Goal: Task Accomplishment & Management: Use online tool/utility

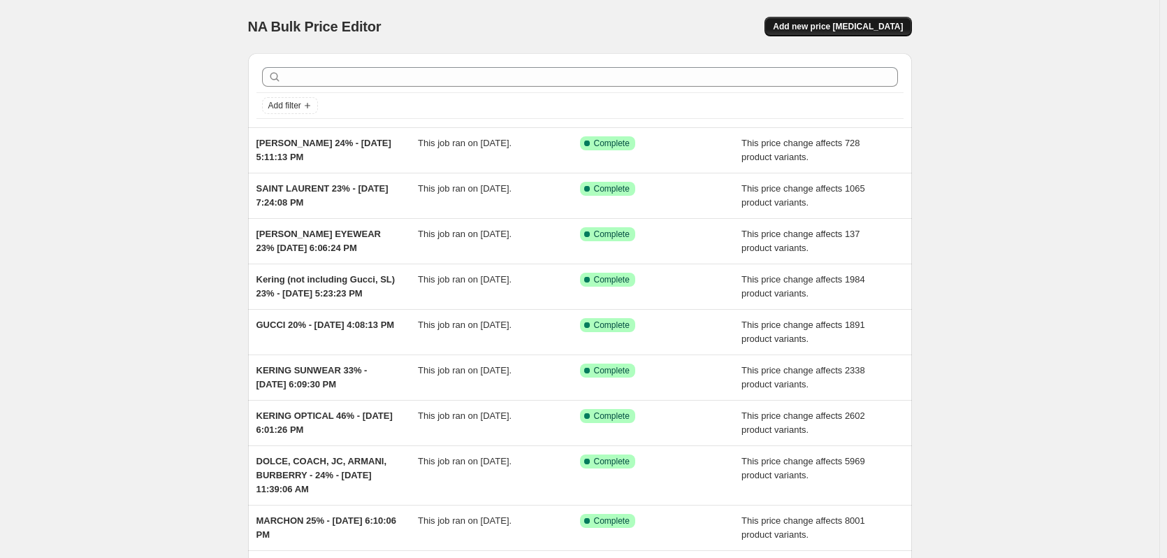
click at [828, 24] on span "Add new price change job" at bounding box center [838, 26] width 130 height 11
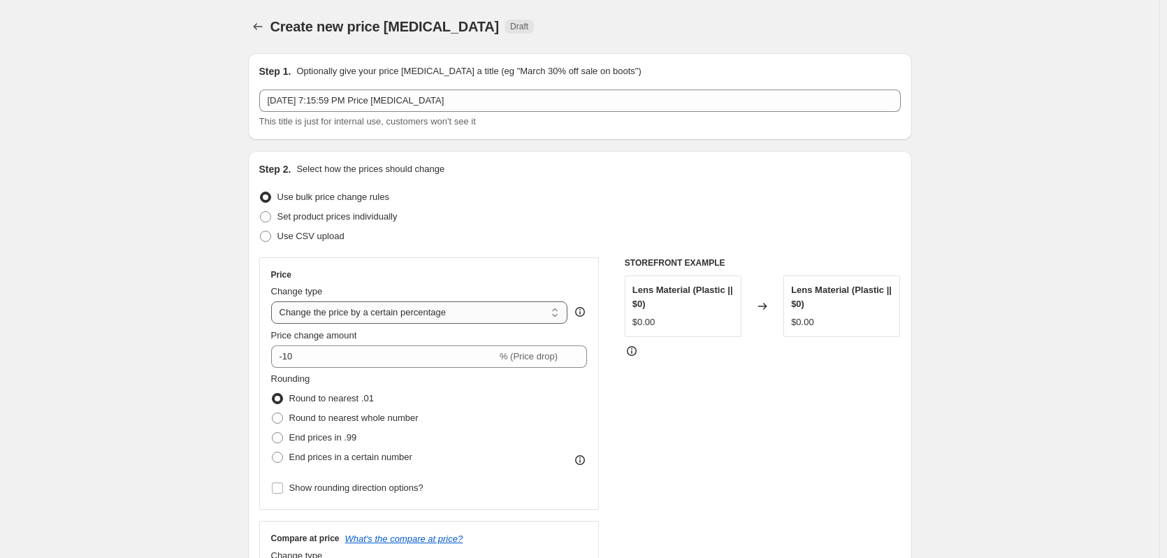
click at [323, 317] on select "Change the price to a certain amount Change the price by a certain amount Chang…" at bounding box center [419, 312] width 297 height 22
click at [375, 278] on div "Price" at bounding box center [429, 274] width 317 height 11
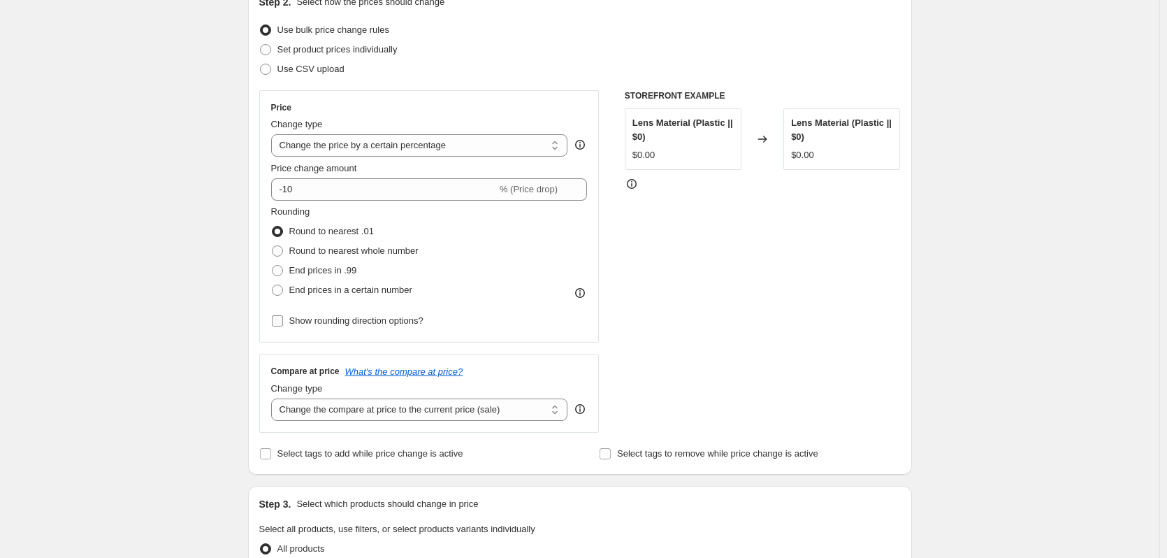
scroll to position [210, 0]
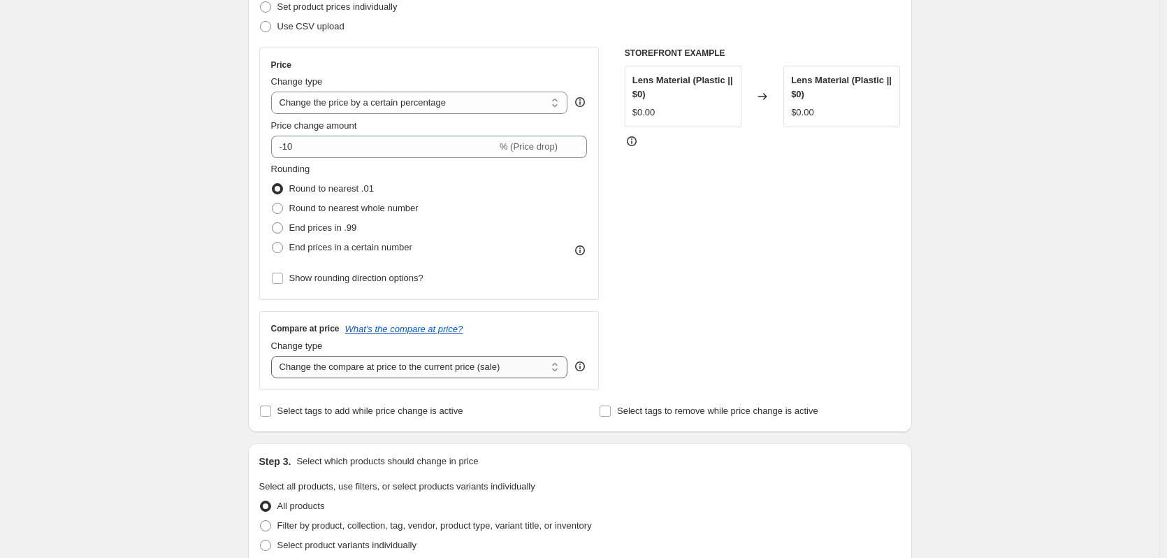
click at [382, 367] on select "Change the compare at price to the current price (sale) Change the compare at p…" at bounding box center [419, 367] width 297 height 22
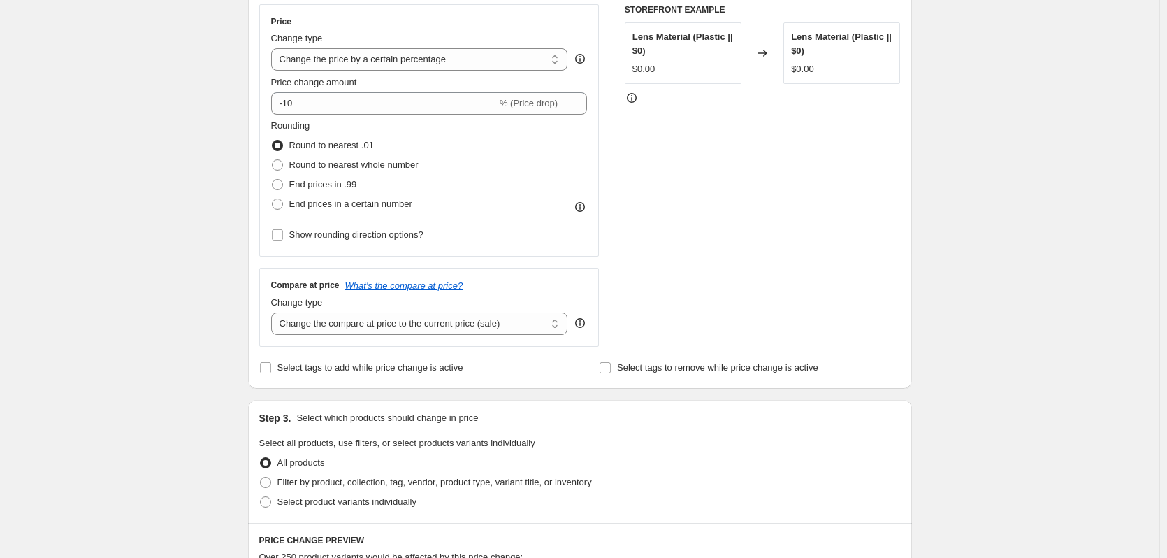
scroll to position [350, 0]
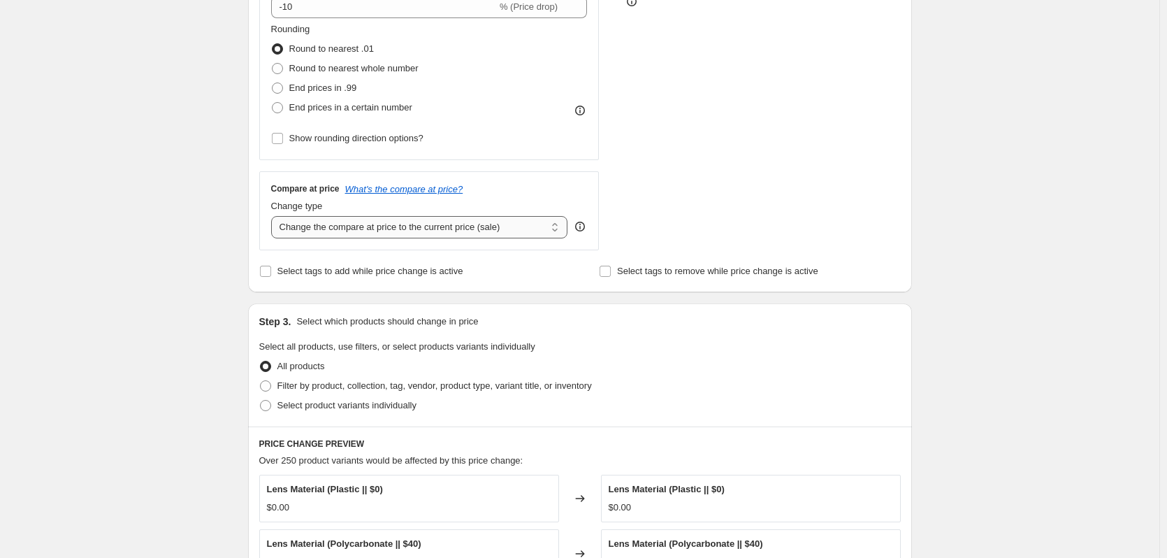
click at [377, 226] on select "Change the compare at price to the current price (sale) Change the compare at p…" at bounding box center [419, 227] width 297 height 22
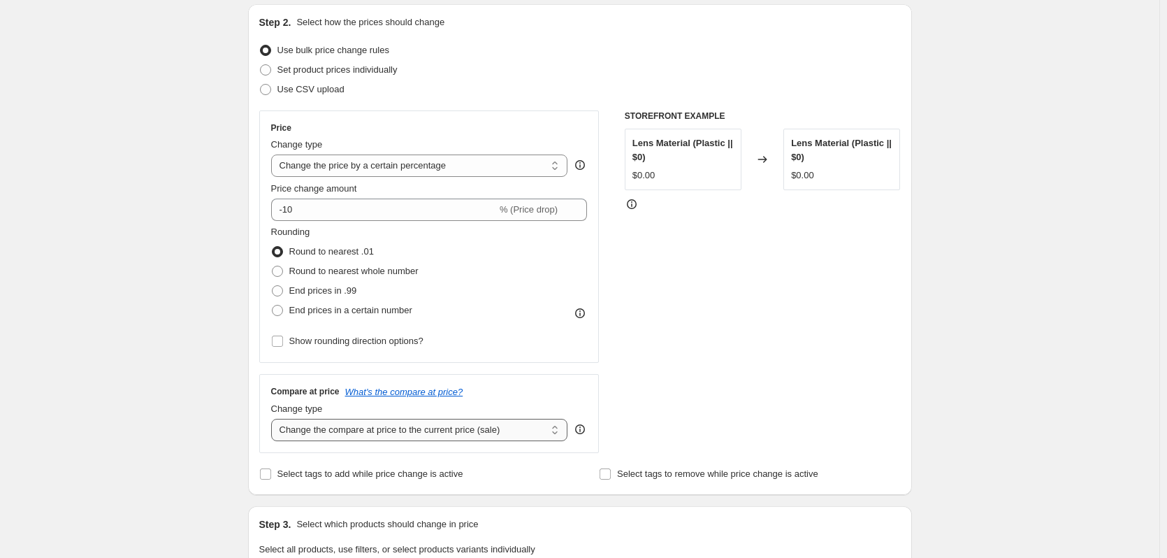
scroll to position [70, 0]
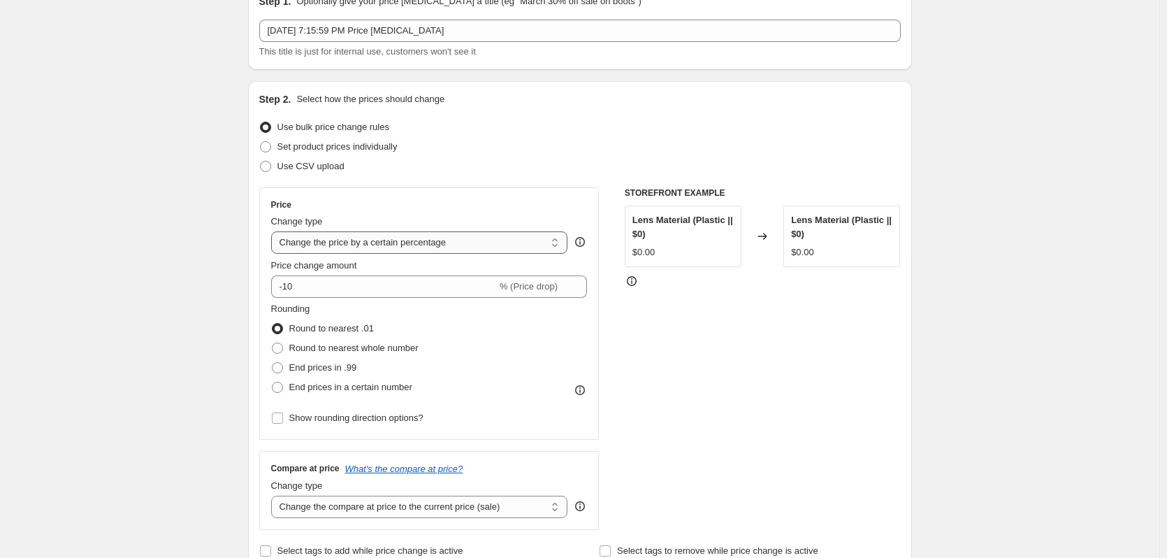
click at [410, 243] on select "Change the price to a certain amount Change the price by a certain amount Chang…" at bounding box center [419, 242] width 297 height 22
select select "pc"
type input "50"
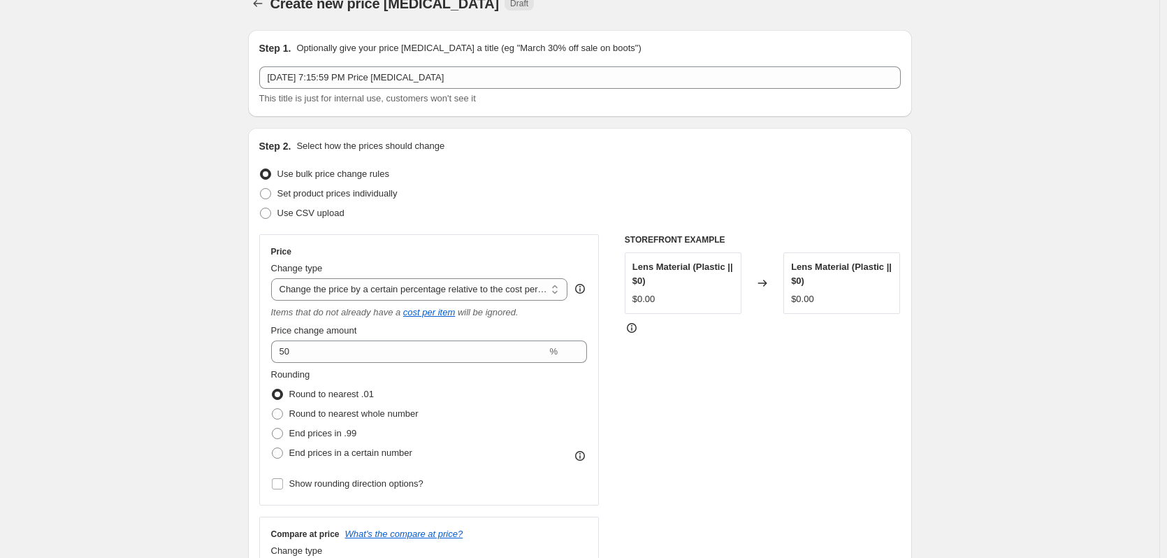
scroll to position [0, 0]
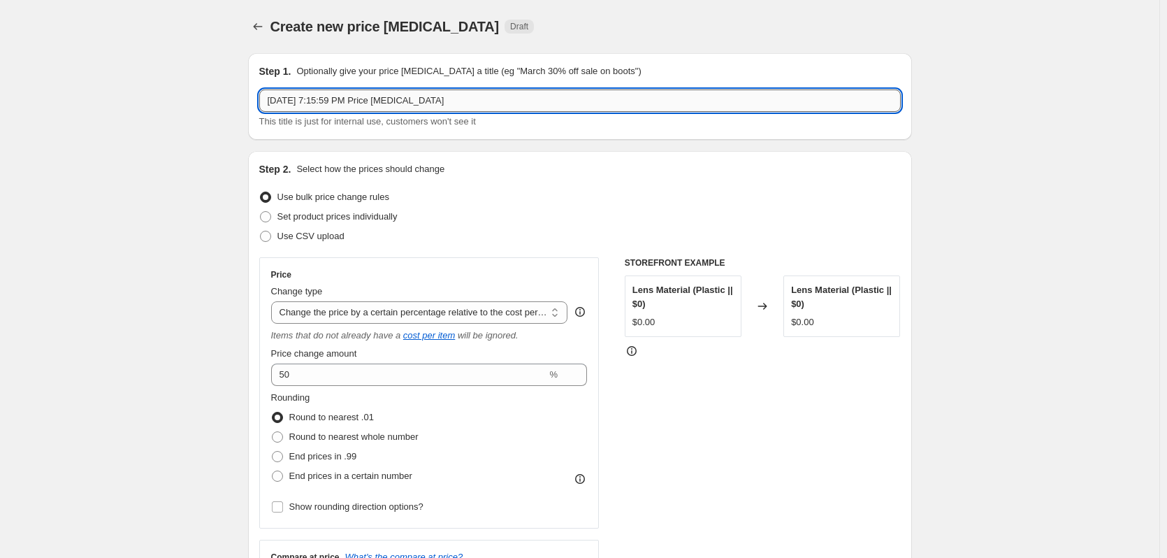
click at [336, 99] on input "Sep 30, 2025, 7:15:59 PM Price change job" at bounding box center [580, 100] width 642 height 22
drag, startPoint x: 445, startPoint y: 101, endPoint x: 278, endPoint y: 105, distance: 166.4
click at [278, 105] on input "Sep 30, 2025, 7:15:59 PM Price change job" at bounding box center [580, 100] width 642 height 22
drag, startPoint x: 445, startPoint y: 103, endPoint x: 249, endPoint y: 115, distance: 196.1
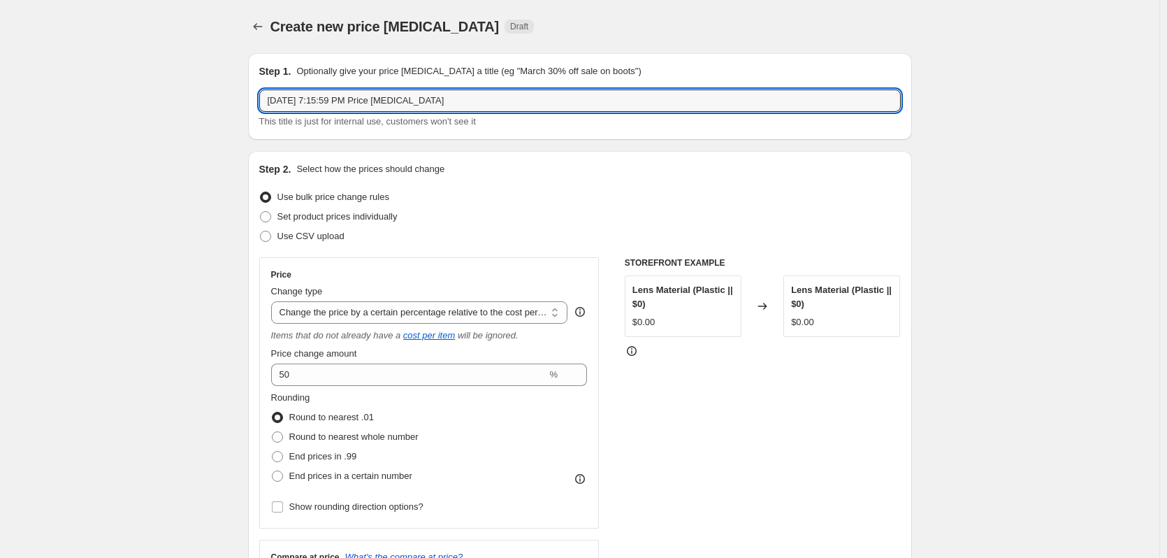
drag, startPoint x: 452, startPoint y: 99, endPoint x: 158, endPoint y: 99, distance: 293.6
type input "e"
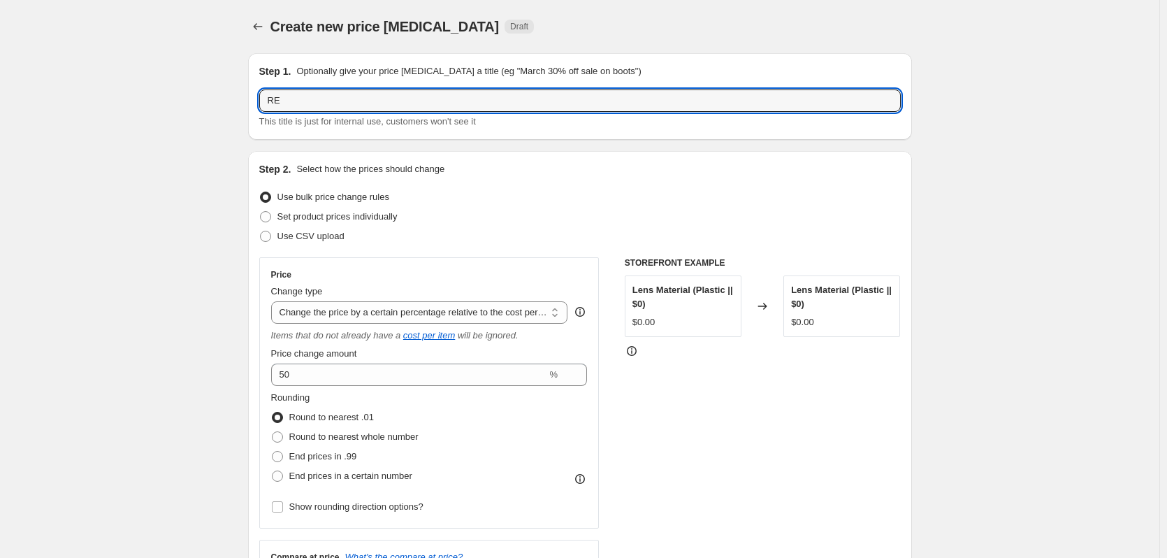
type input "R"
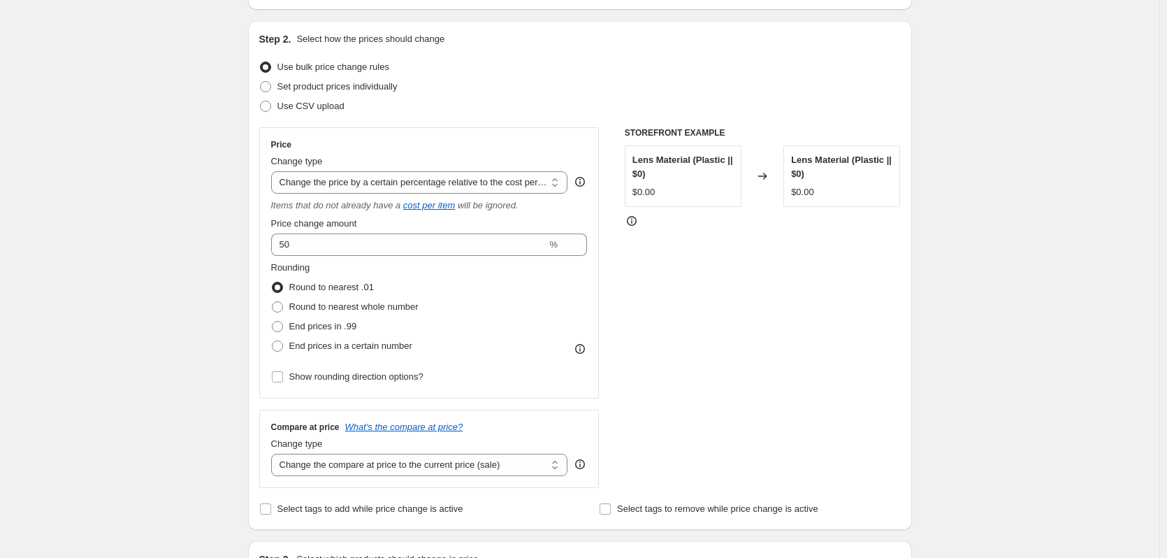
scroll to position [140, 0]
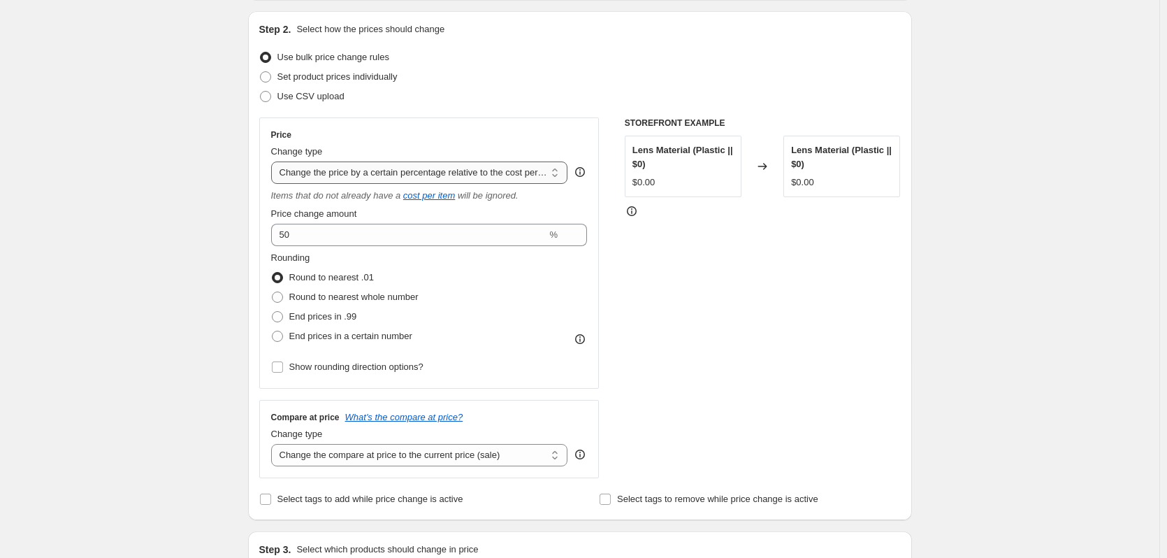
type input "Etnia Changing Price to Cost for Price and Compare at price"
click at [368, 175] on select "Change the price to a certain amount Change the price by a certain amount Chang…" at bounding box center [419, 172] width 297 height 22
click at [274, 161] on select "Change the price to a certain amount Change the price by a certain amount Chang…" at bounding box center [419, 172] width 297 height 22
click at [440, 173] on select "Change the price to a certain amount Change the price by a certain amount Chang…" at bounding box center [419, 172] width 297 height 22
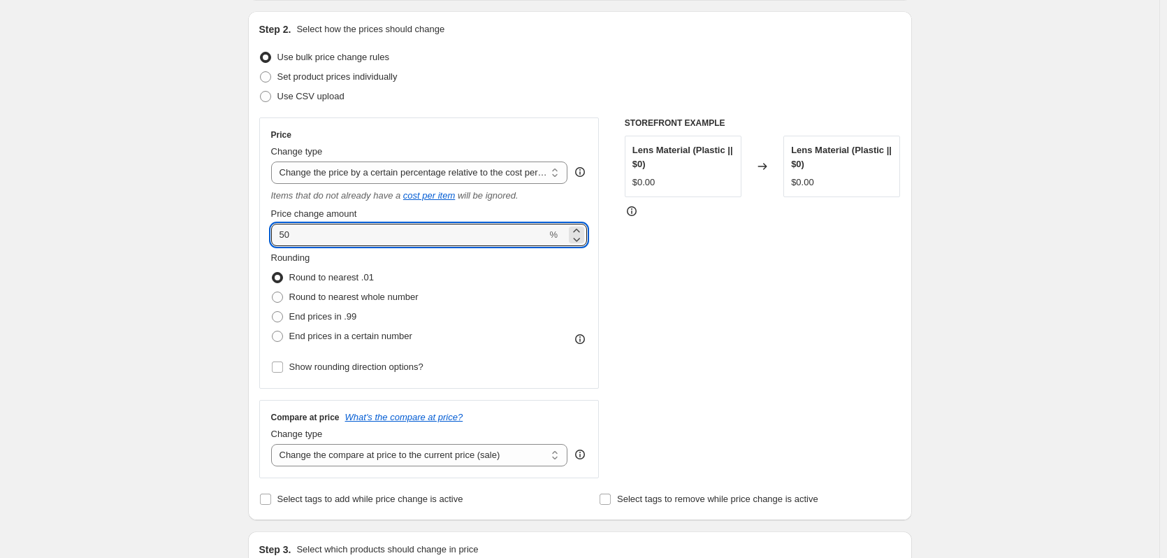
drag, startPoint x: 305, startPoint y: 243, endPoint x: 226, endPoint y: 237, distance: 79.2
click at [226, 237] on div "Create new price change job. This page is ready Create new price change job Dra…" at bounding box center [580, 549] width 1160 height 1378
type input "280"
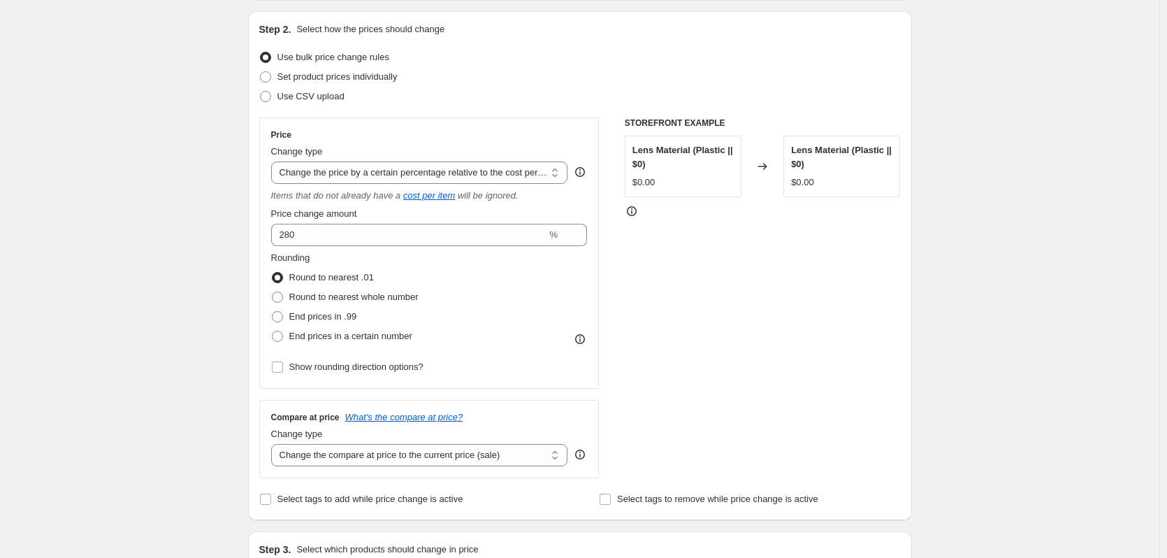
click at [161, 247] on div "Create new price change job. This page is ready Create new price change job Dra…" at bounding box center [580, 549] width 1160 height 1378
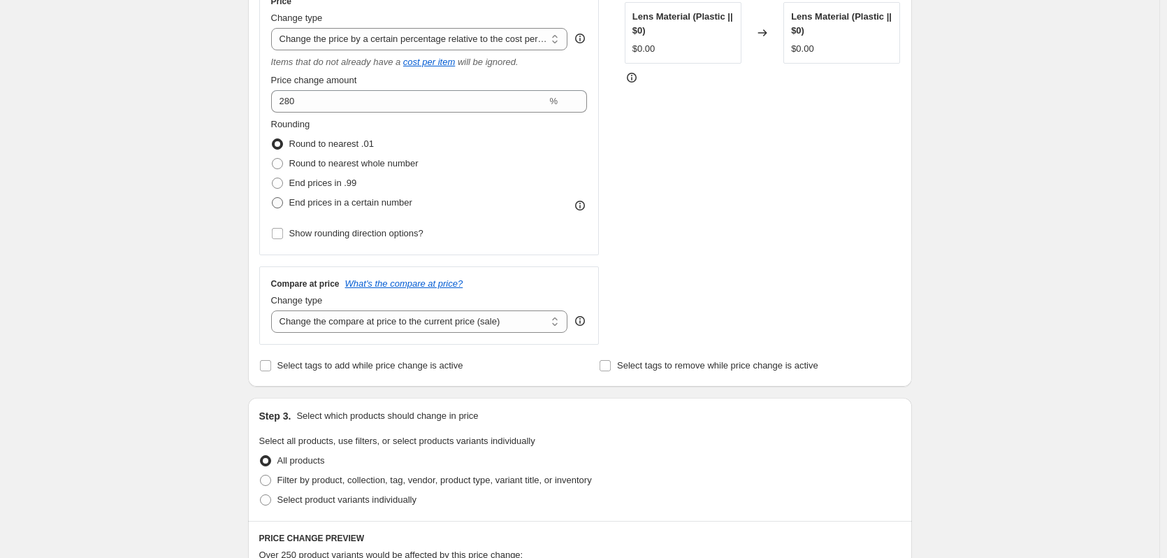
scroll to position [280, 0]
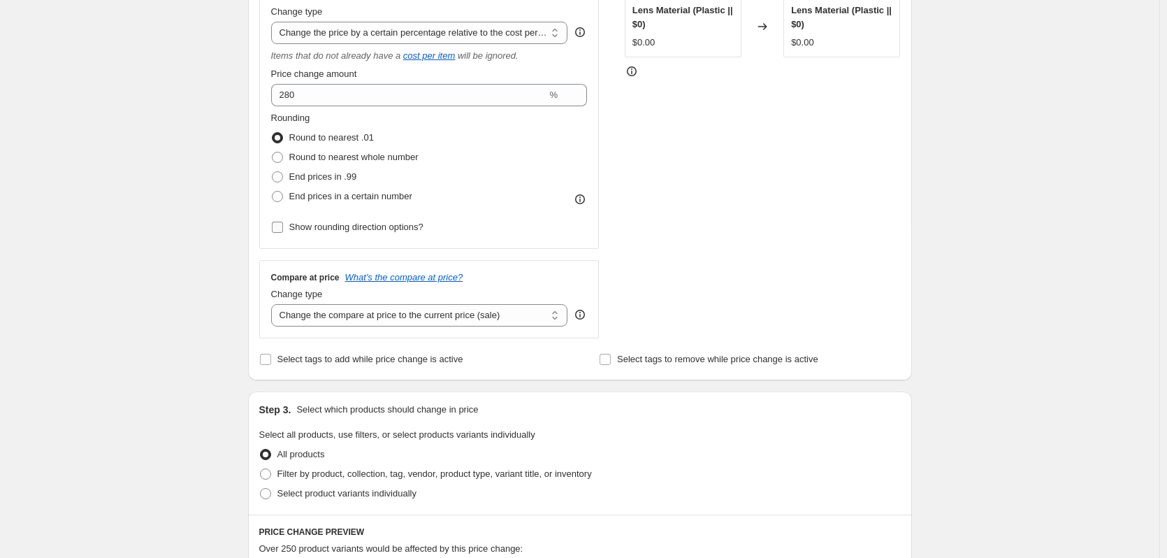
click at [283, 226] on input "Show rounding direction options?" at bounding box center [277, 227] width 11 height 11
checkbox input "true"
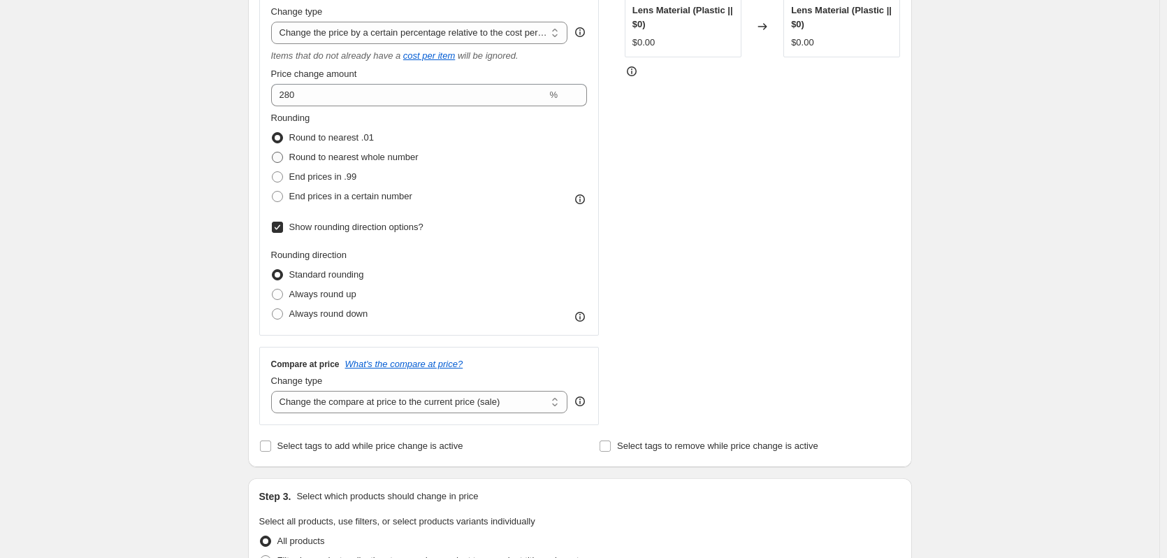
click at [283, 156] on span at bounding box center [277, 157] width 11 height 11
click at [273, 152] on input "Round to nearest whole number" at bounding box center [272, 152] width 1 height 1
radio input "true"
click at [283, 192] on span at bounding box center [277, 196] width 11 height 11
click at [273, 192] on input "End prices in a certain number" at bounding box center [272, 191] width 1 height 1
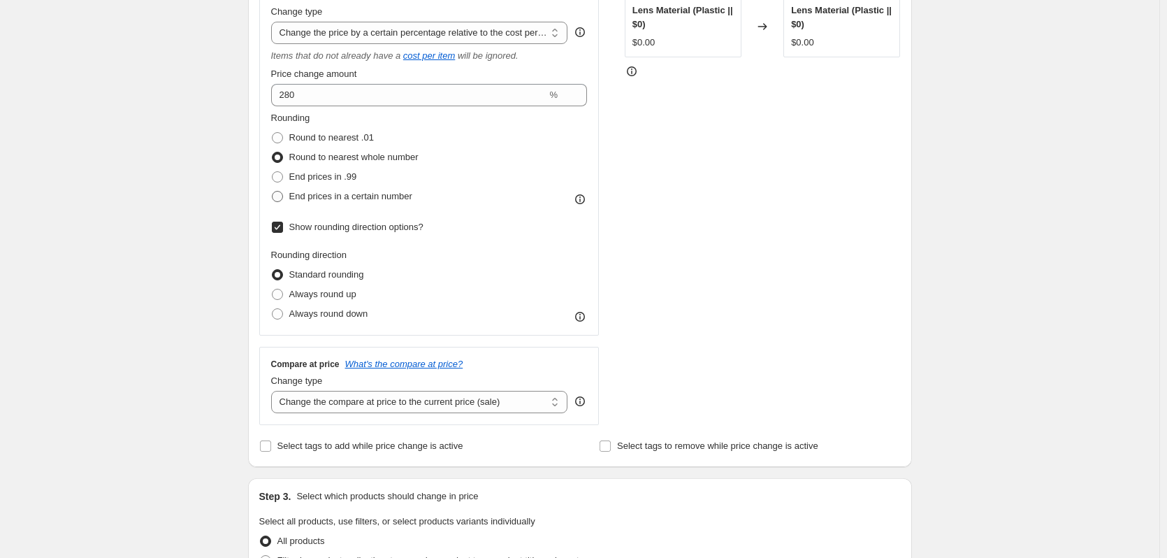
radio input "true"
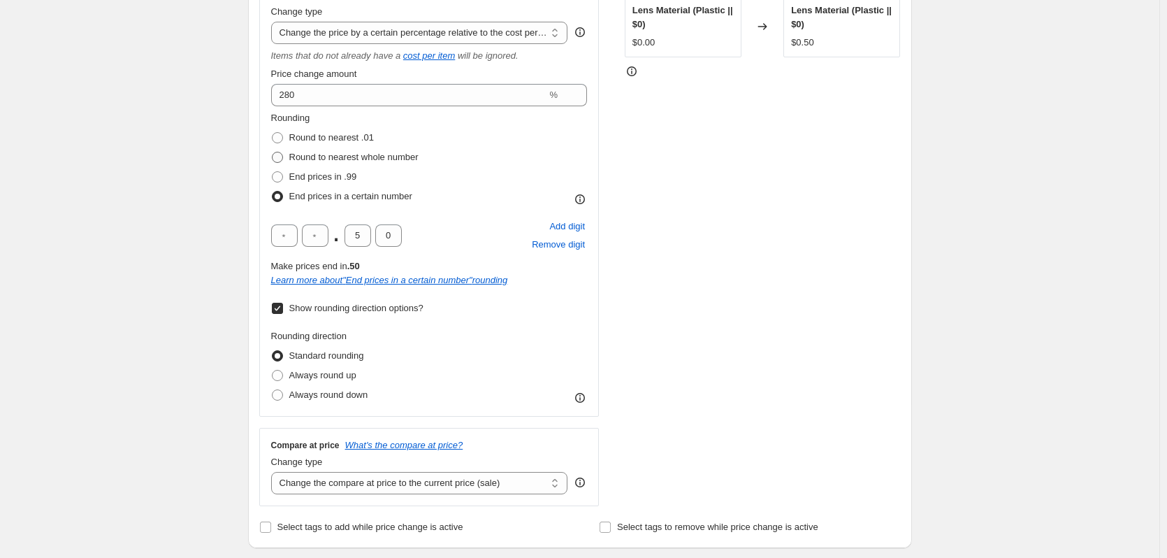
click at [282, 152] on span at bounding box center [277, 157] width 11 height 11
click at [273, 152] on input "Round to nearest whole number" at bounding box center [272, 152] width 1 height 1
radio input "true"
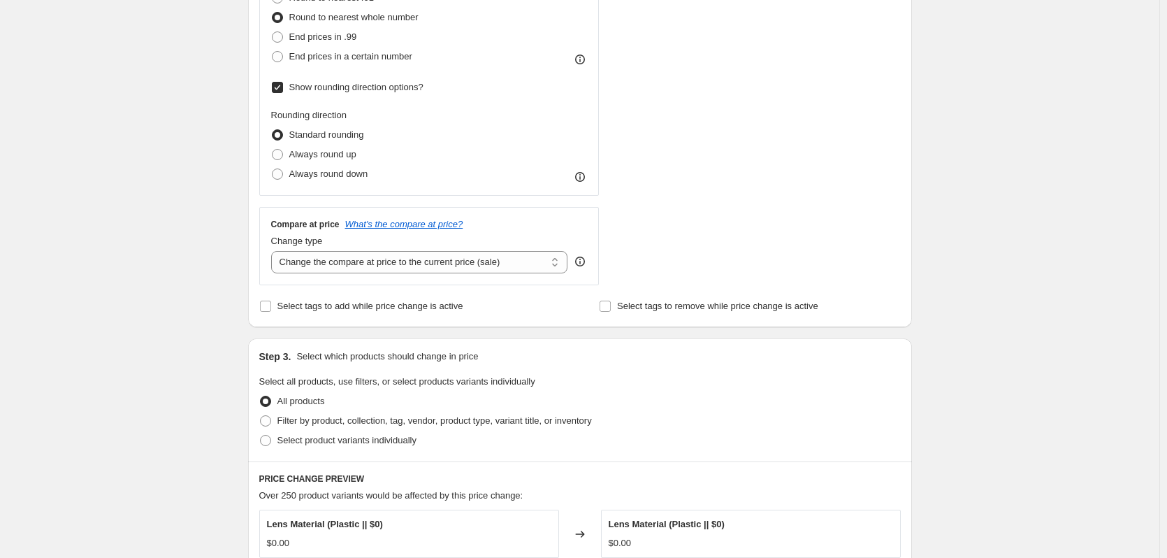
scroll to position [489, 0]
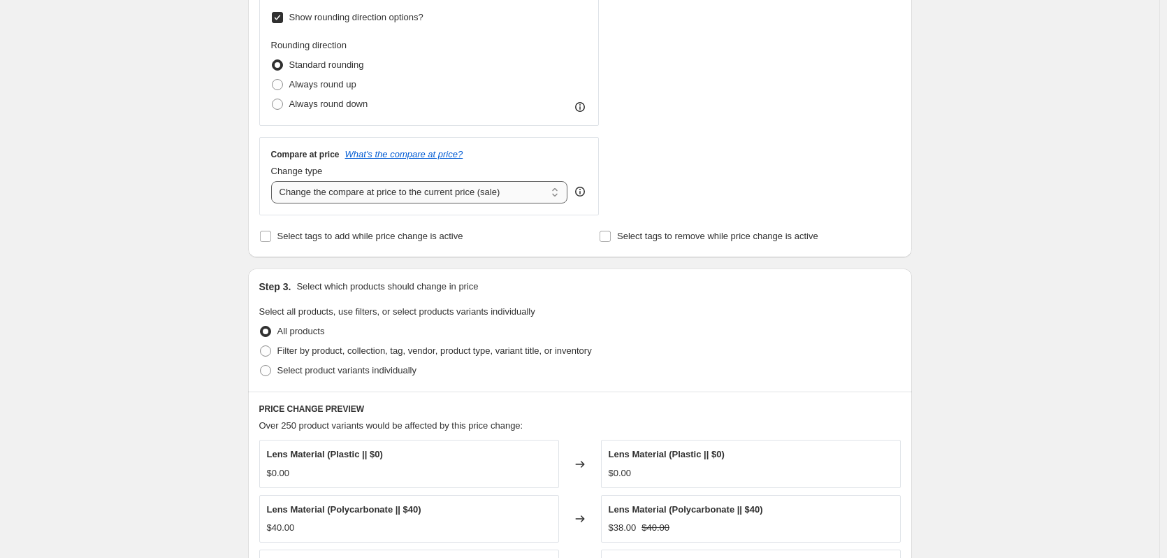
click at [351, 191] on select "Change the compare at price to the current price (sale) Change the compare at p…" at bounding box center [419, 192] width 297 height 22
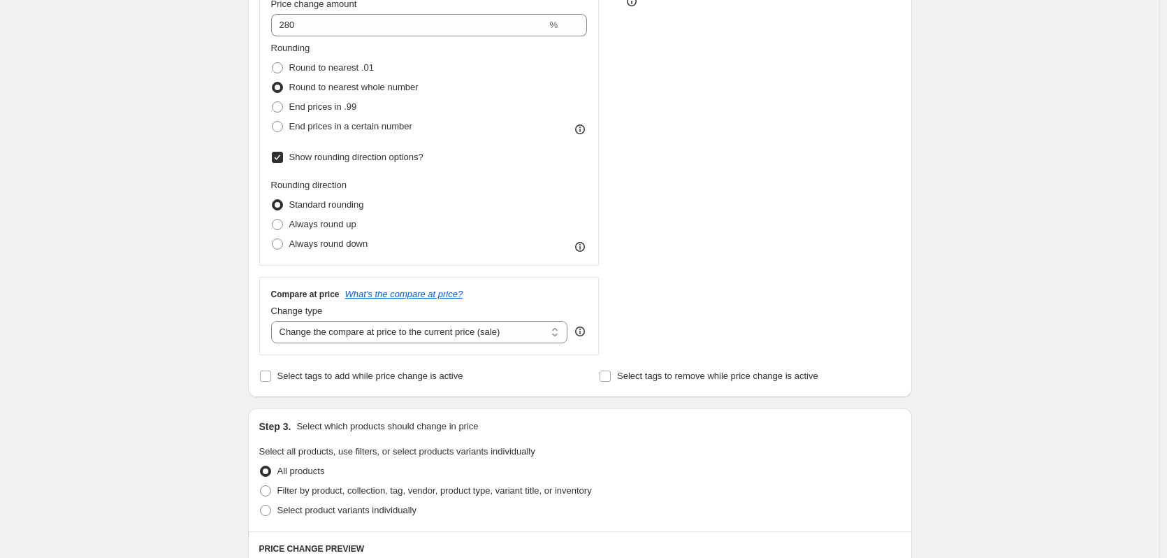
scroll to position [140, 0]
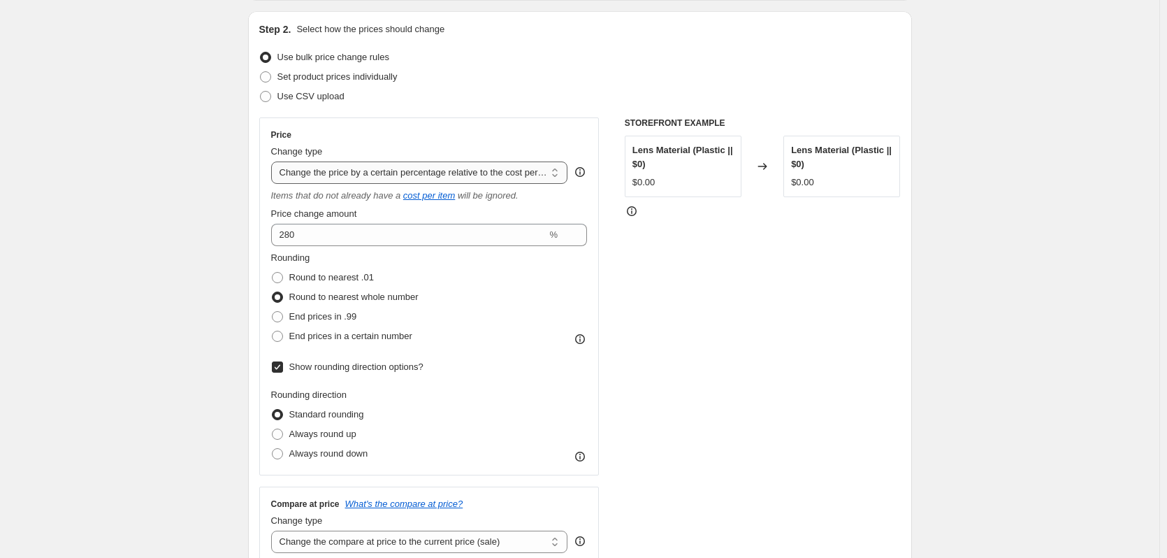
click at [382, 173] on select "Change the price to a certain amount Change the price by a certain amount Chang…" at bounding box center [419, 172] width 297 height 22
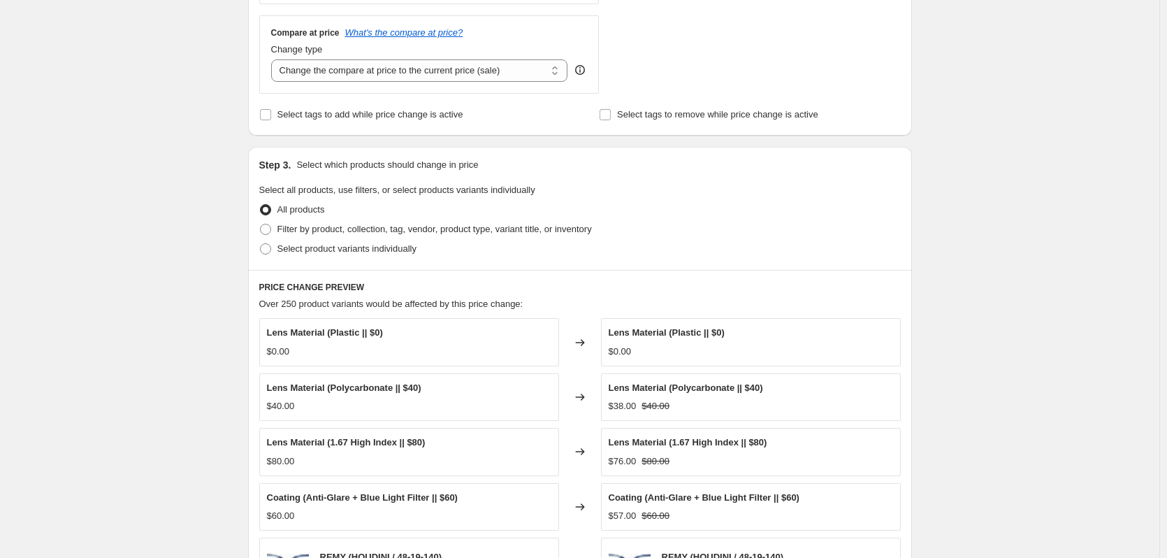
scroll to position [699, 0]
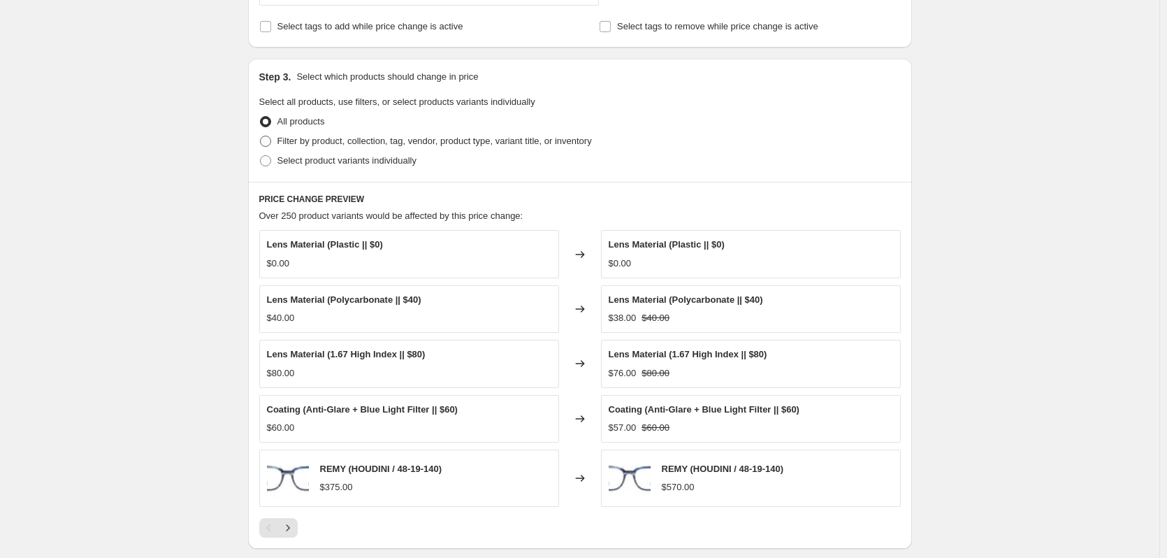
click at [281, 145] on span "Filter by product, collection, tag, vendor, product type, variant title, or inv…" at bounding box center [435, 141] width 315 height 10
click at [261, 136] on input "Filter by product, collection, tag, vendor, product type, variant title, or inv…" at bounding box center [260, 136] width 1 height 1
radio input "true"
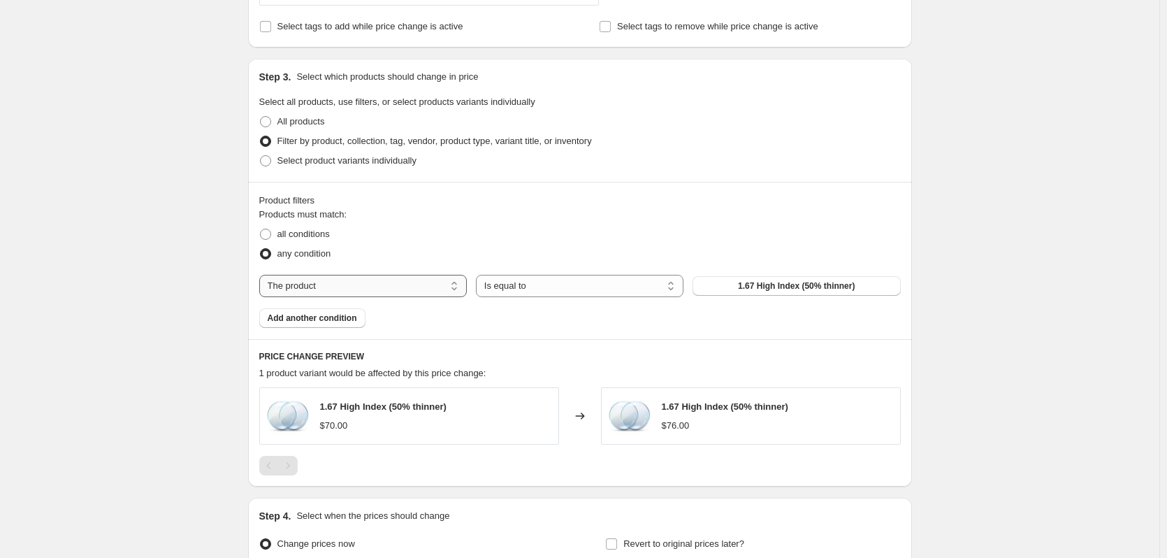
click at [354, 288] on select "The product The product's collection The product's tag The product's vendor The…" at bounding box center [363, 286] width 208 height 22
click at [802, 287] on span "BUY LENSES" at bounding box center [796, 285] width 53 height 11
click at [515, 287] on select "Is equal to Is not equal to" at bounding box center [580, 286] width 208 height 22
click at [334, 293] on select "The product The product's collection The product's tag The product's vendor The…" at bounding box center [363, 286] width 208 height 22
select select "vendor"
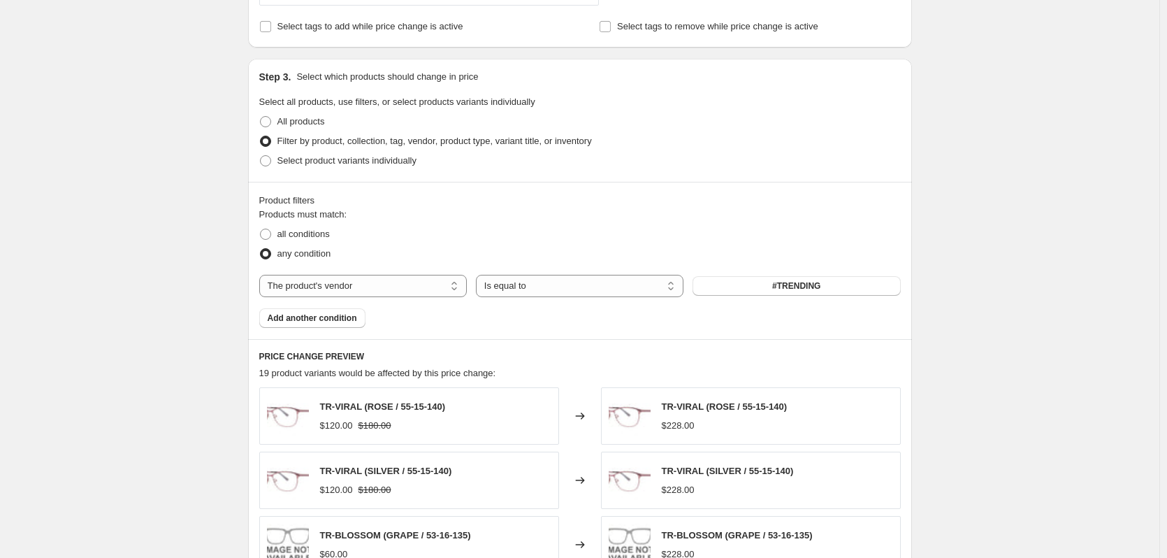
click at [761, 289] on button "#TRENDING" at bounding box center [797, 286] width 208 height 20
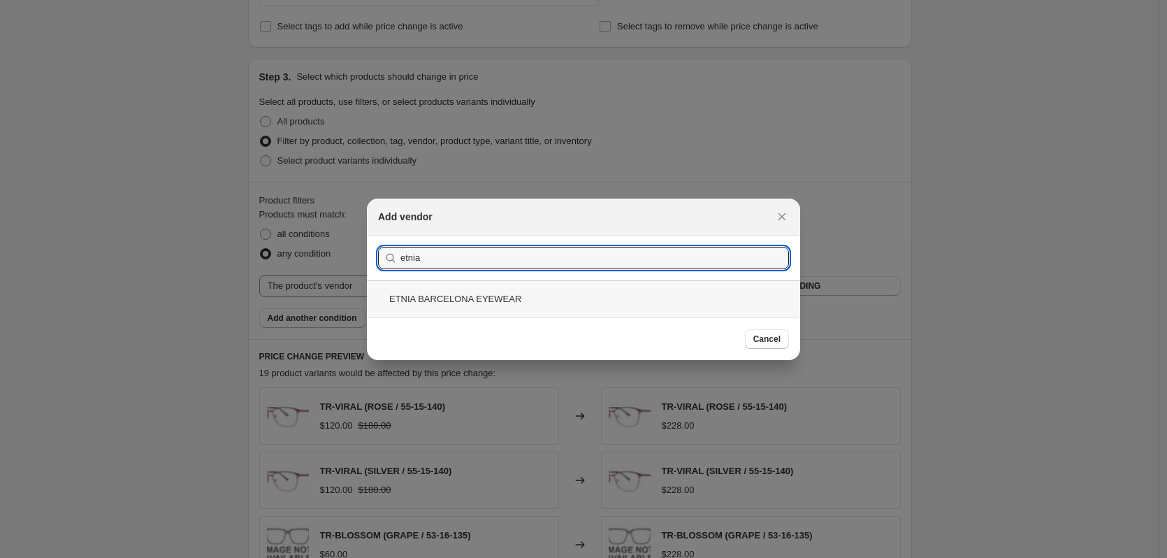
type input "etnia"
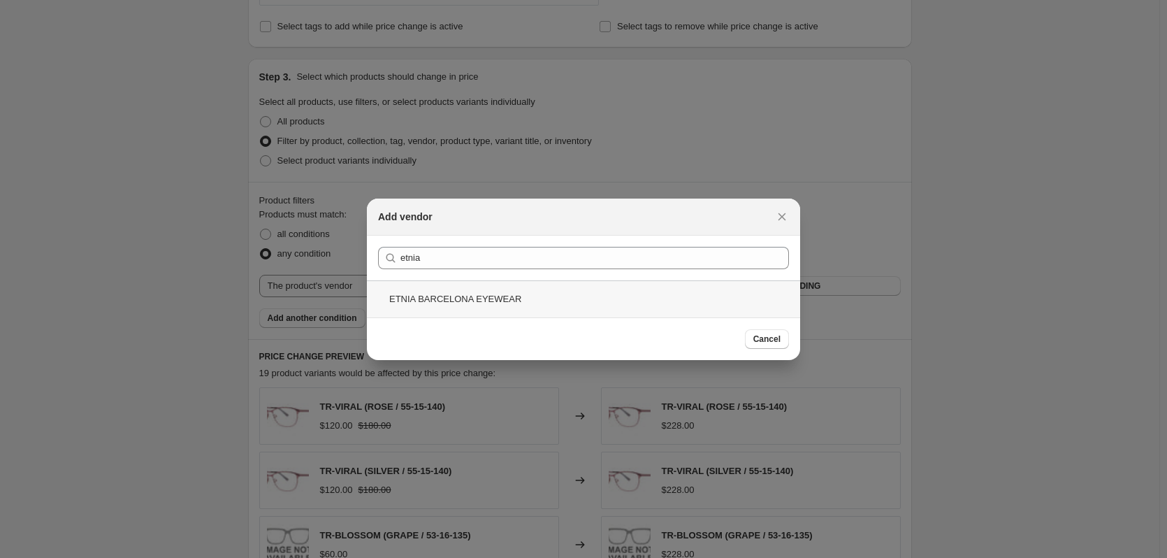
click at [434, 299] on div "ETNIA BARCELONA EYEWEAR" at bounding box center [583, 298] width 433 height 37
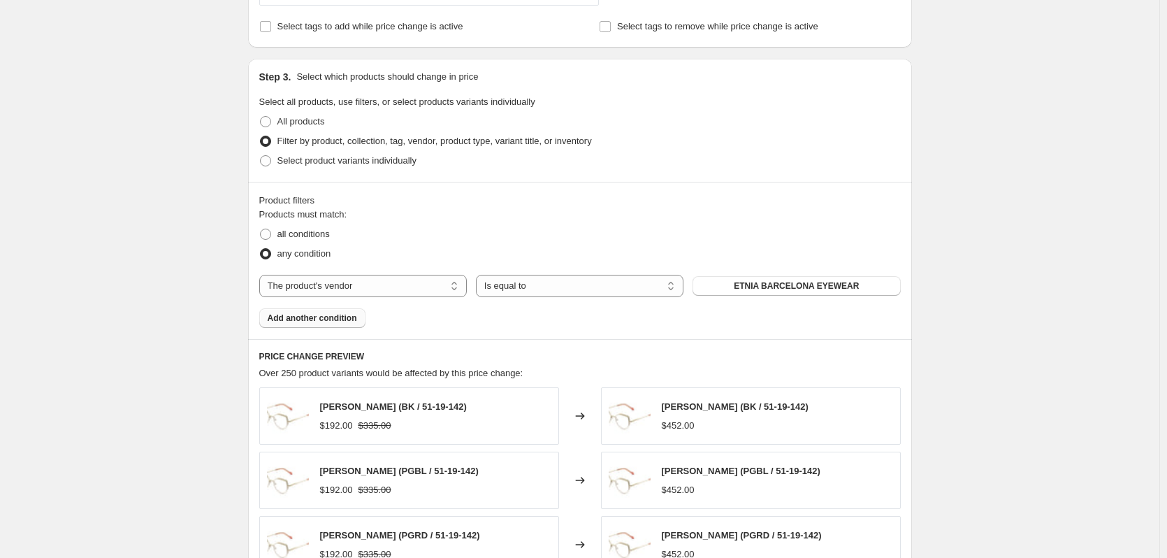
click at [298, 319] on span "Add another condition" at bounding box center [312, 317] width 89 height 11
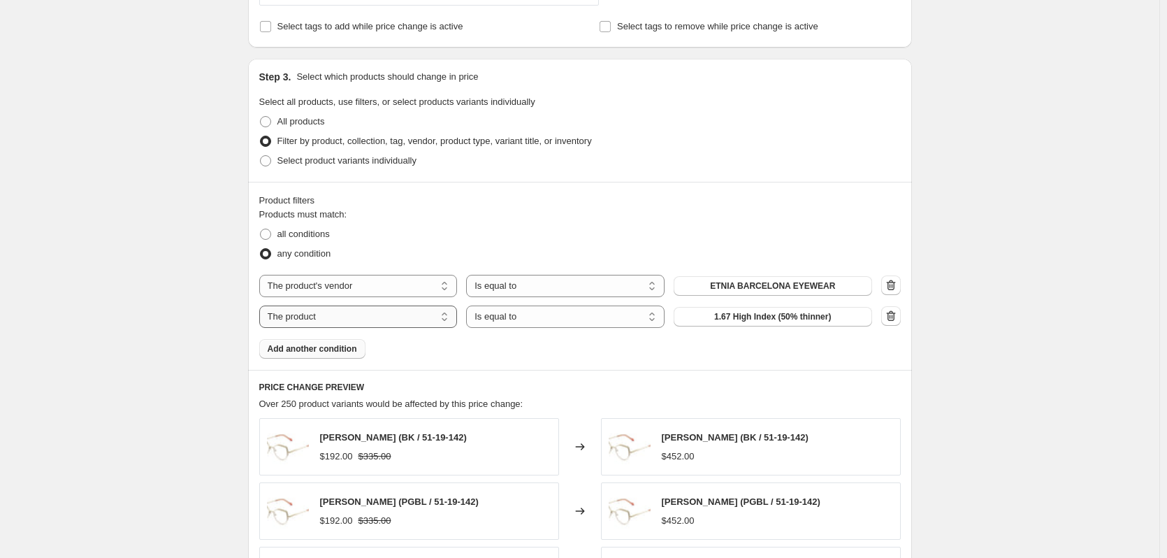
click at [331, 324] on select "The product The product's collection The product's tag The product's vendor The…" at bounding box center [358, 316] width 199 height 22
select select "product_status"
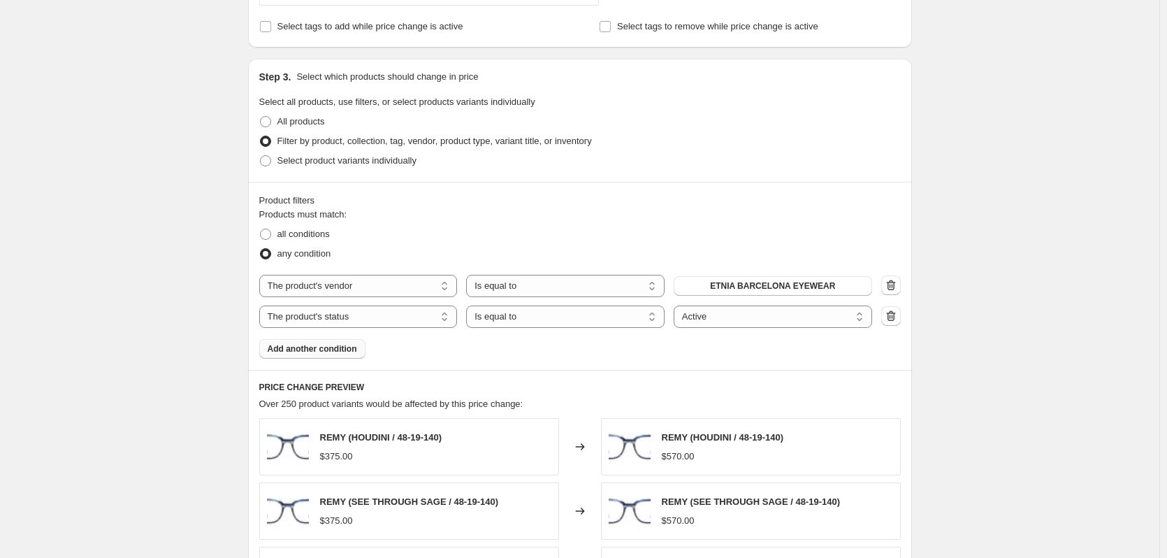
click at [196, 234] on div "Create new price change job. This page is ready Create new price change job Dra…" at bounding box center [580, 146] width 1160 height 1690
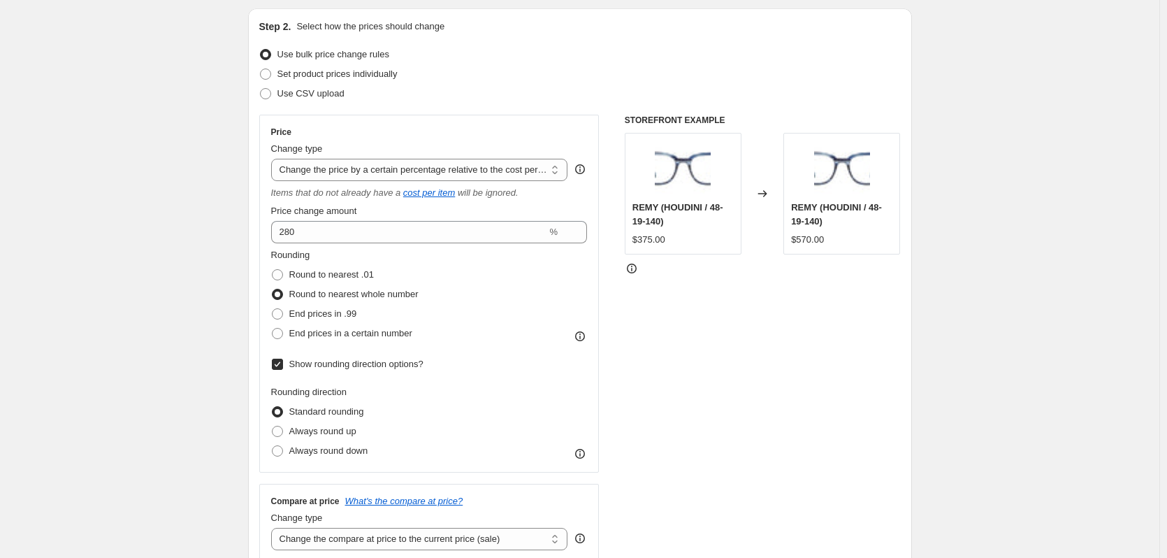
scroll to position [70, 0]
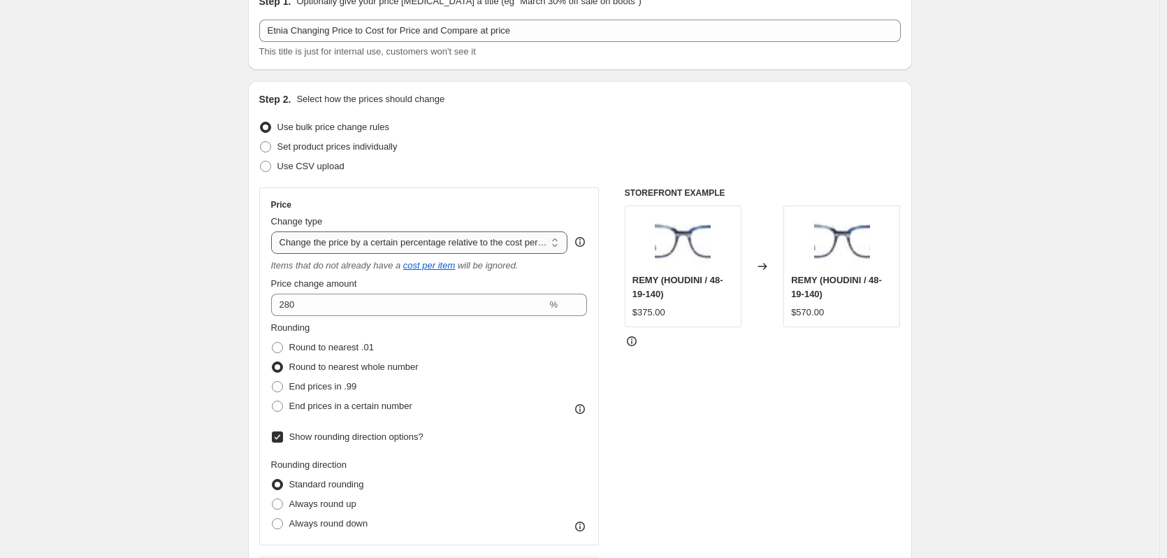
click at [327, 245] on select "Change the price to a certain amount Change the price by a certain amount Chang…" at bounding box center [419, 242] width 297 height 22
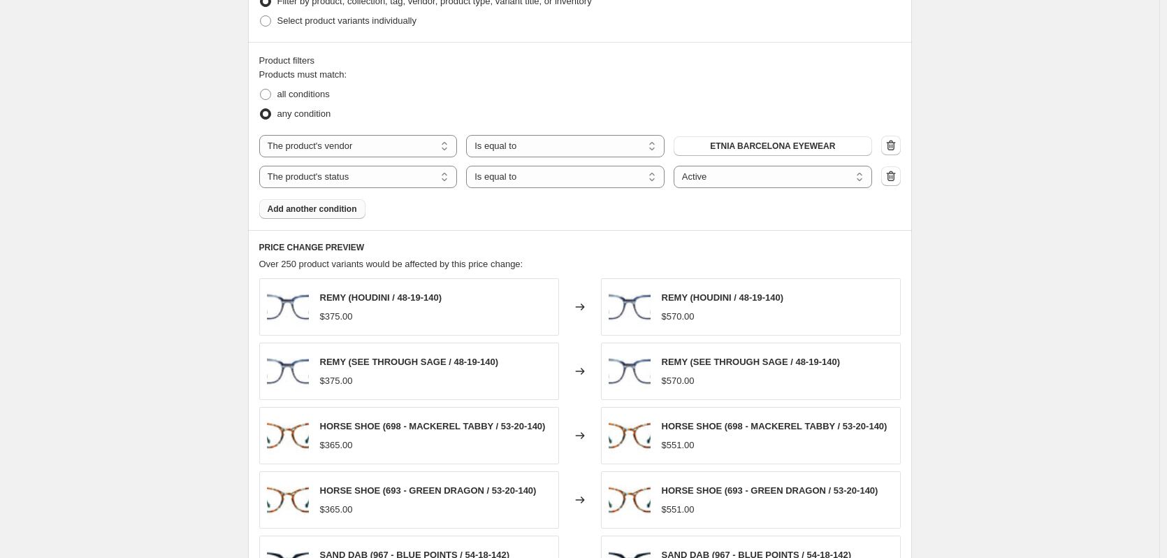
scroll to position [1049, 0]
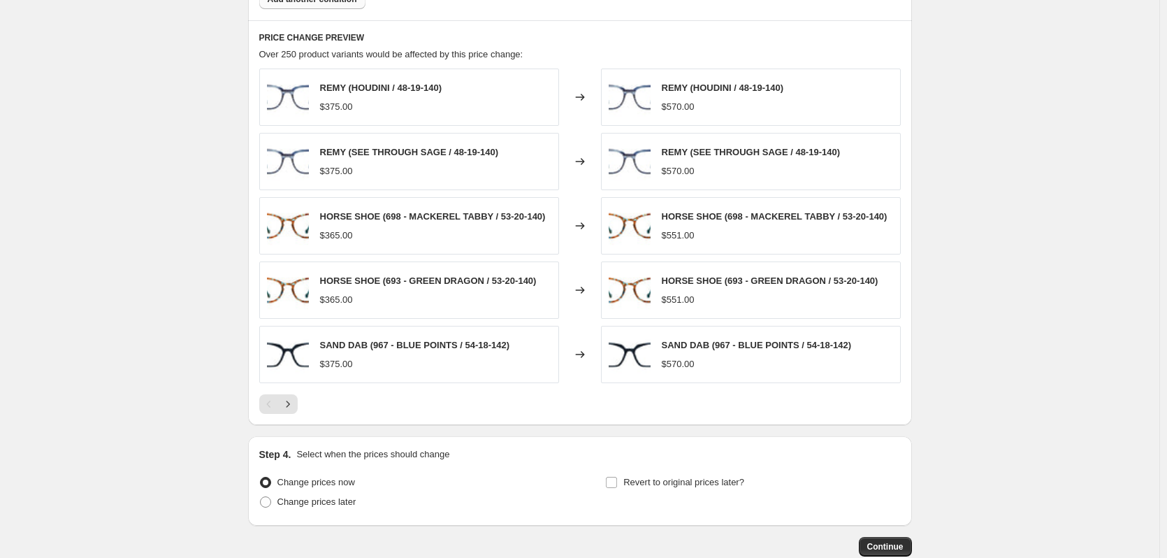
click at [278, 405] on div "Pagination" at bounding box center [269, 404] width 20 height 20
click at [289, 407] on icon "Next" at bounding box center [288, 404] width 14 height 14
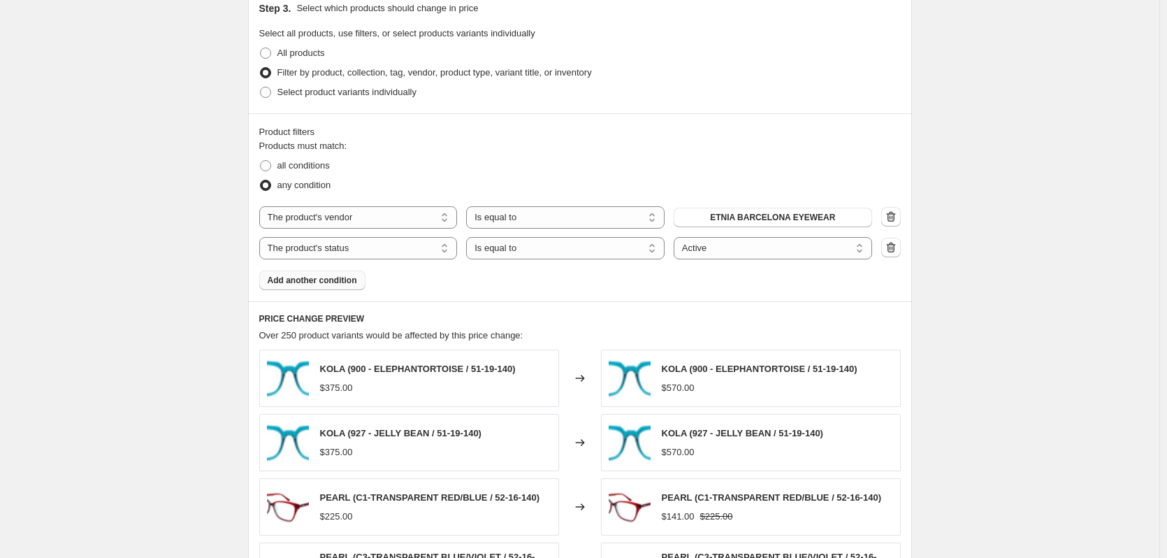
scroll to position [699, 0]
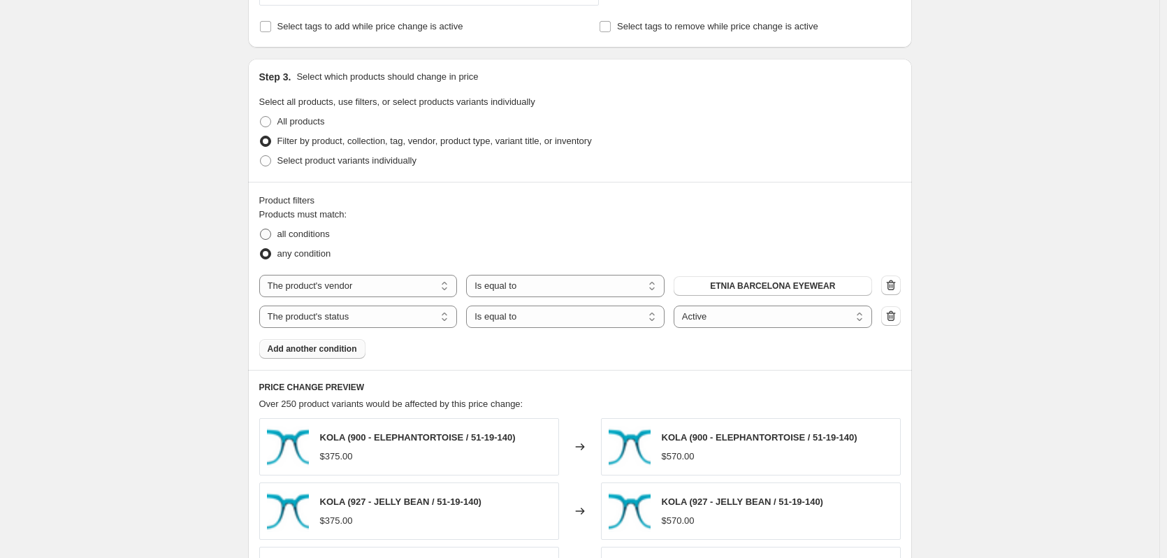
click at [268, 233] on span at bounding box center [265, 234] width 11 height 11
click at [261, 229] on input "all conditions" at bounding box center [260, 229] width 1 height 1
radio input "true"
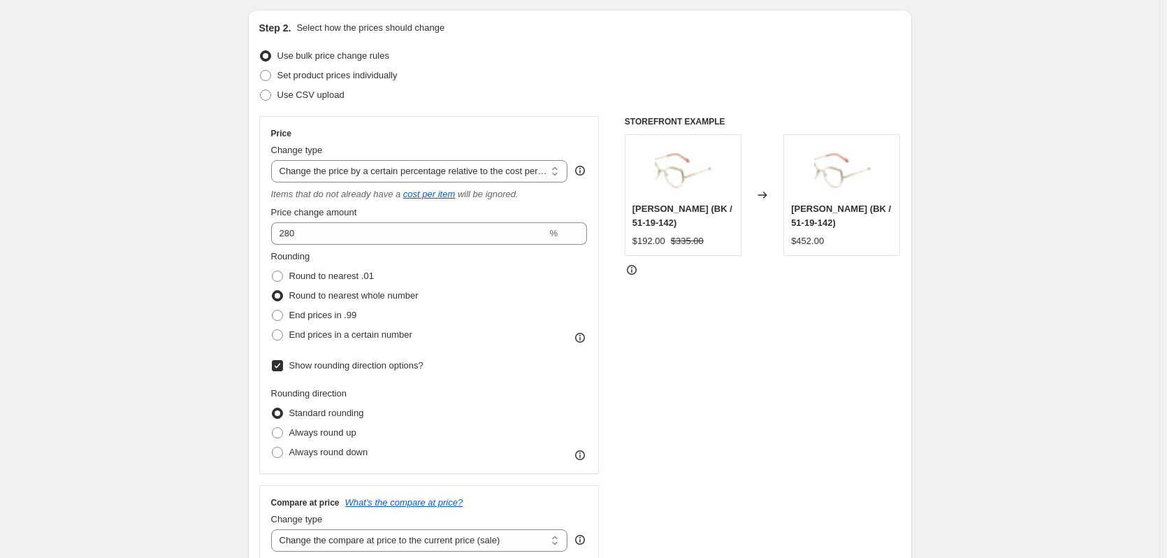
scroll to position [140, 0]
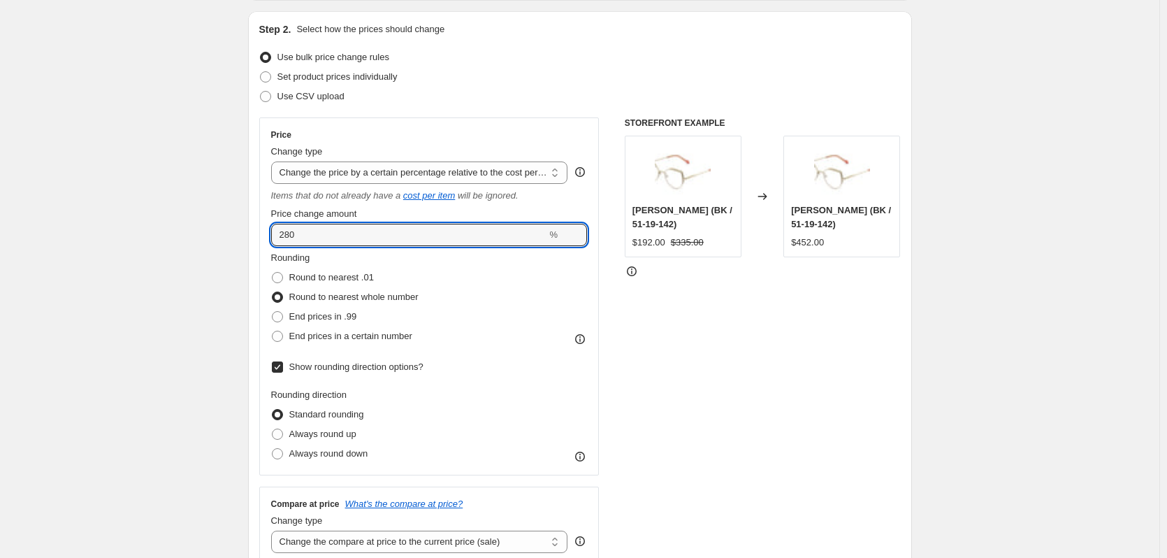
drag, startPoint x: 315, startPoint y: 229, endPoint x: 266, endPoint y: 220, distance: 49.6
click at [266, 220] on div "Price Change type Change the price to a certain amount Change the price by a ce…" at bounding box center [429, 296] width 340 height 358
type input "180"
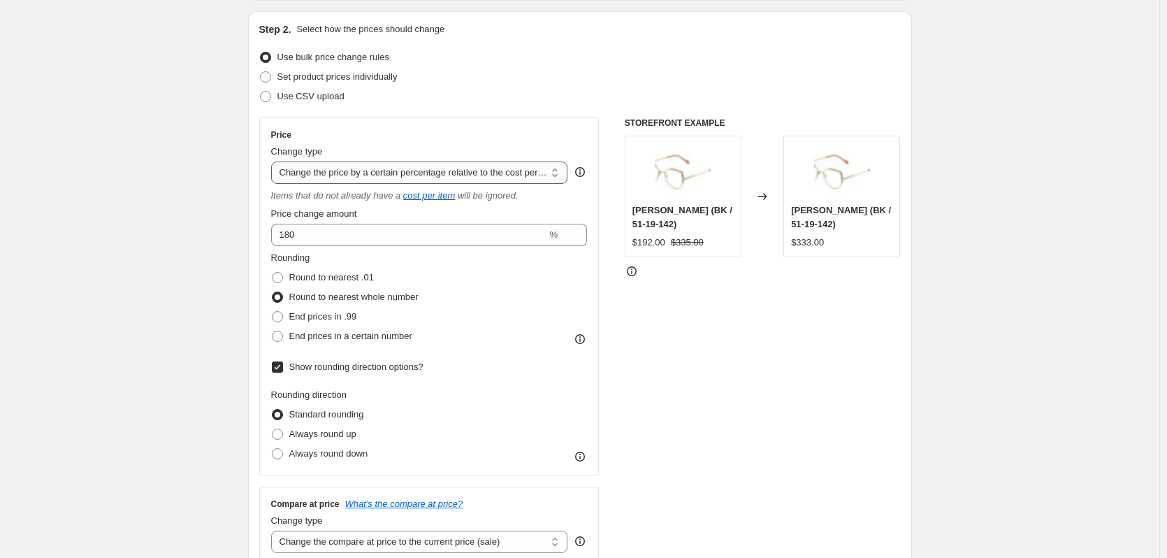
click at [390, 171] on select "Change the price to a certain amount Change the price by a certain amount Chang…" at bounding box center [419, 172] width 297 height 22
select select "margin"
click at [274, 161] on select "Change the price to a certain amount Change the price by a certain amount Chang…" at bounding box center [419, 172] width 297 height 22
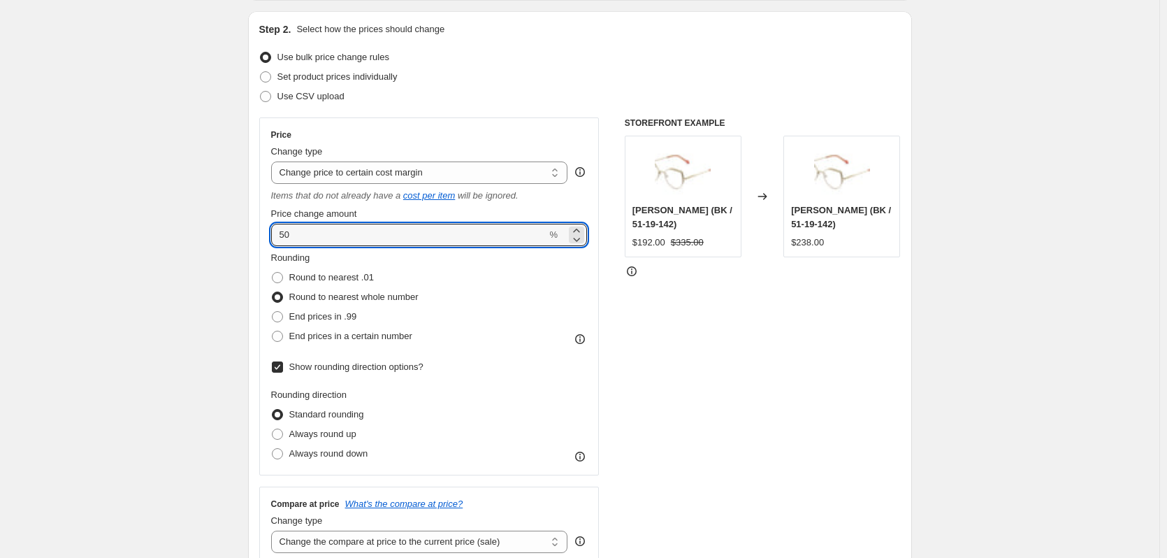
drag, startPoint x: 294, startPoint y: 231, endPoint x: 252, endPoint y: 237, distance: 42.3
click at [256, 236] on div "Step 2. Select how the prices should change Use bulk price change rules Set pro…" at bounding box center [580, 309] width 664 height 596
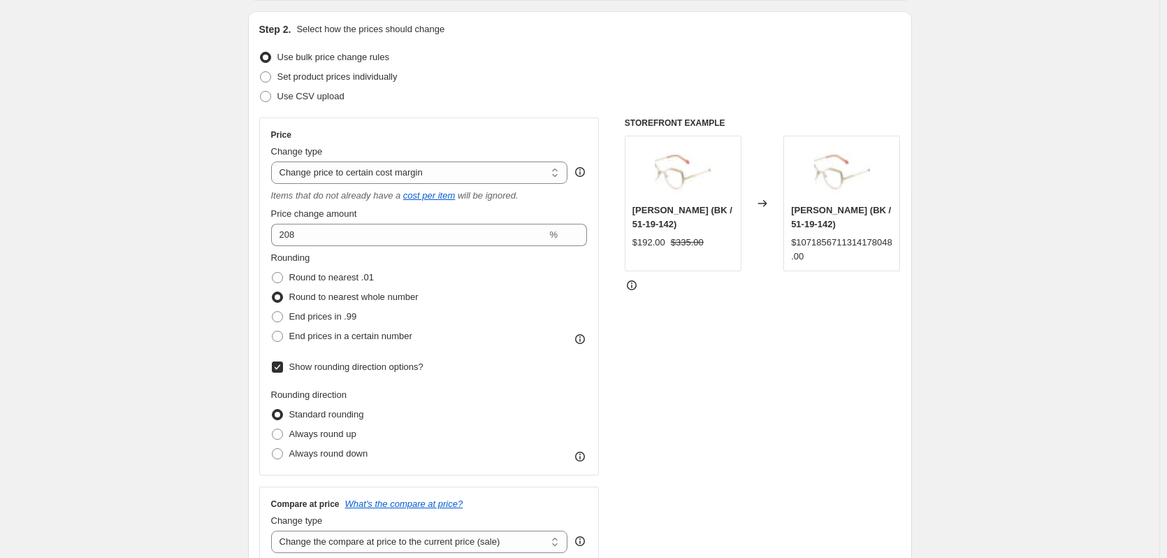
drag, startPoint x: 303, startPoint y: 233, endPoint x: 274, endPoint y: 233, distance: 28.7
click at [274, 233] on input "208" at bounding box center [409, 235] width 276 height 22
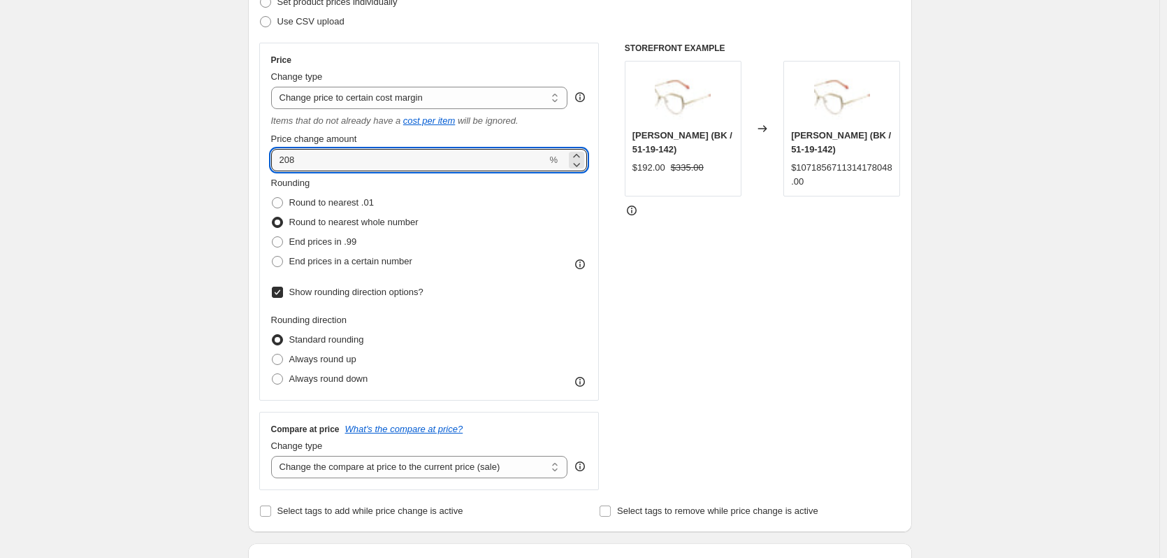
scroll to position [210, 0]
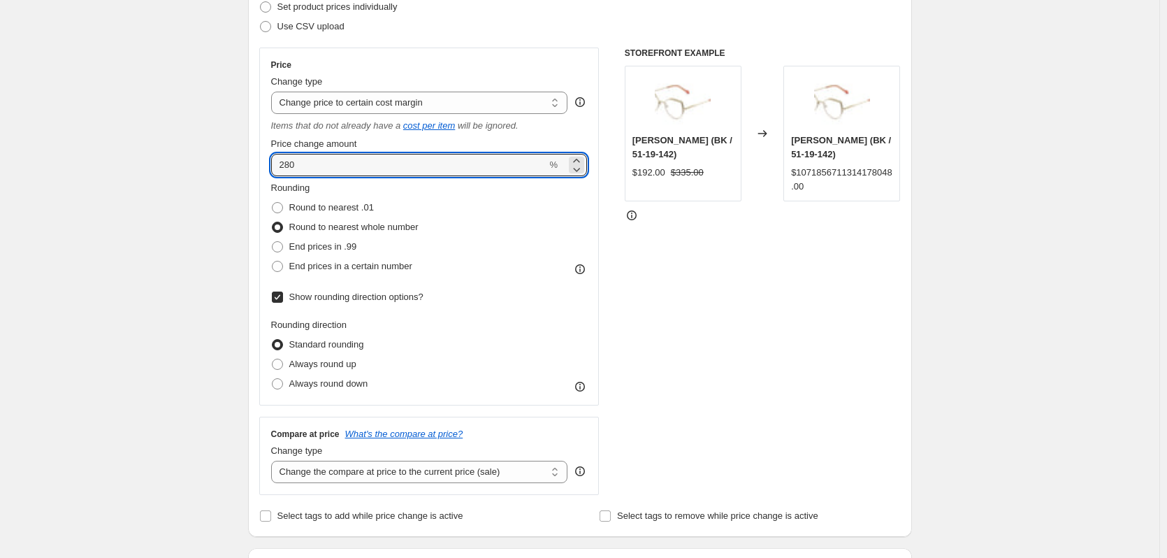
type input "280"
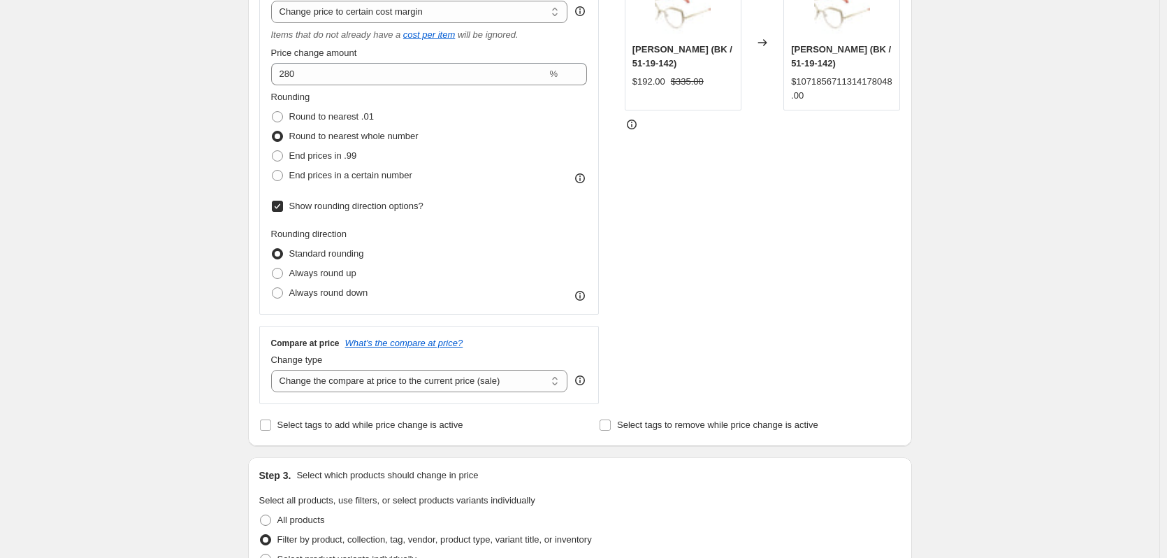
scroll to position [280, 0]
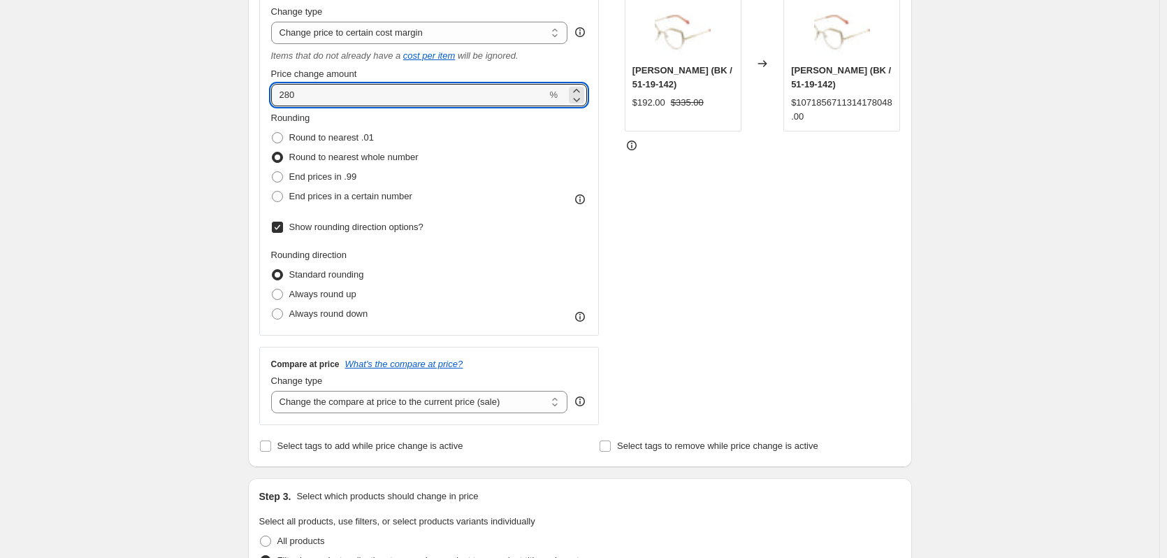
drag, startPoint x: 319, startPoint y: 96, endPoint x: 236, endPoint y: 92, distance: 82.6
click at [236, 92] on div "Create new price change job. This page is ready Create new price change job Dra…" at bounding box center [580, 565] width 698 height 1690
click at [547, 99] on input "Price change amount" at bounding box center [409, 95] width 276 height 22
click at [581, 99] on icon at bounding box center [577, 99] width 14 height 14
click at [580, 99] on icon at bounding box center [577, 99] width 14 height 14
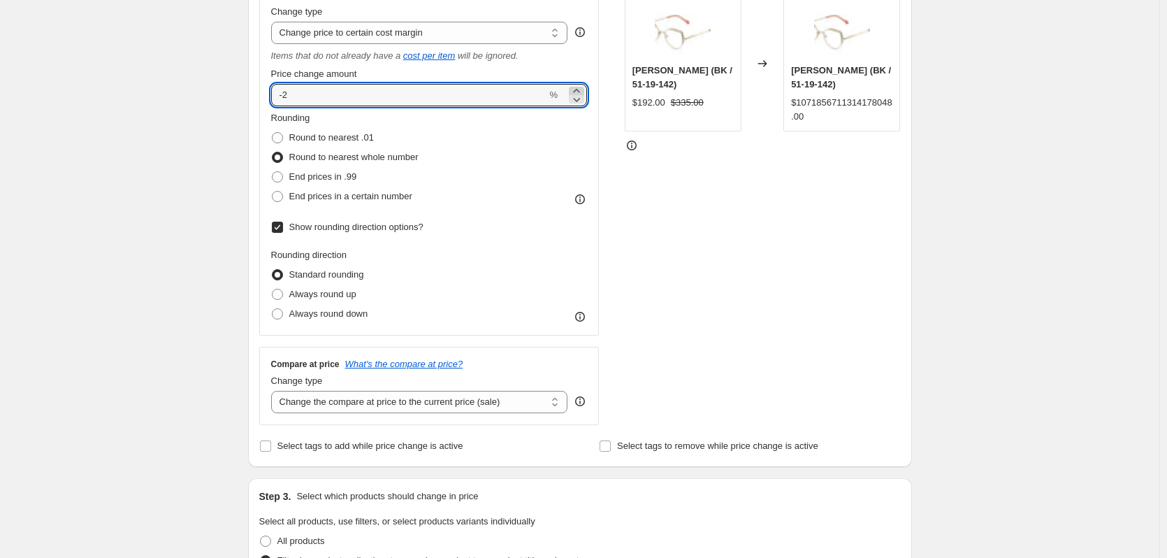
click at [579, 87] on icon at bounding box center [577, 91] width 14 height 14
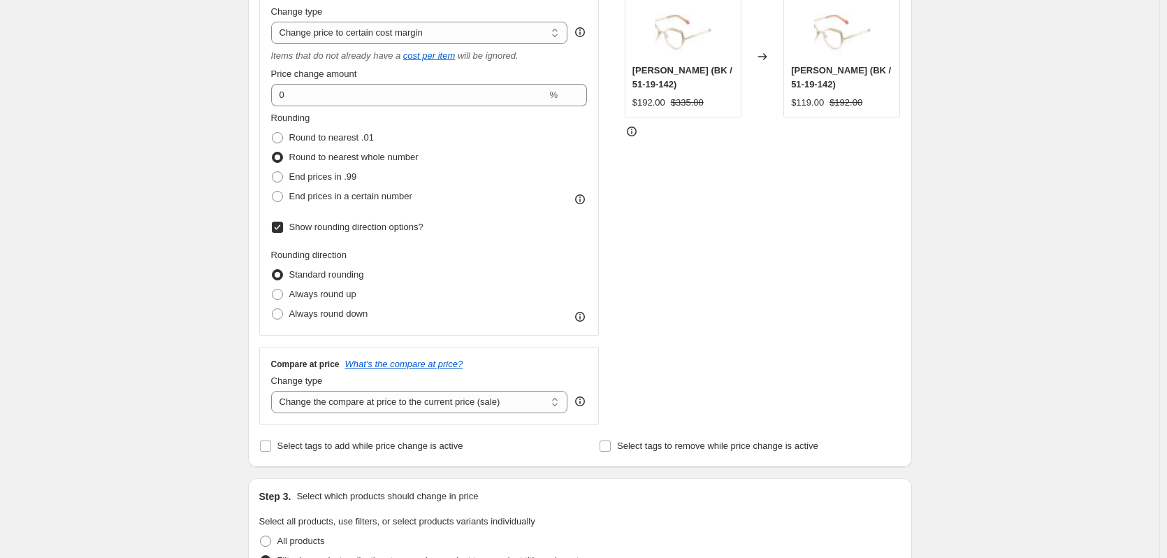
click at [303, 108] on div "Price Change type Change the price to a certain amount Change the price by a ce…" at bounding box center [429, 157] width 317 height 334
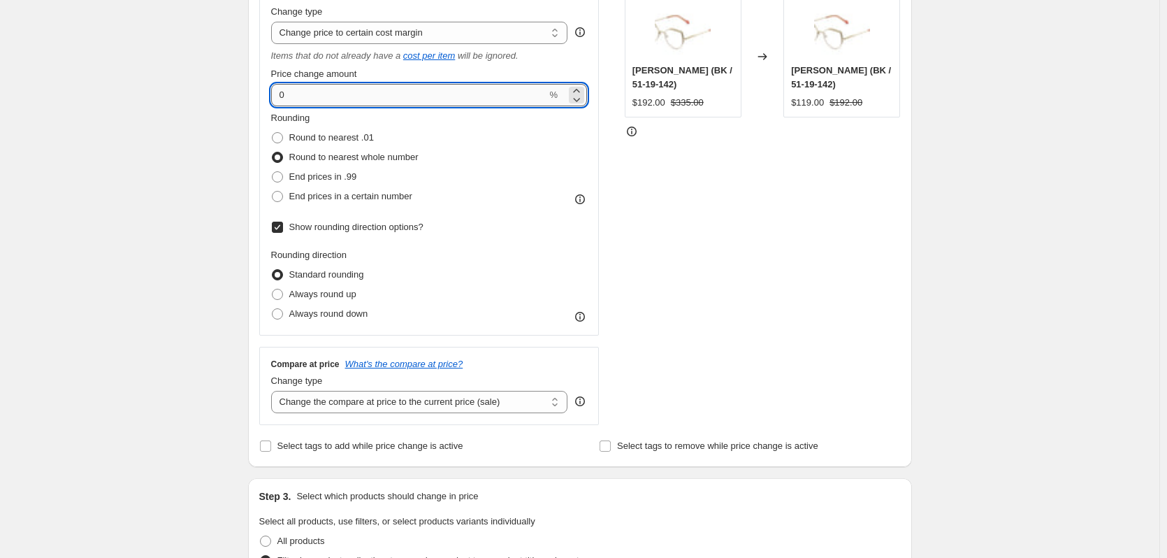
click at [301, 96] on input "0" at bounding box center [409, 95] width 276 height 22
drag, startPoint x: 310, startPoint y: 103, endPoint x: 252, endPoint y: 100, distance: 58.8
click at [253, 100] on div "Step 2. Select how the prices should change Use bulk price change rules Set pro…" at bounding box center [580, 169] width 664 height 596
type input "100"
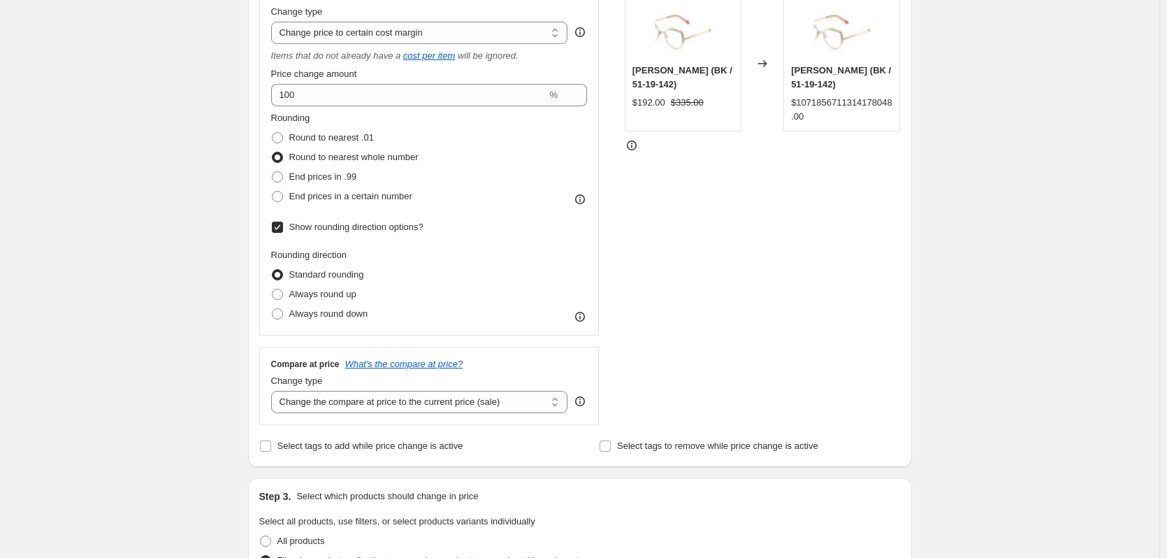
click at [218, 127] on div "Create new price change job. This page is ready Create new price change job Dra…" at bounding box center [580, 565] width 1160 height 1690
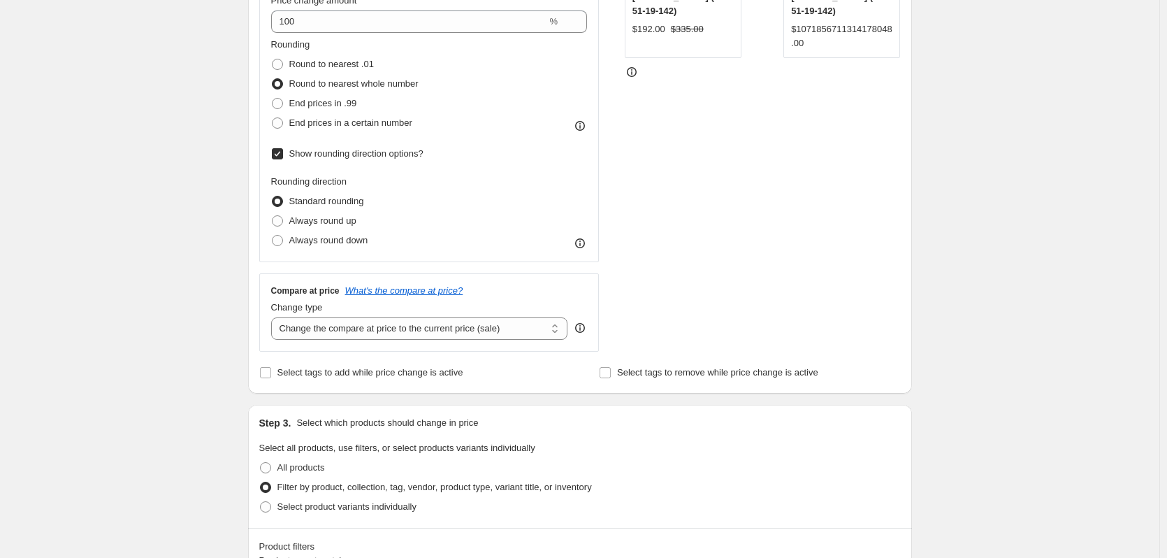
scroll to position [140, 0]
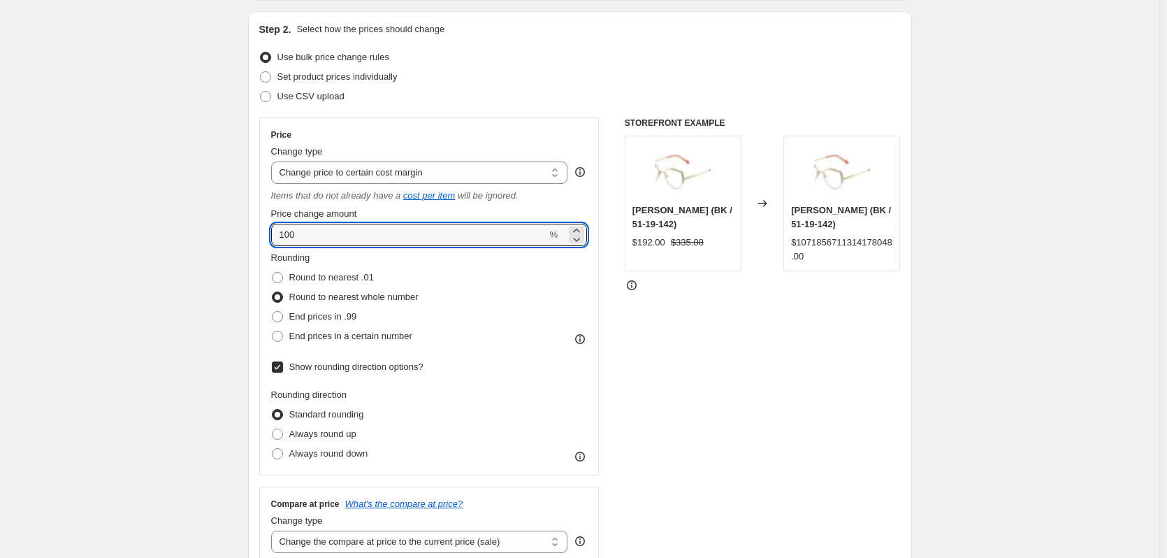
drag, startPoint x: 312, startPoint y: 238, endPoint x: 272, endPoint y: 233, distance: 40.1
click at [274, 234] on input "100" at bounding box center [409, 235] width 276 height 22
drag, startPoint x: 296, startPoint y: 234, endPoint x: 265, endPoint y: 237, distance: 30.9
click at [265, 237] on div "Price Change type Change the price to a certain amount Change the price by a ce…" at bounding box center [429, 296] width 340 height 358
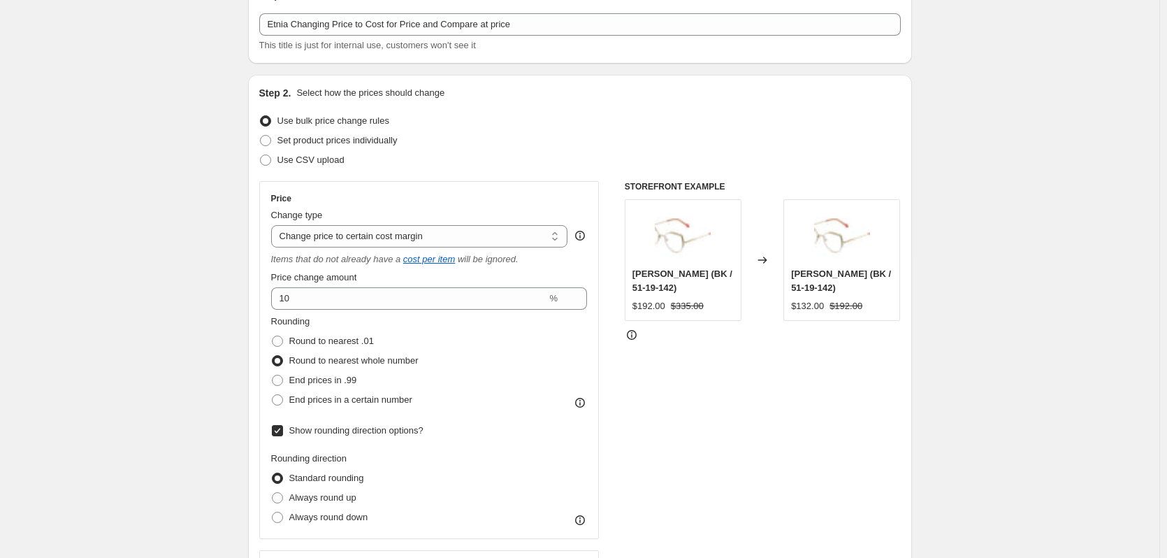
scroll to position [70, 0]
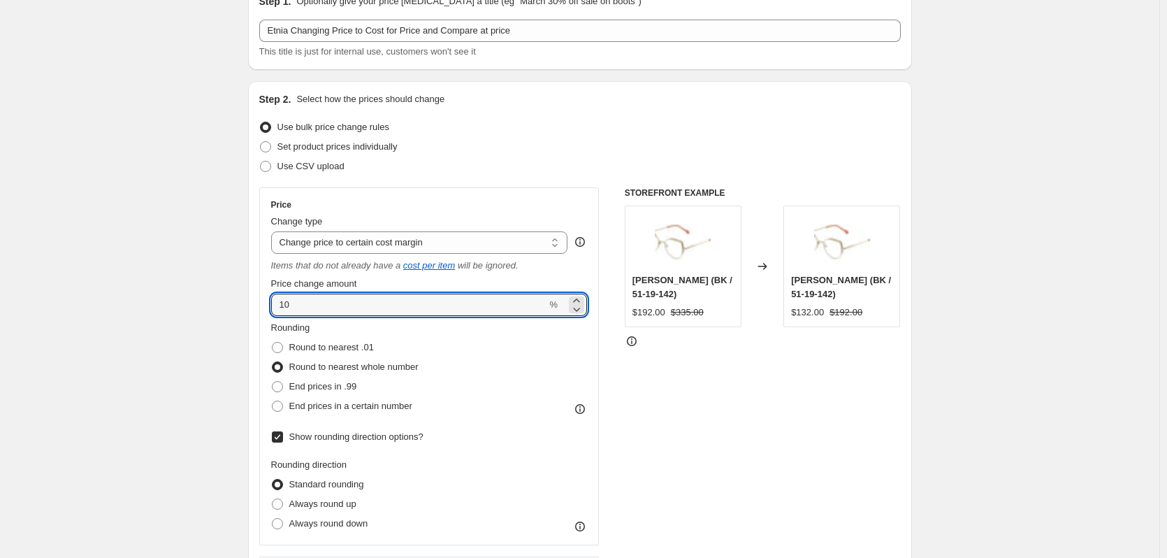
drag, startPoint x: 300, startPoint y: 299, endPoint x: 231, endPoint y: 301, distance: 69.2
type input "80"
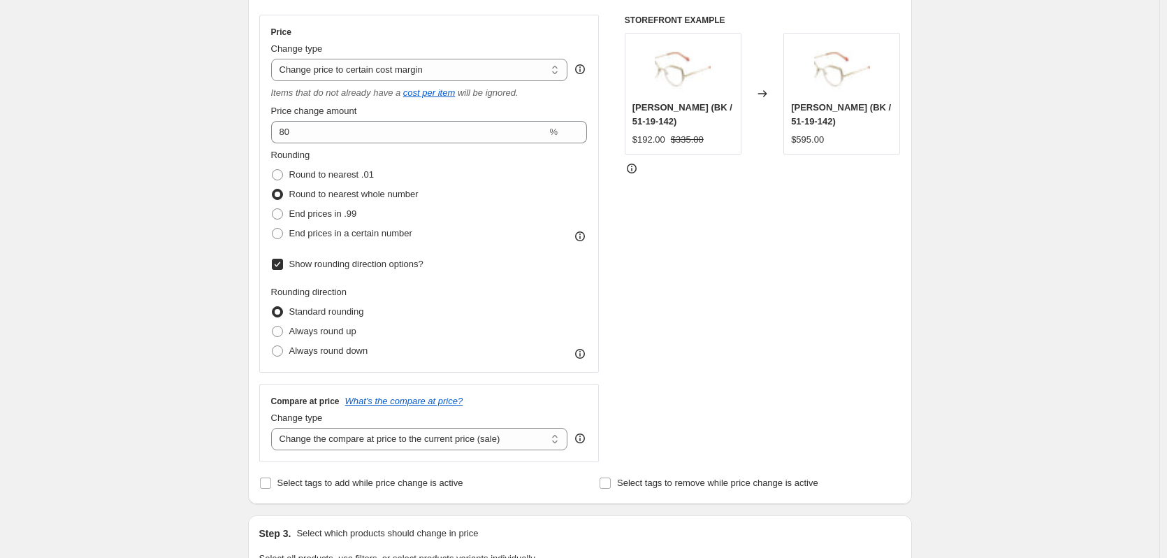
scroll to position [210, 0]
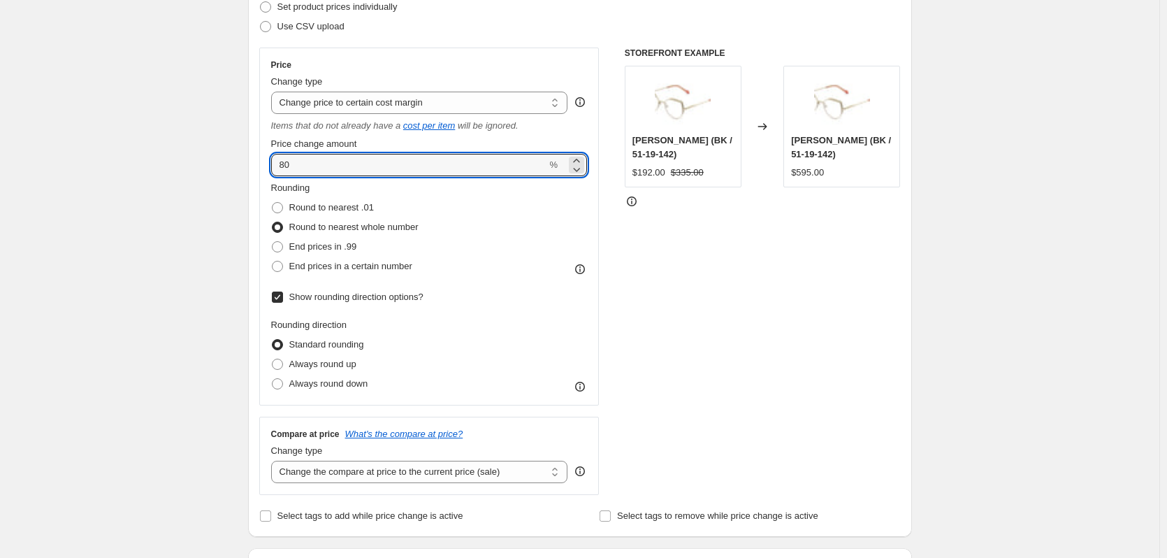
drag, startPoint x: 303, startPoint y: 166, endPoint x: 235, endPoint y: 160, distance: 68.8
drag, startPoint x: 289, startPoint y: 166, endPoint x: 243, endPoint y: 165, distance: 46.2
click at [253, 164] on div "Step 2. Select how the prices should change Use bulk price change rules Set pro…" at bounding box center [580, 239] width 664 height 596
drag, startPoint x: 308, startPoint y: 163, endPoint x: 272, endPoint y: 164, distance: 36.4
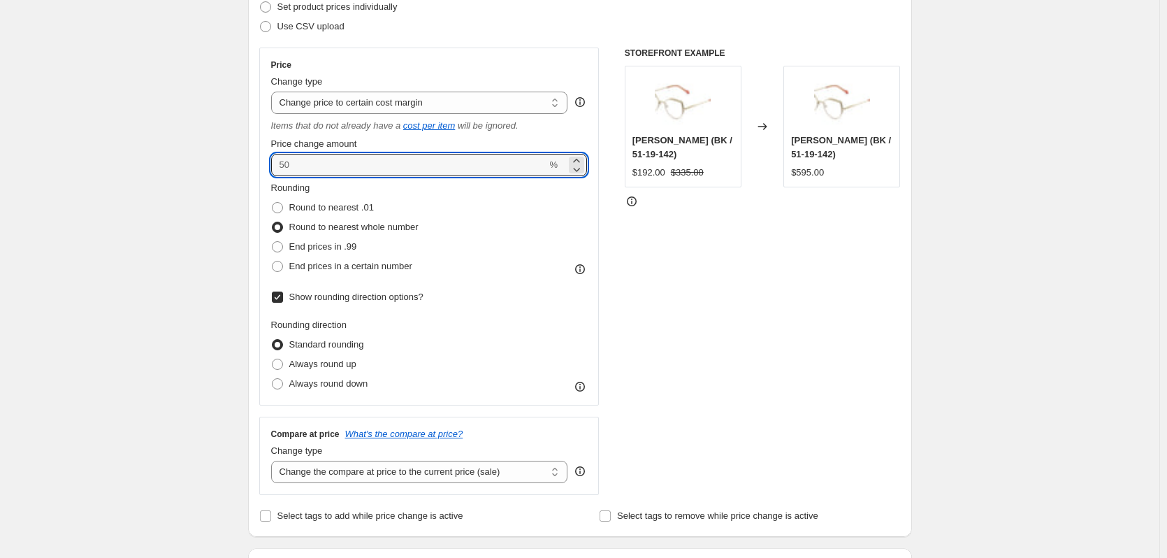
click at [272, 164] on div "Price Change type Change the price to a certain amount Change the price by a ce…" at bounding box center [429, 227] width 340 height 358
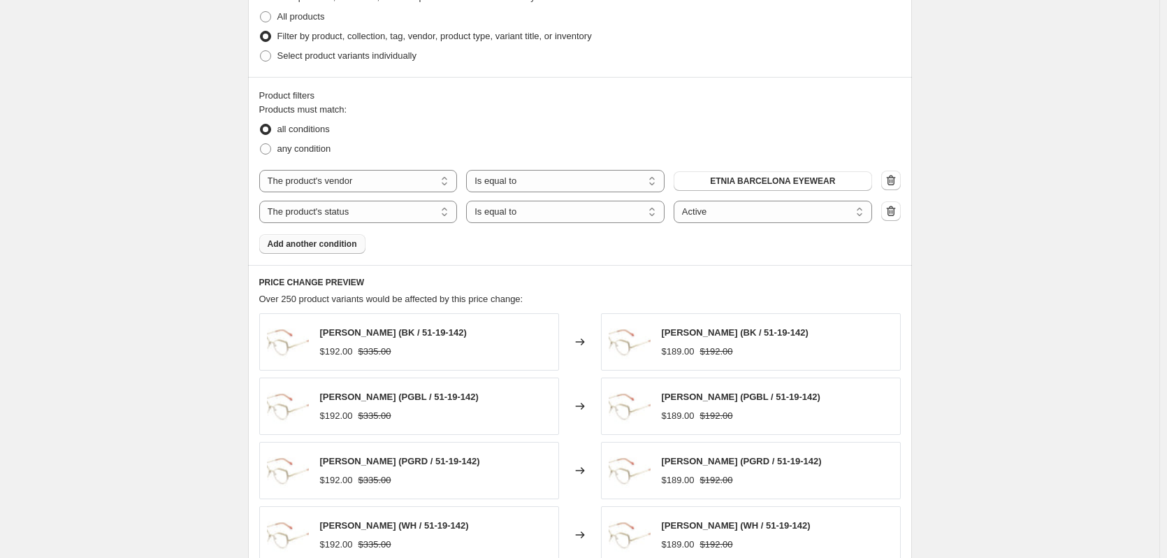
scroll to position [839, 0]
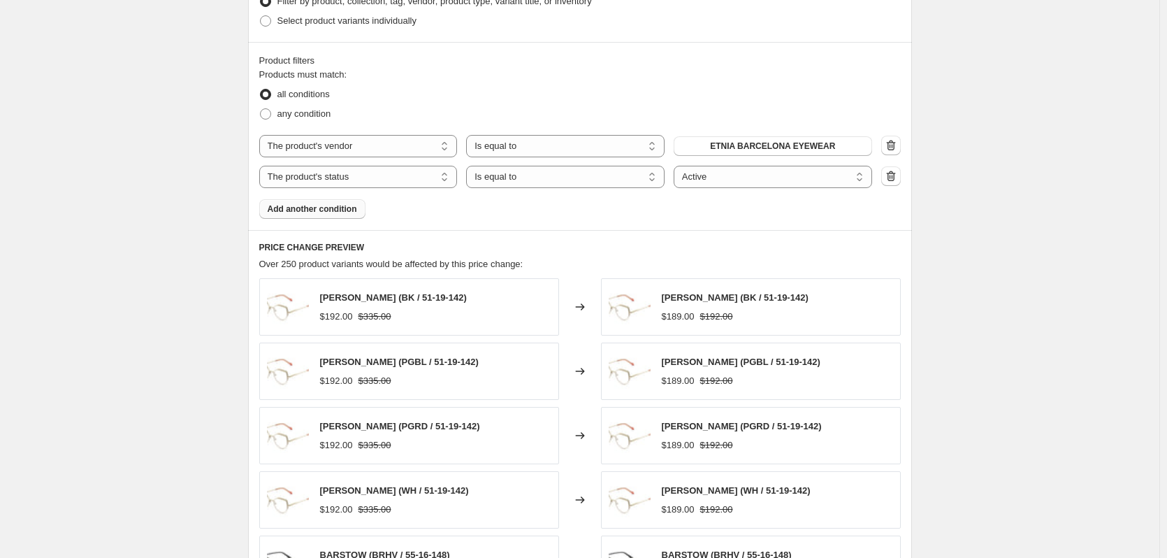
click at [219, 192] on div "Create new price change job. This page is ready Create new price change job Dra…" at bounding box center [580, 6] width 1160 height 1690
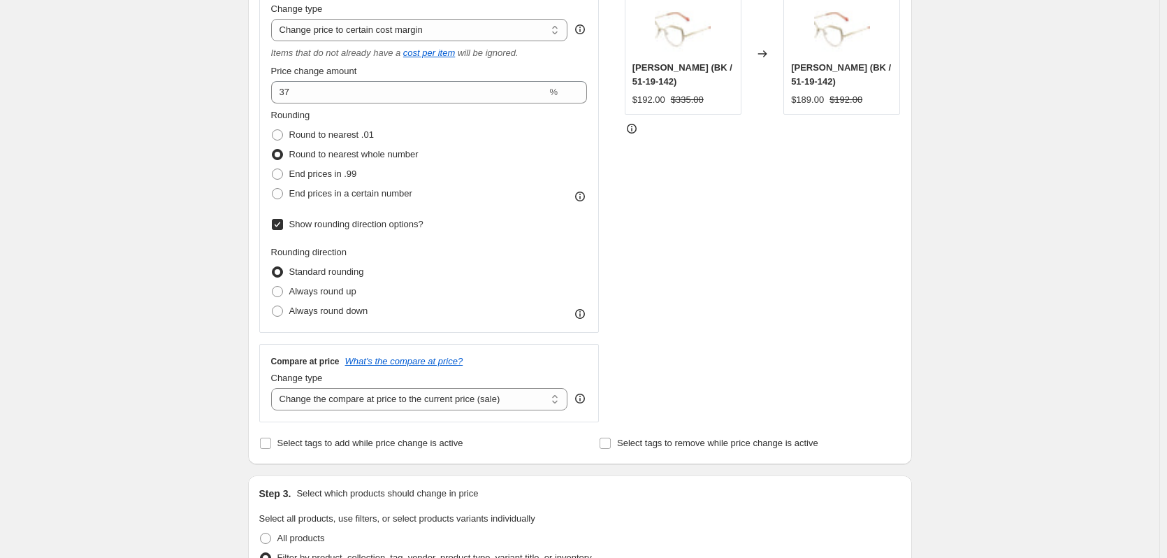
scroll to position [280, 0]
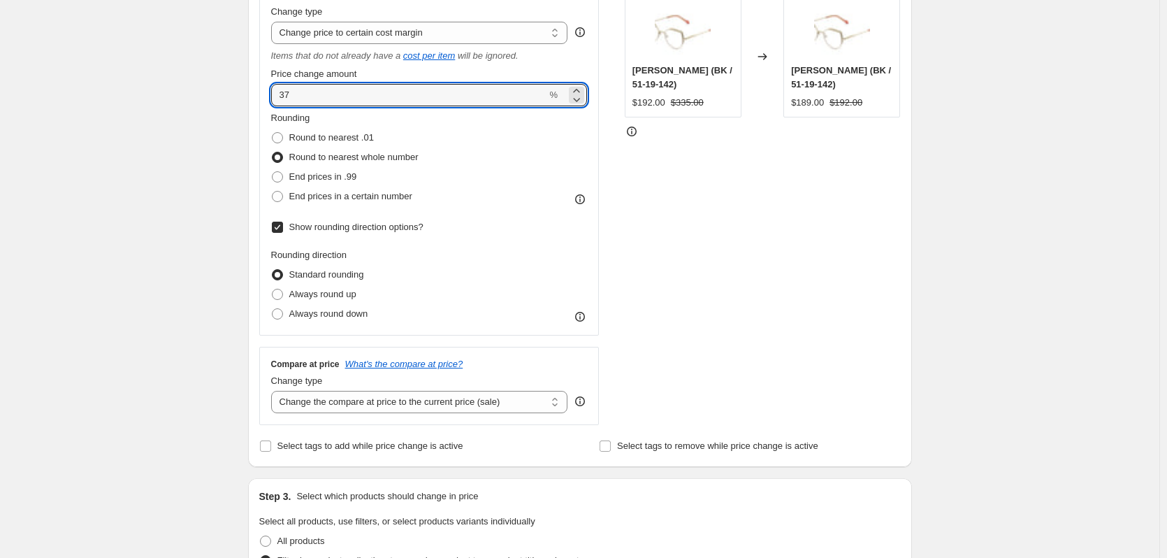
drag, startPoint x: 297, startPoint y: 93, endPoint x: 193, endPoint y: 101, distance: 104.4
click at [193, 101] on div "Create new price change job. This page is ready Create new price change job Dra…" at bounding box center [580, 565] width 1160 height 1690
click at [185, 141] on div "Create new price change job. This page is ready Create new price change job Dra…" at bounding box center [580, 565] width 1160 height 1690
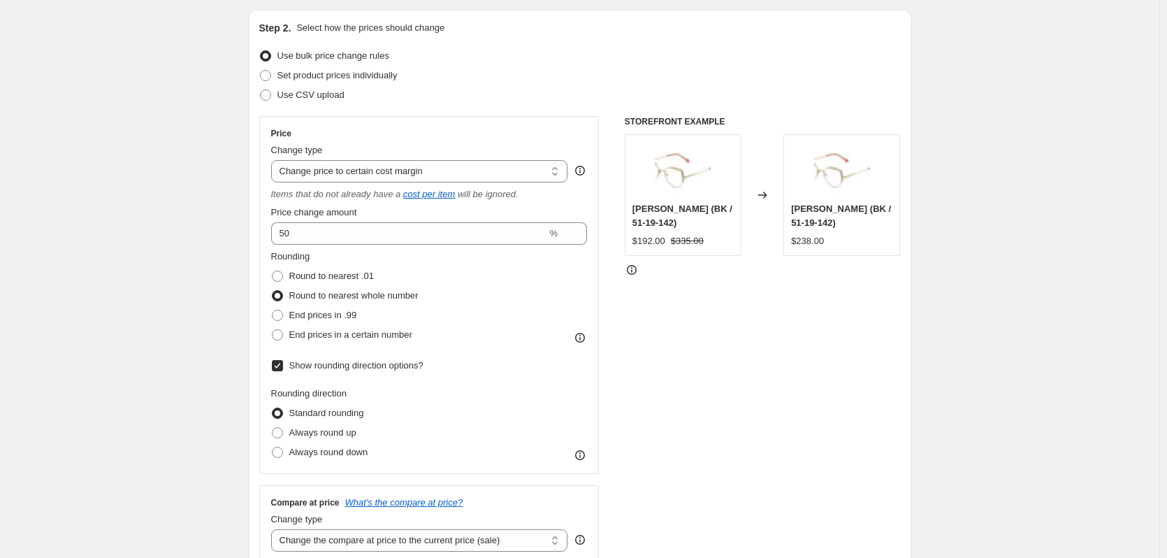
scroll to position [140, 0]
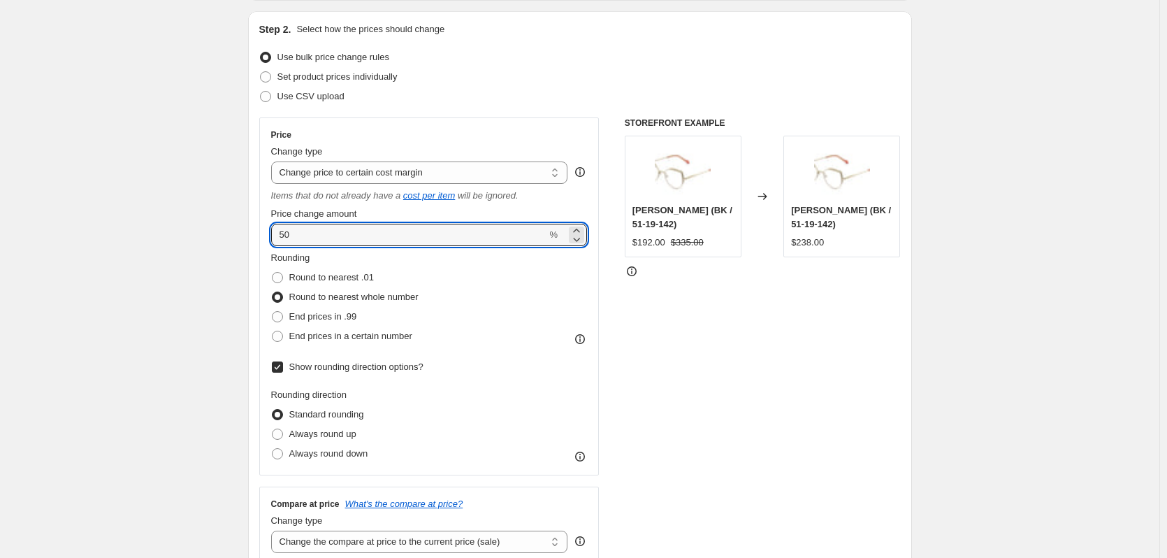
drag, startPoint x: 296, startPoint y: 236, endPoint x: 241, endPoint y: 243, distance: 55.8
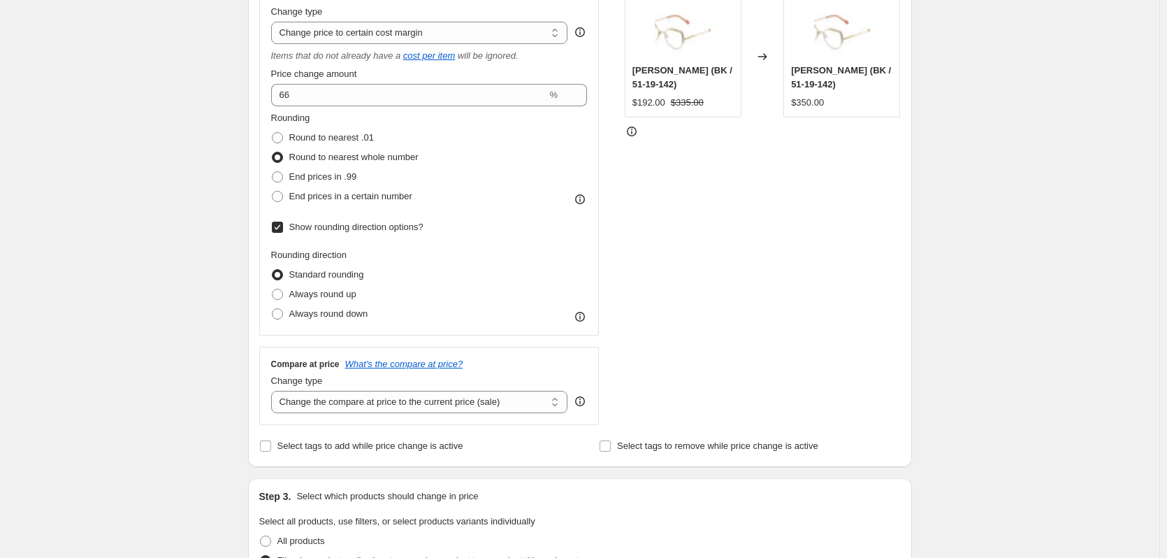
scroll to position [0, 0]
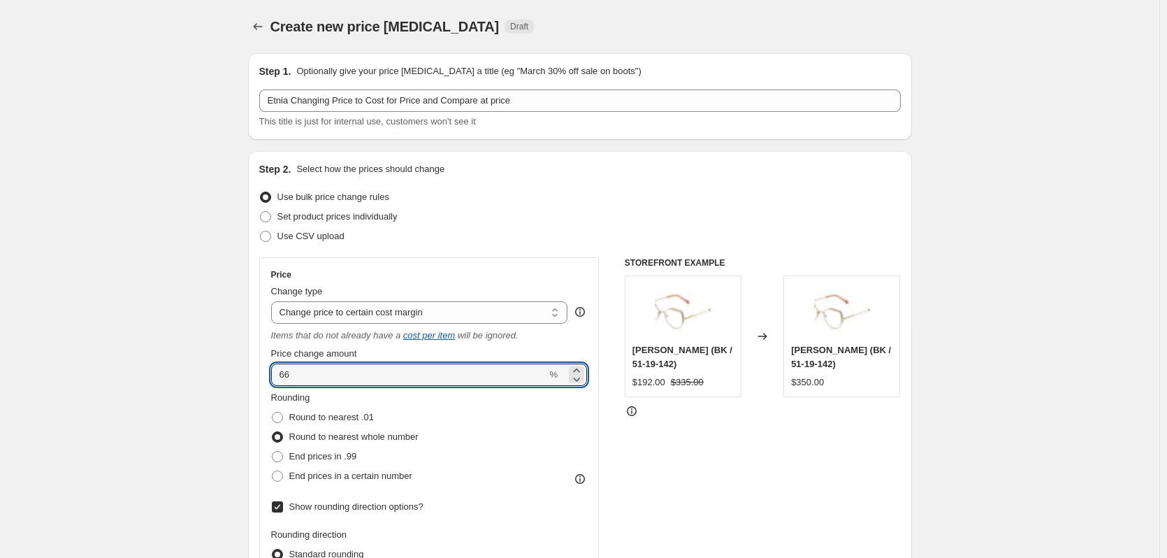
drag, startPoint x: 301, startPoint y: 375, endPoint x: 240, endPoint y: 372, distance: 61.6
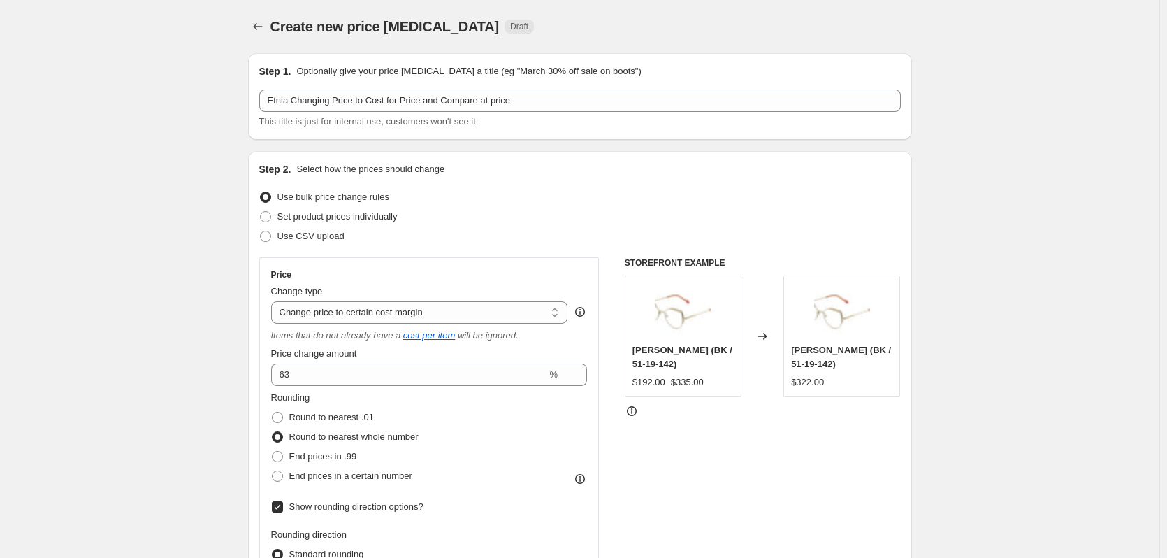
drag, startPoint x: 240, startPoint y: 359, endPoint x: 256, endPoint y: 347, distance: 20.0
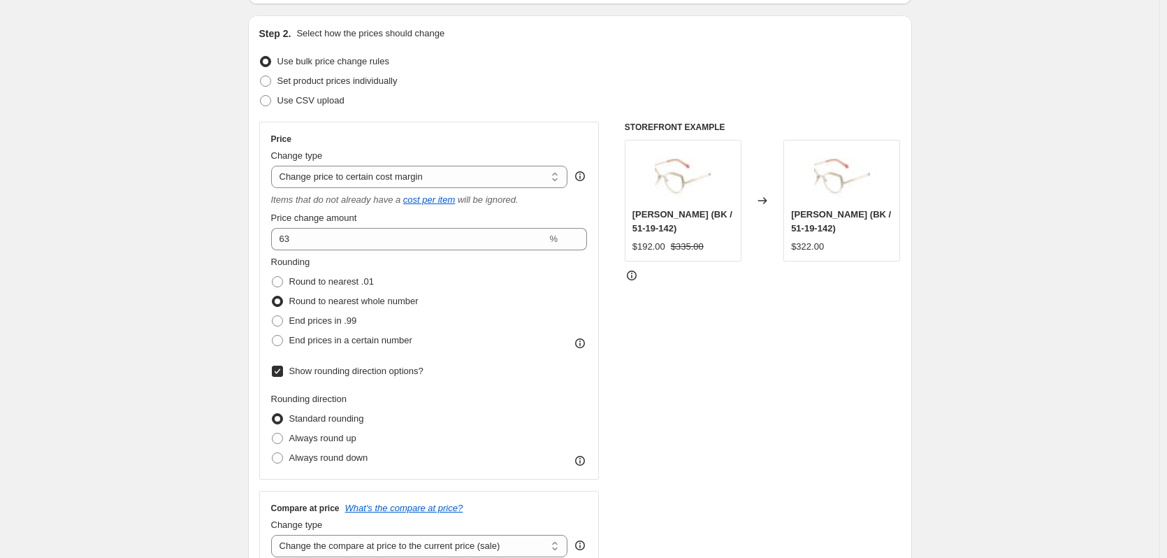
scroll to position [85, 0]
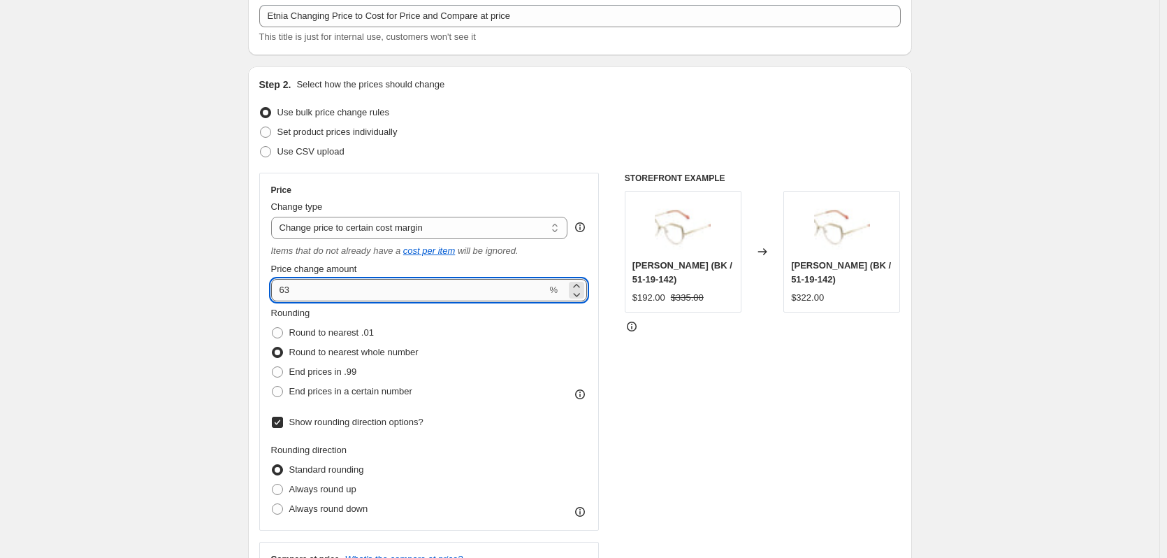
drag, startPoint x: 309, startPoint y: 292, endPoint x: 285, endPoint y: 296, distance: 24.0
click at [285, 296] on input "63" at bounding box center [409, 290] width 276 height 22
drag, startPoint x: 180, startPoint y: 297, endPoint x: 192, endPoint y: 296, distance: 12.6
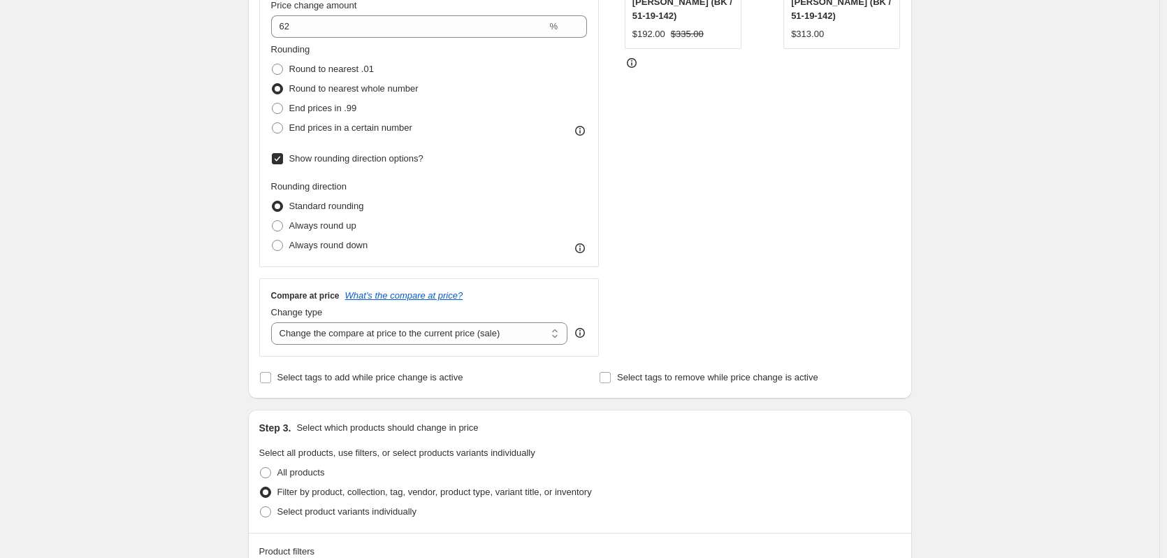
scroll to position [15, 0]
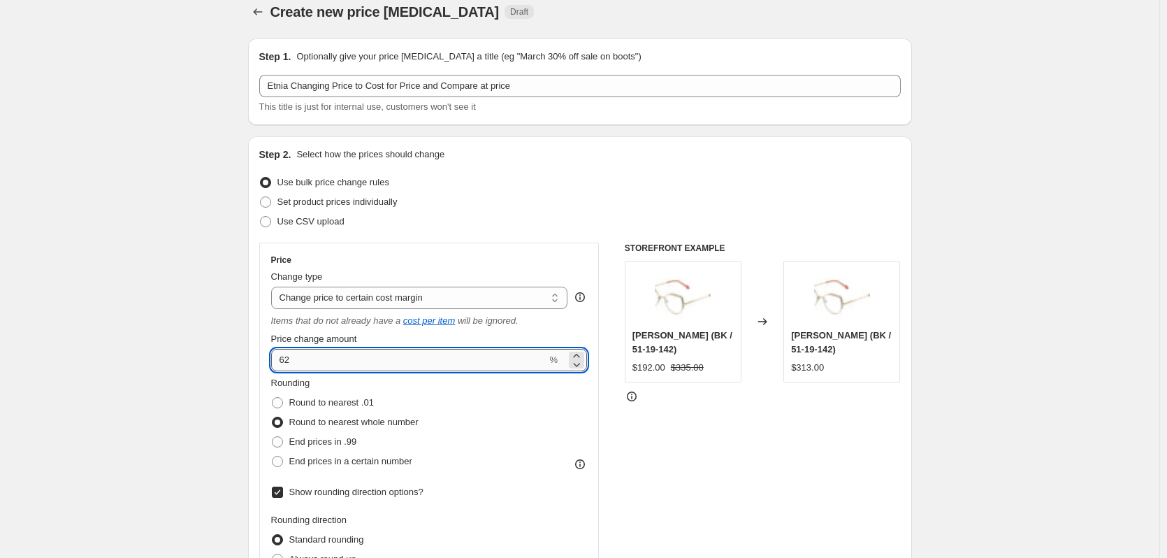
click at [296, 359] on input "62" at bounding box center [409, 360] width 276 height 22
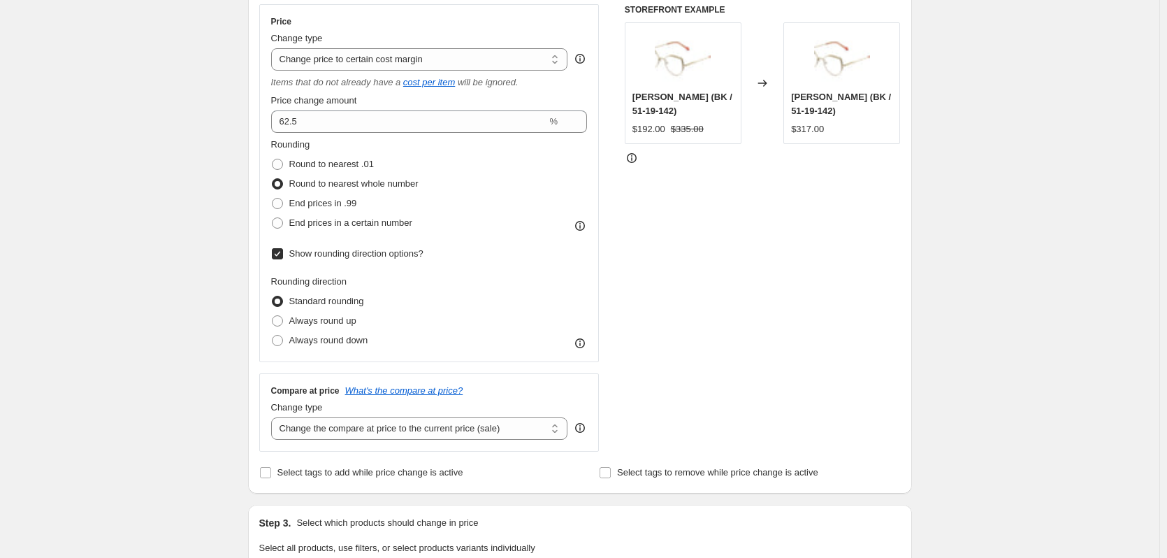
scroll to position [224, 0]
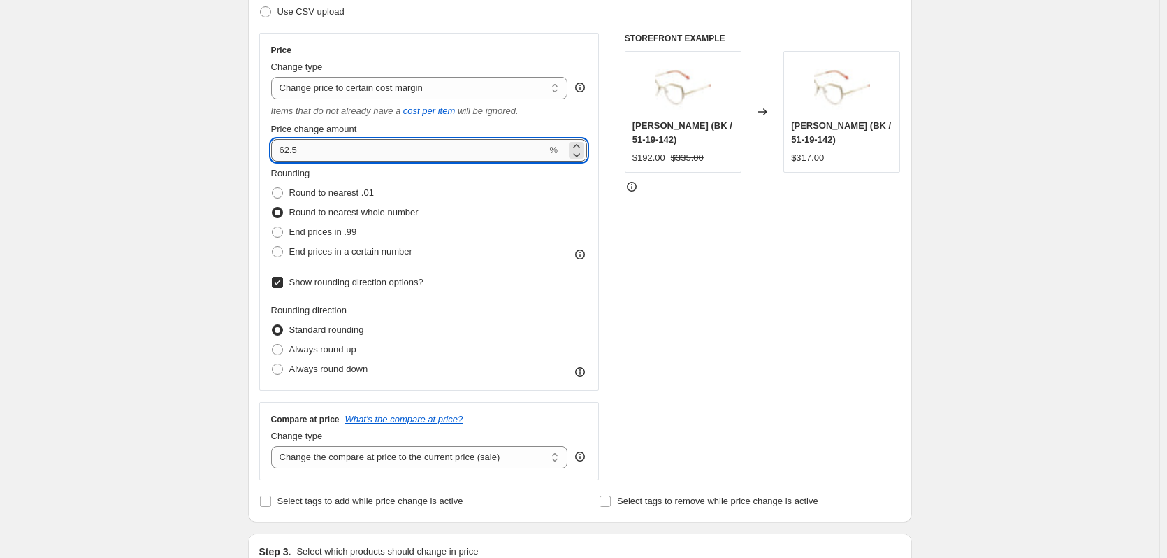
click at [298, 146] on input "62.5" at bounding box center [409, 150] width 276 height 22
type input "63"
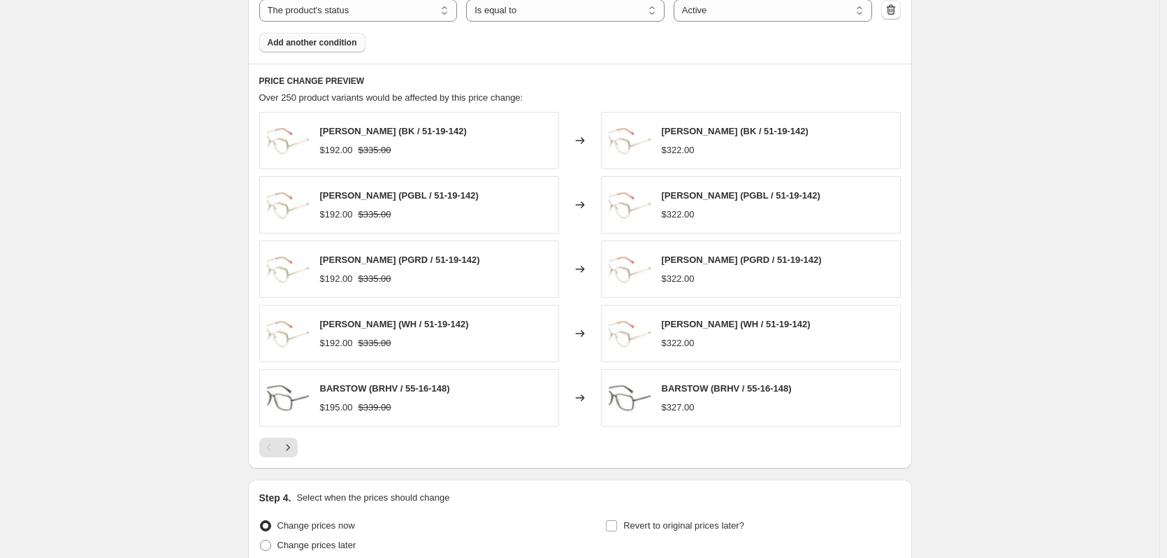
scroll to position [1133, 0]
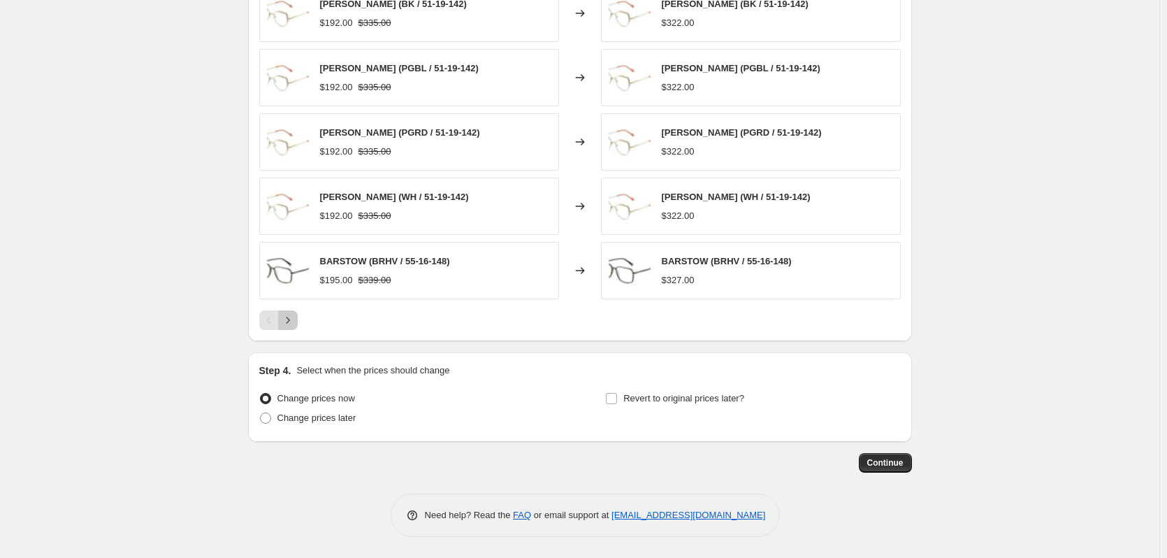
click at [295, 317] on icon "Next" at bounding box center [288, 320] width 14 height 14
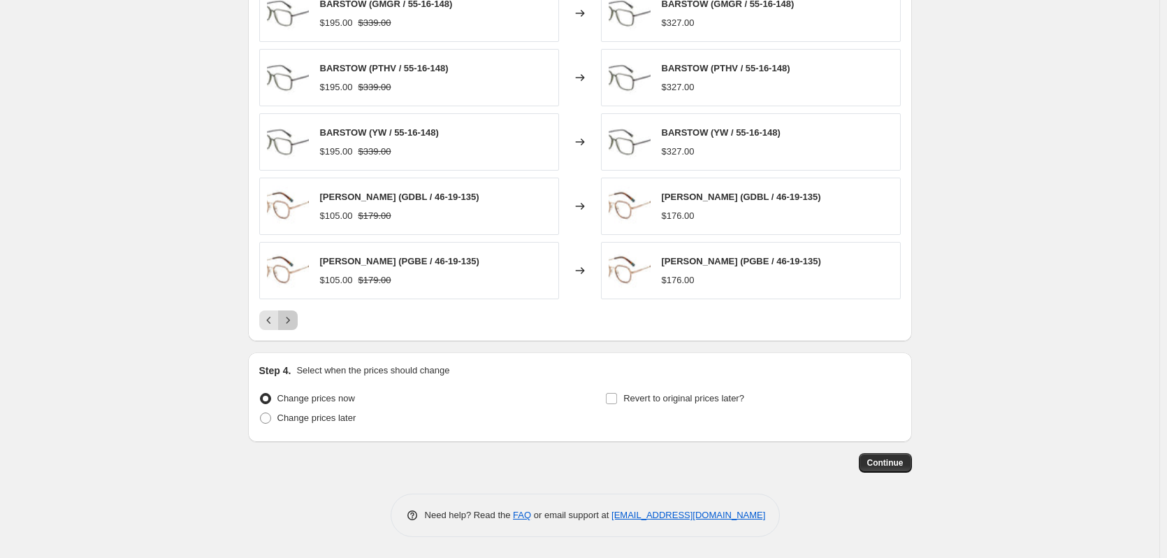
click at [294, 319] on icon "Next" at bounding box center [288, 320] width 14 height 14
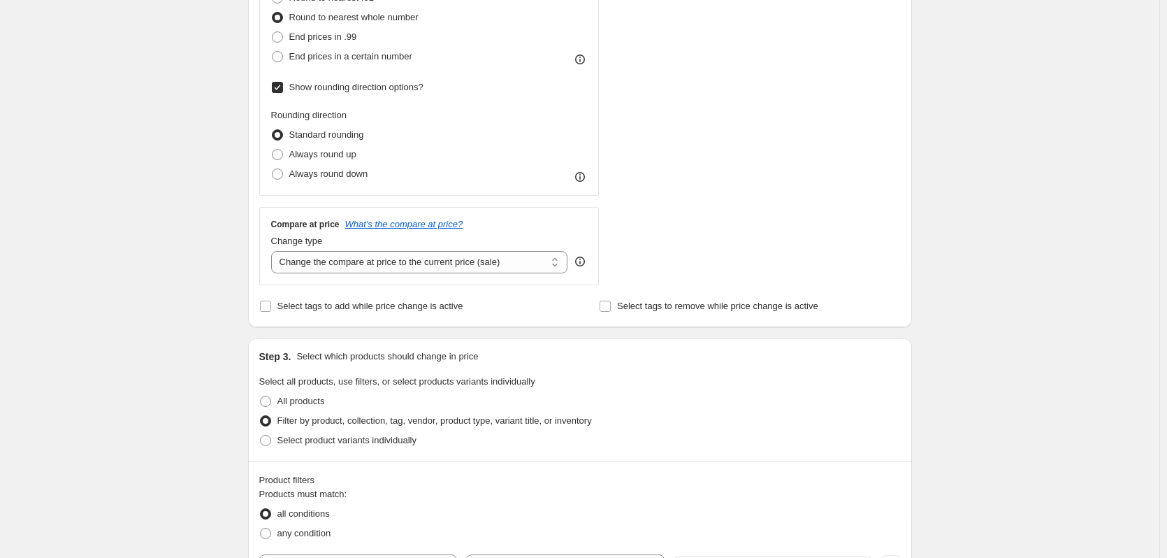
scroll to position [559, 0]
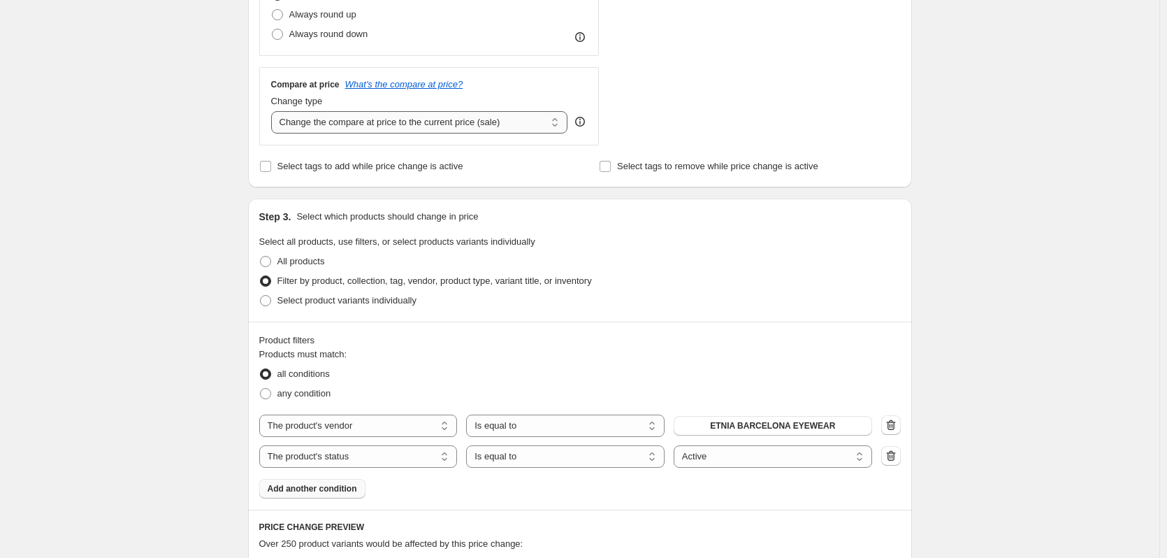
click at [353, 127] on select "Change the compare at price to the current price (sale) Change the compare at p…" at bounding box center [419, 122] width 297 height 22
click at [274, 111] on select "Change the compare at price to the current price (sale) Change the compare at p…" at bounding box center [419, 122] width 297 height 22
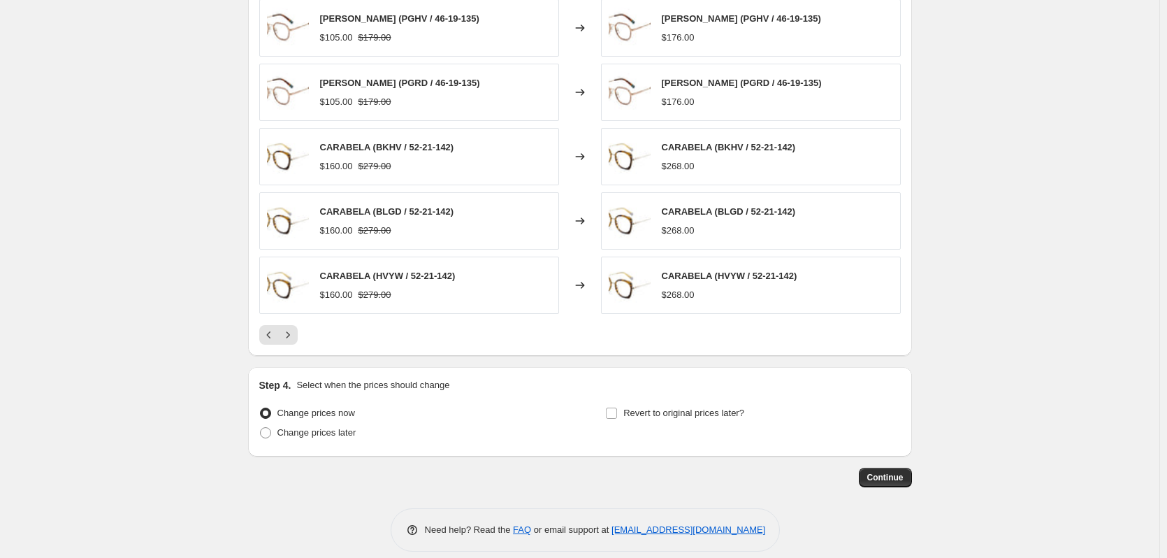
scroll to position [1118, 0]
click at [295, 333] on icon "Next" at bounding box center [288, 334] width 14 height 14
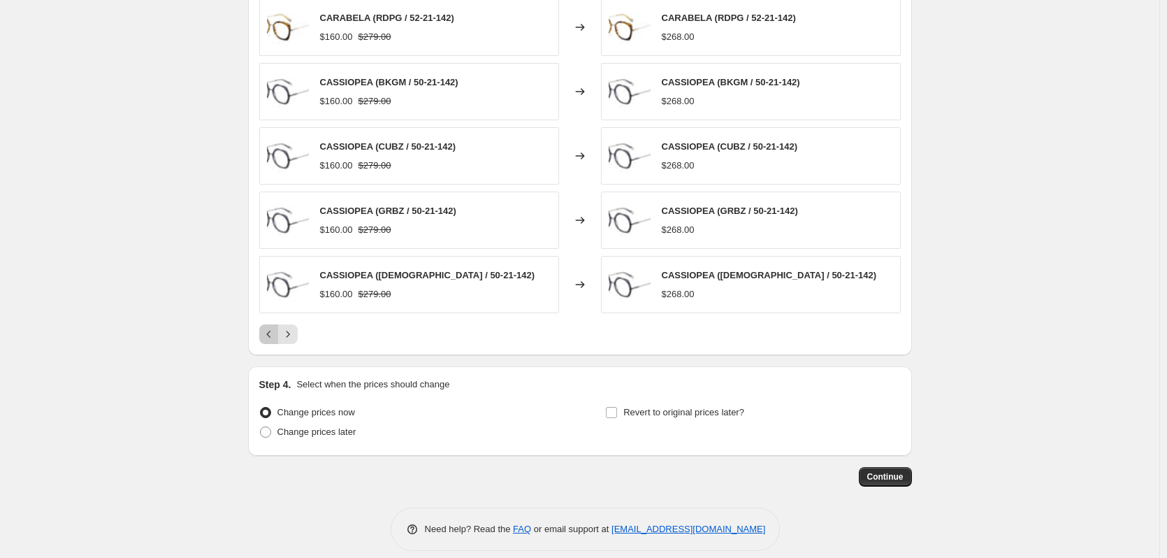
click at [273, 331] on icon "Previous" at bounding box center [269, 334] width 14 height 14
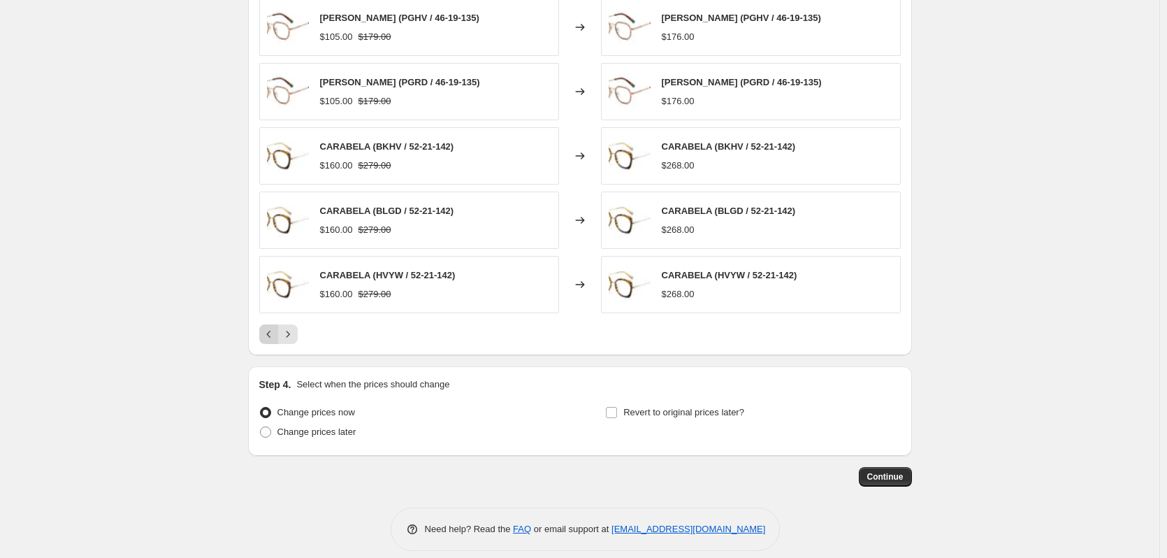
click at [273, 331] on icon "Previous" at bounding box center [269, 334] width 14 height 14
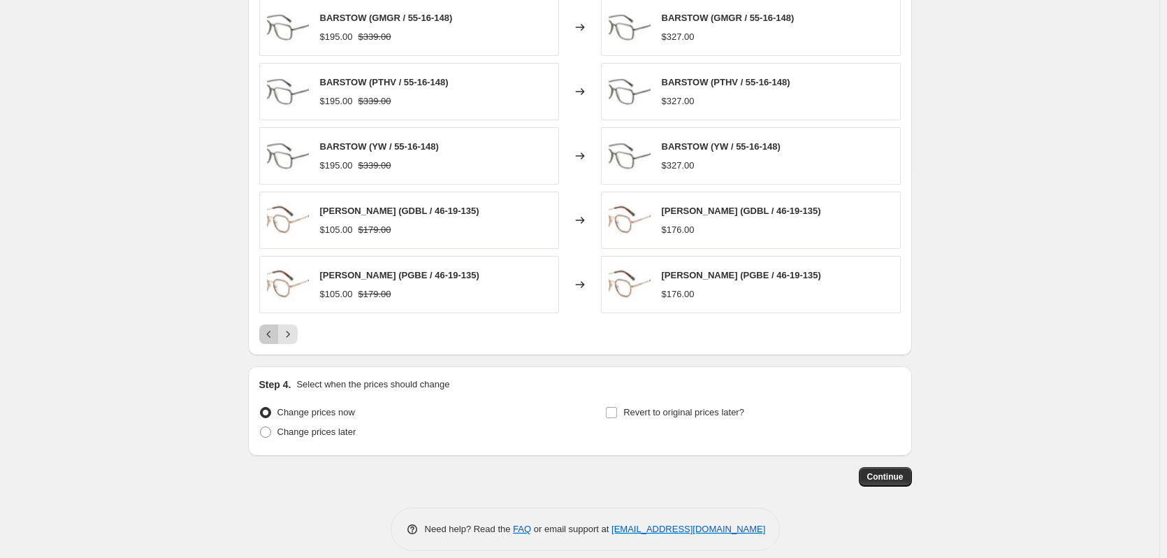
click at [274, 343] on button "Previous" at bounding box center [269, 334] width 20 height 20
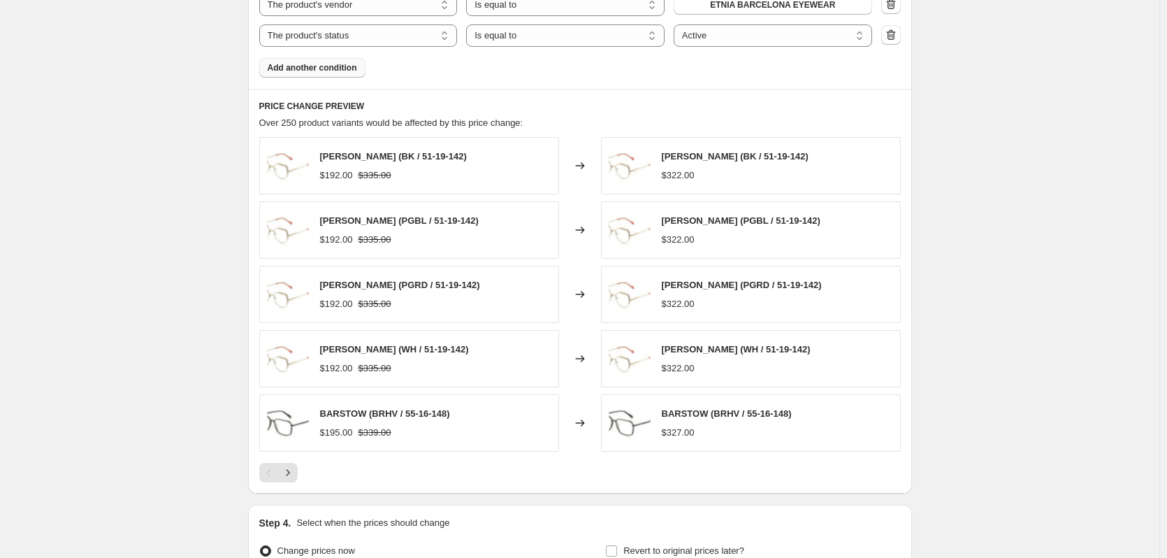
scroll to position [1133, 0]
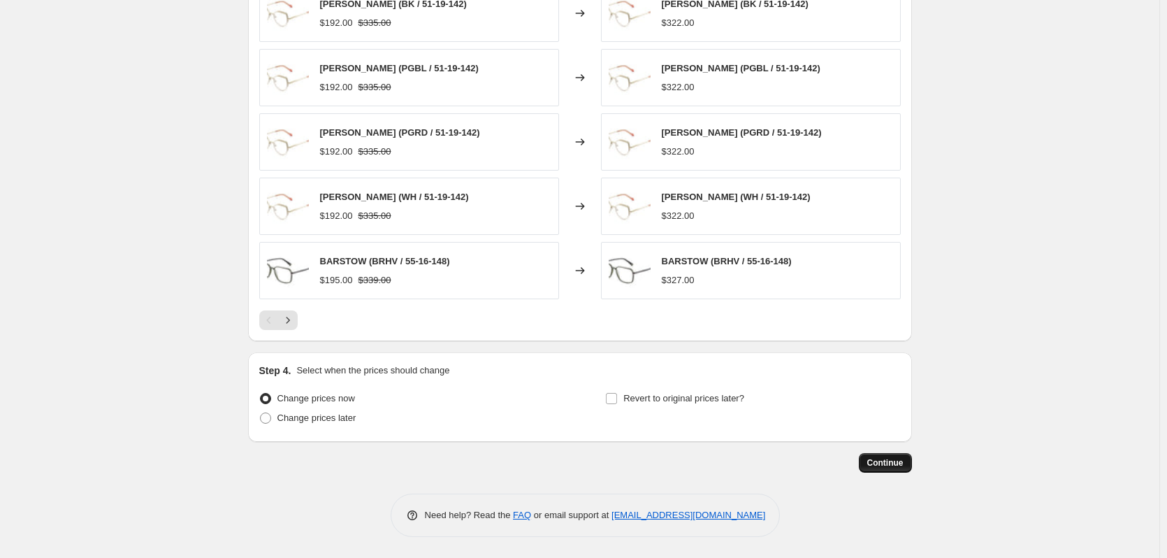
click at [887, 463] on span "Continue" at bounding box center [885, 462] width 36 height 11
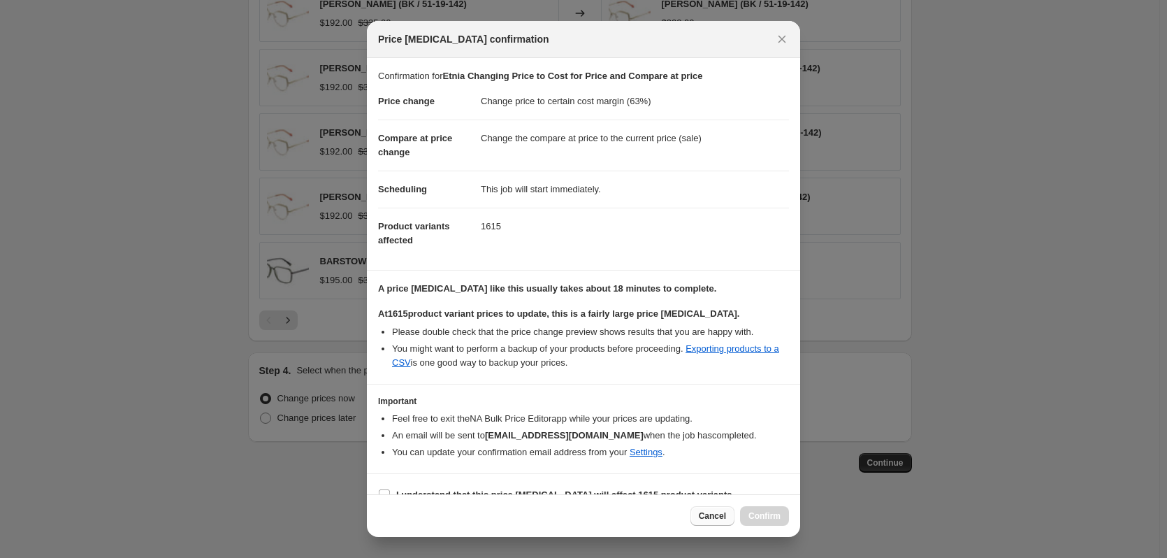
click at [721, 519] on span "Cancel" at bounding box center [712, 515] width 27 height 11
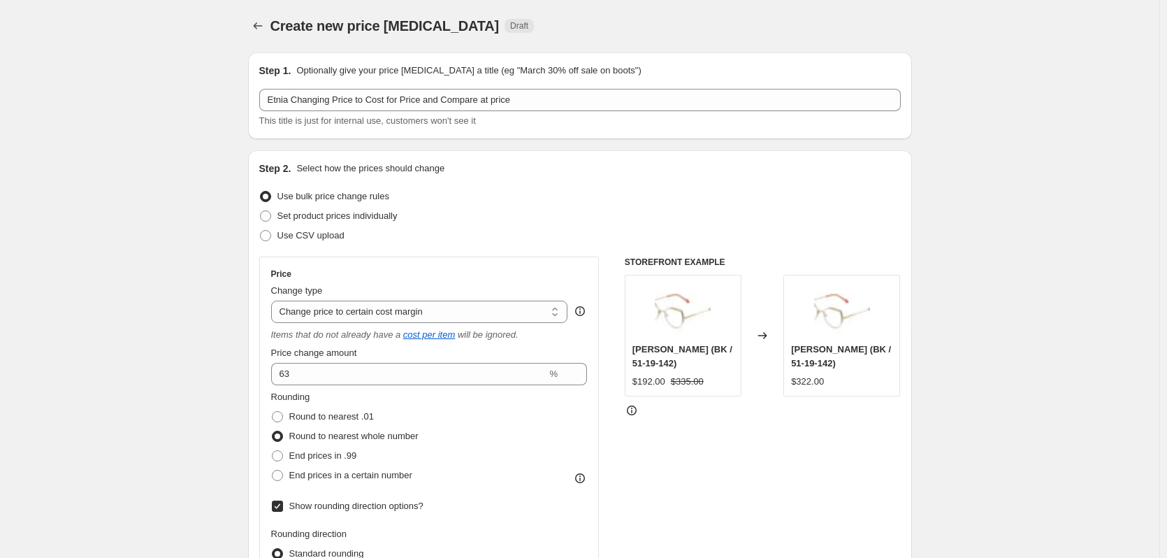
scroll to position [0, 0]
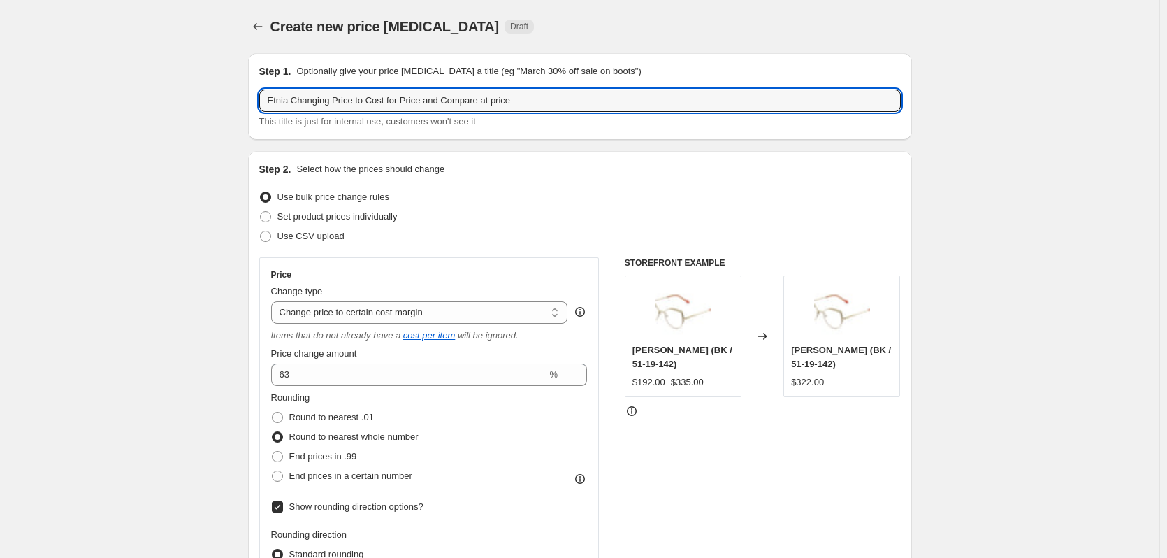
drag, startPoint x: 356, startPoint y: 98, endPoint x: 607, endPoint y: 117, distance: 251.7
click at [607, 117] on div "Etnia Changing Price to Cost for Price and Compare at price This title is just …" at bounding box center [580, 108] width 642 height 39
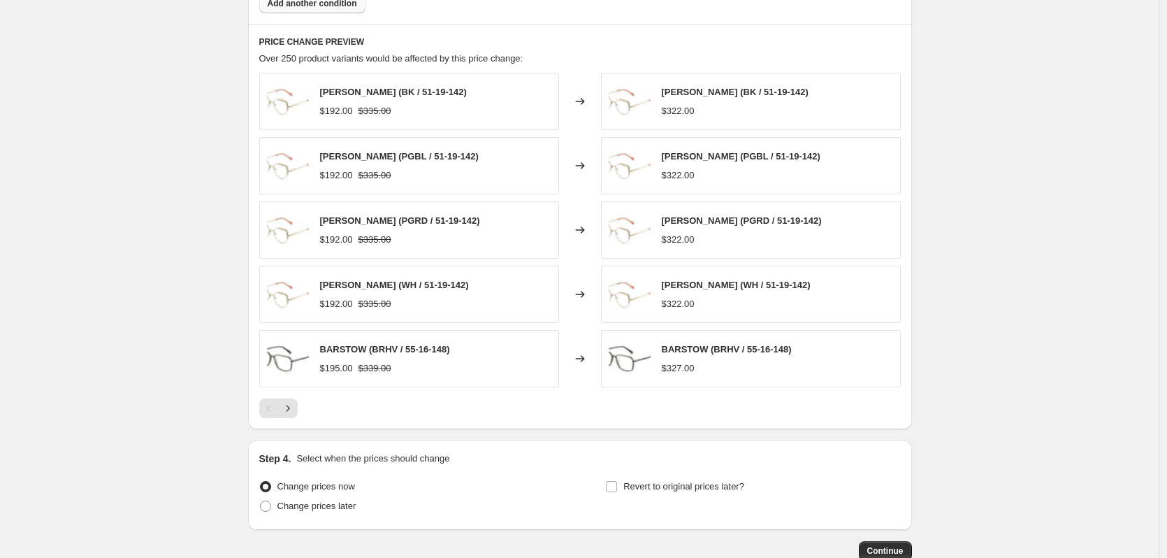
scroll to position [1133, 0]
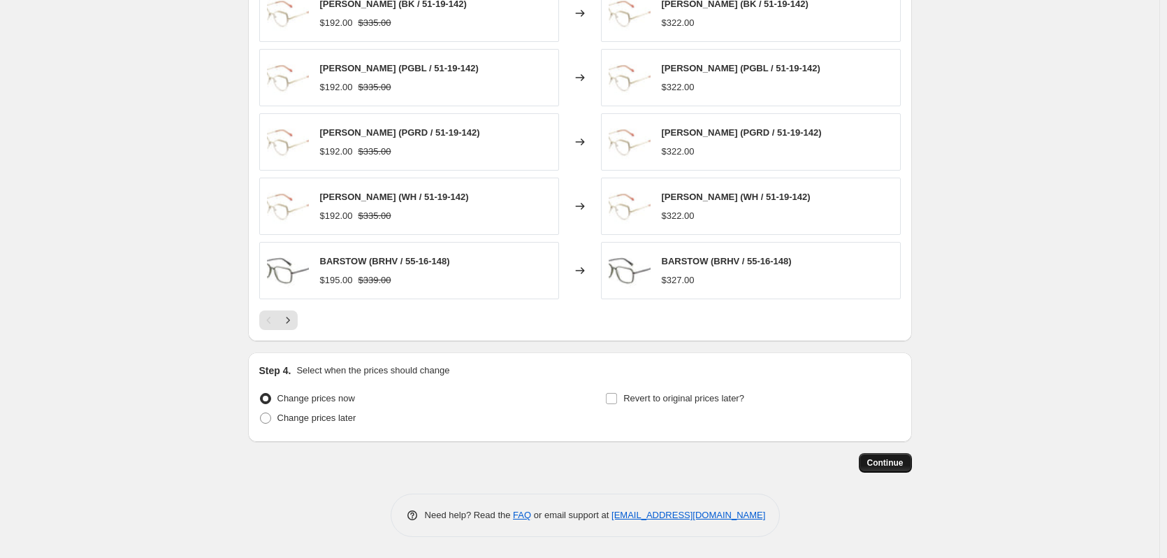
type input "Etnia Changing Price and Compare at price to 2.7 times cost (retail)"
click at [888, 466] on span "Continue" at bounding box center [885, 462] width 36 height 11
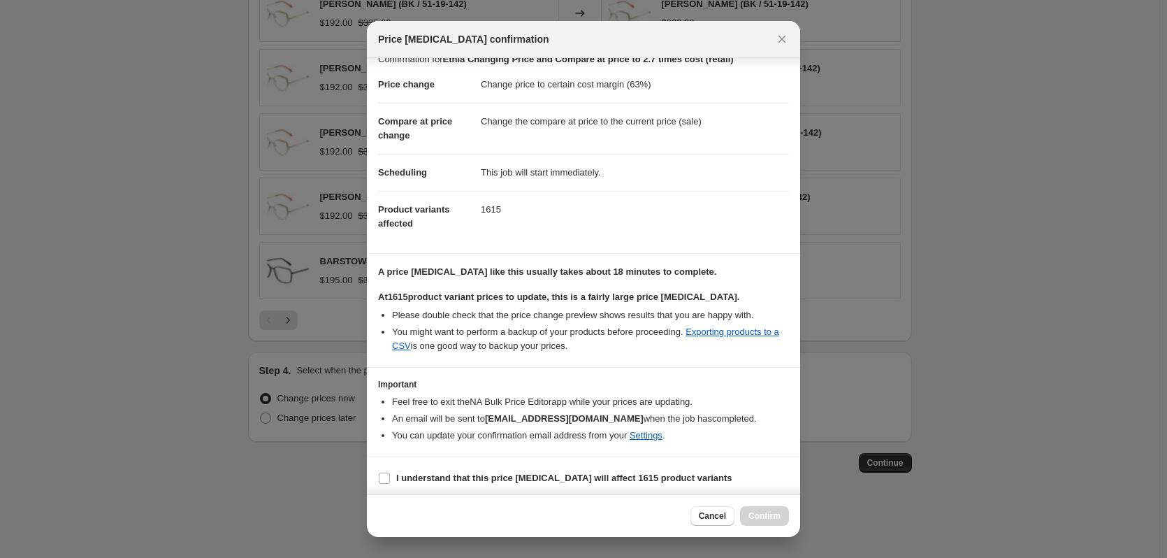
scroll to position [22, 0]
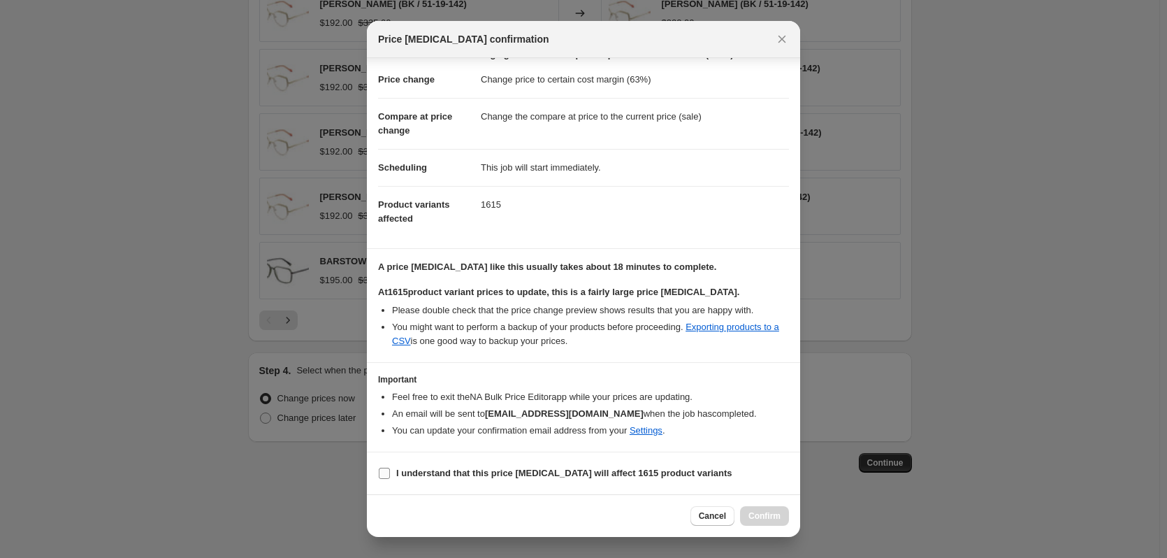
click at [405, 478] on b "I understand that this price [MEDICAL_DATA] will affect 1615 product variants" at bounding box center [564, 473] width 336 height 10
click at [390, 478] on input "I understand that this price [MEDICAL_DATA] will affect 1615 product variants" at bounding box center [384, 473] width 11 height 11
checkbox input "true"
click at [770, 521] on button "Confirm" at bounding box center [764, 516] width 49 height 20
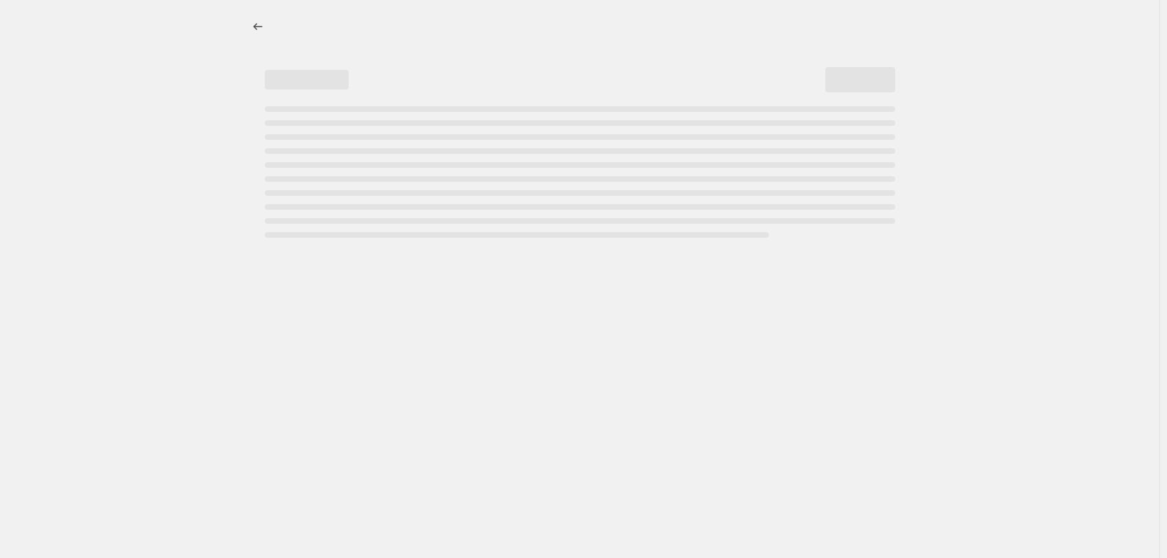
select select "percentage"
select select "margin"
select select "product_status"
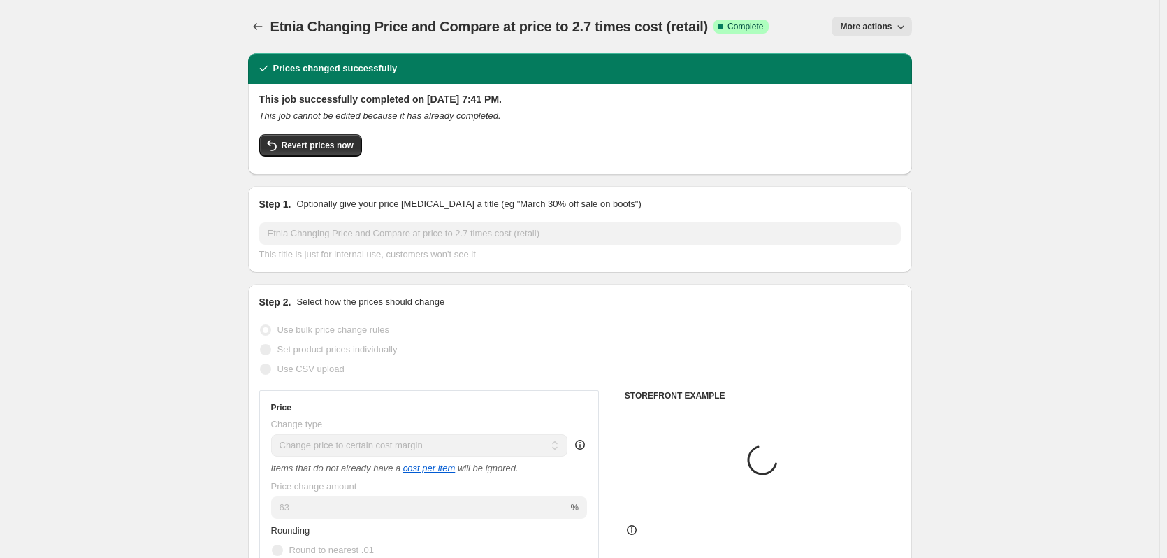
select select "vendor"
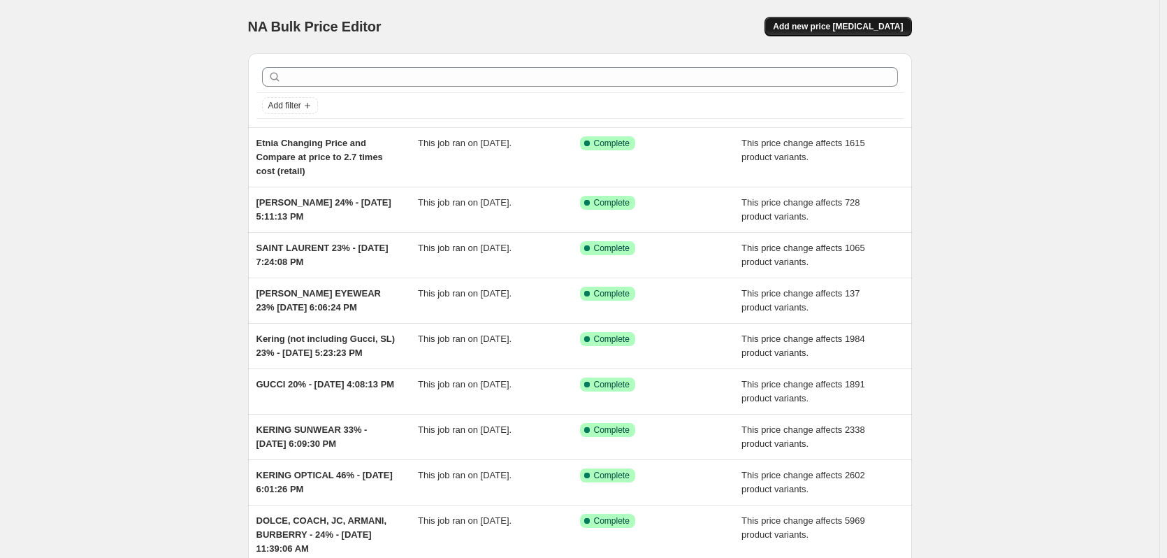
click at [852, 26] on span "Add new price [MEDICAL_DATA]" at bounding box center [838, 26] width 130 height 11
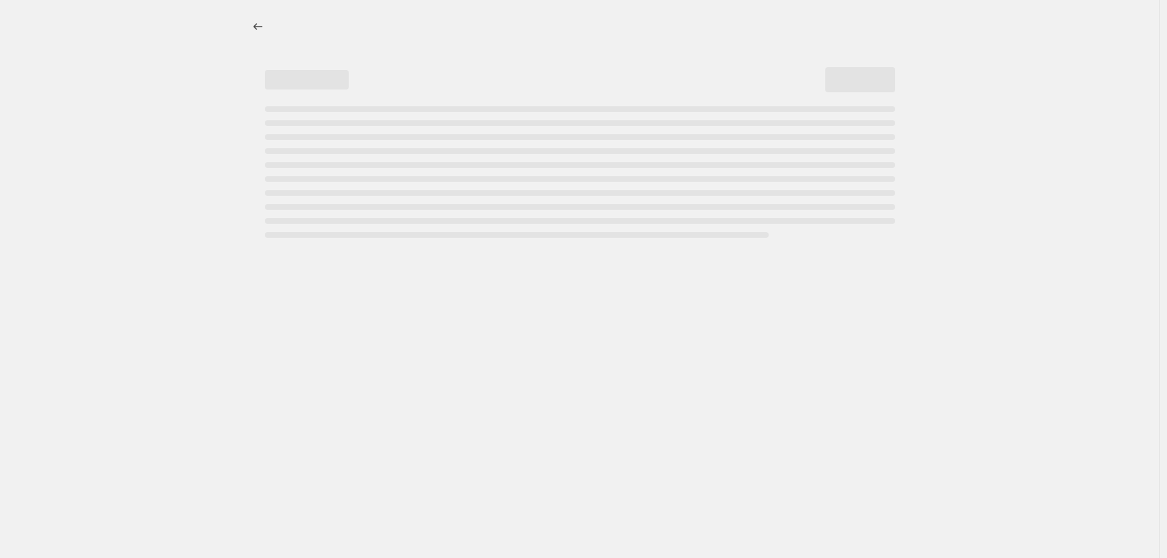
select select "percentage"
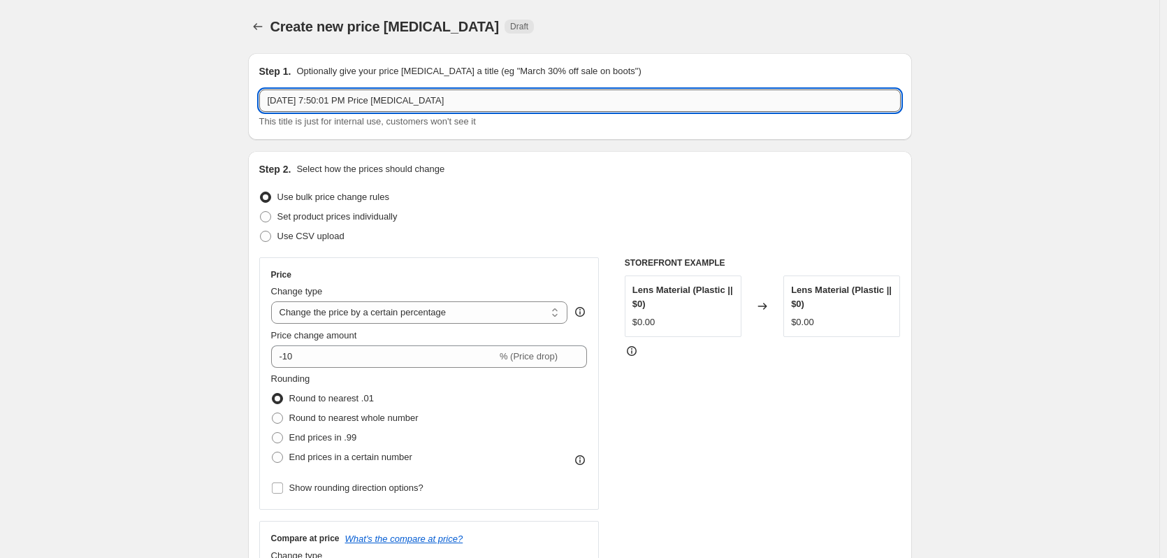
click at [341, 106] on input "[DATE] 7:50:01 PM Price [MEDICAL_DATA]" at bounding box center [580, 100] width 642 height 22
drag, startPoint x: 461, startPoint y: 105, endPoint x: 169, endPoint y: 110, distance: 291.5
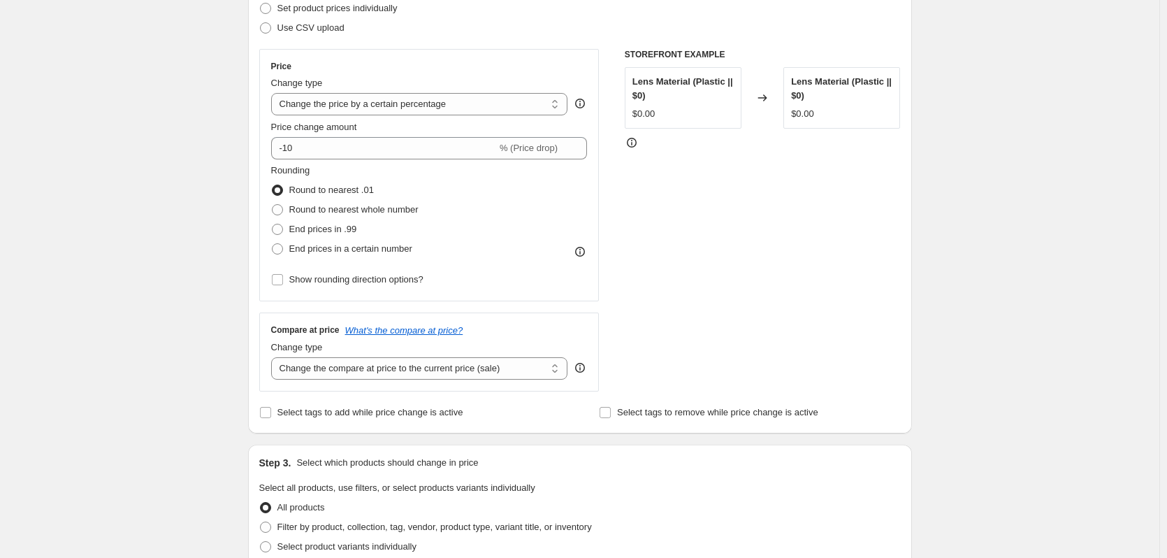
scroll to position [210, 0]
type input "Etnia Eyewear Changing the price to 10% off compare at price"
click at [323, 369] on select "Change the compare at price to the current price (sale) Change the compare at p…" at bounding box center [419, 367] width 297 height 22
select select "no_change"
click at [274, 356] on select "Change the compare at price to the current price (sale) Change the compare at p…" at bounding box center [419, 367] width 297 height 22
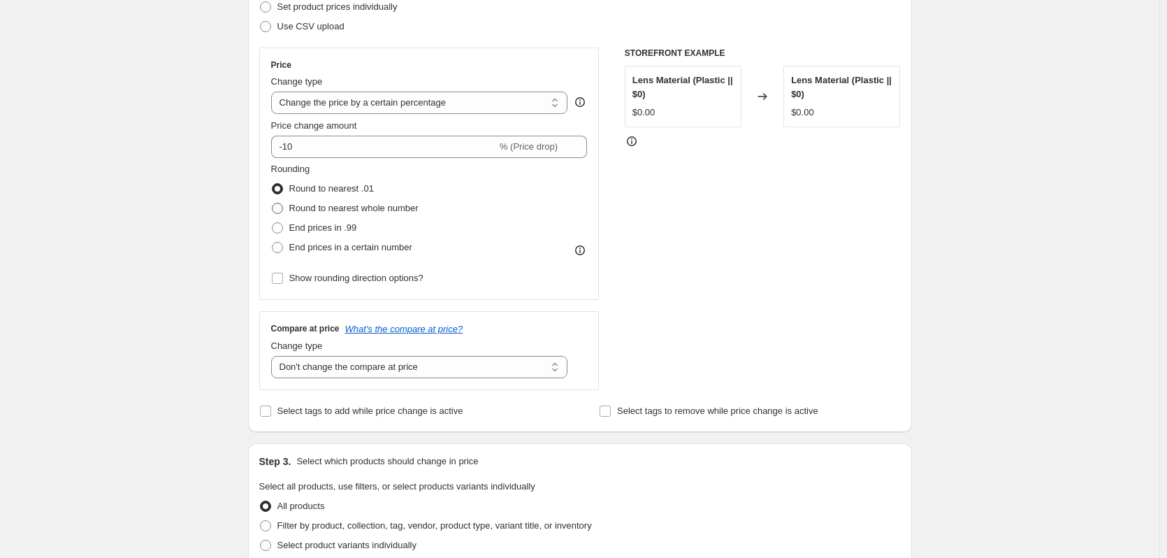
click at [282, 210] on span at bounding box center [277, 208] width 11 height 11
click at [273, 203] on input "Round to nearest whole number" at bounding box center [272, 203] width 1 height 1
radio input "true"
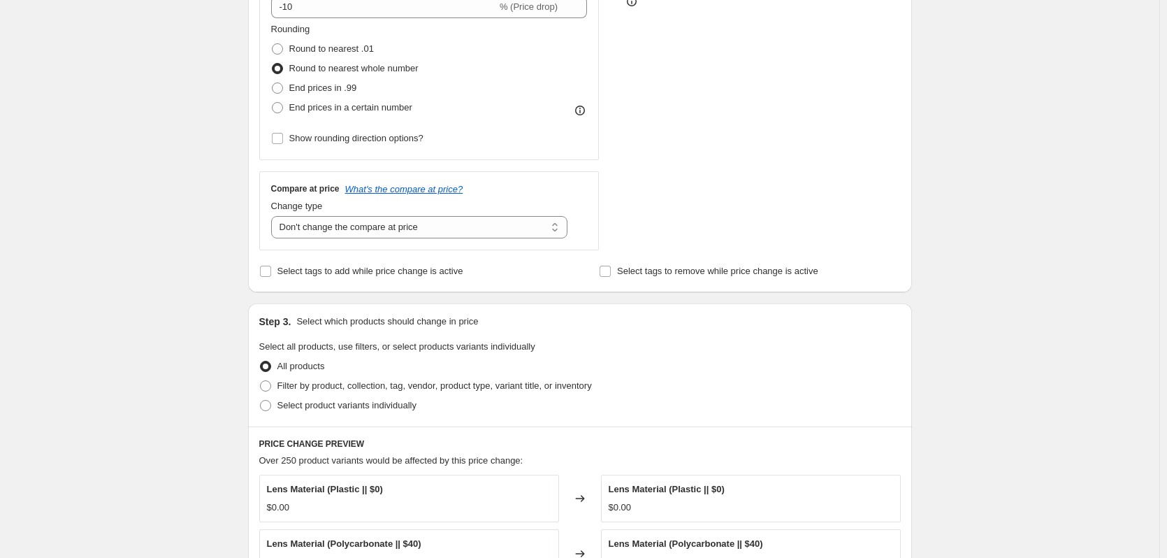
scroll to position [489, 0]
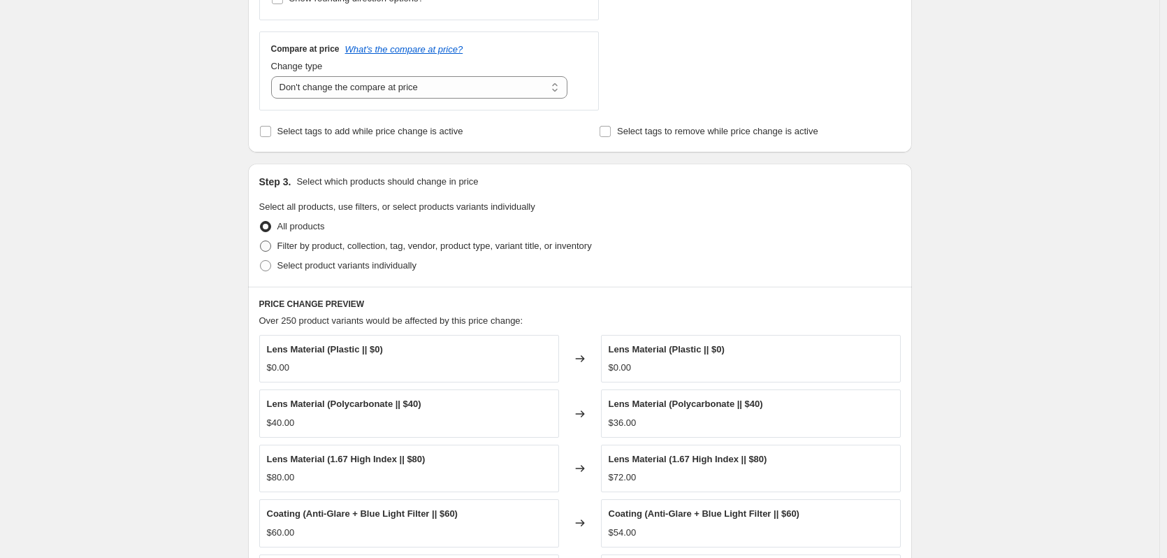
click at [268, 238] on label "Filter by product, collection, tag, vendor, product type, variant title, or inv…" at bounding box center [425, 246] width 333 height 20
click at [261, 240] on input "Filter by product, collection, tag, vendor, product type, variant title, or inv…" at bounding box center [260, 240] width 1 height 1
radio input "true"
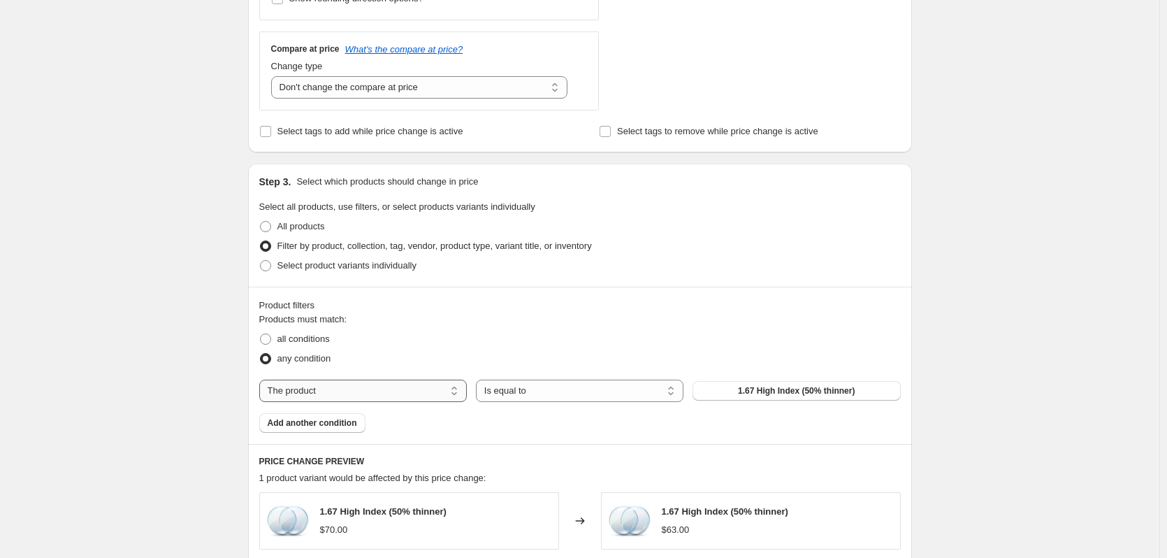
click at [329, 393] on select "The product The product's collection The product's tag The product's vendor The…" at bounding box center [363, 391] width 208 height 22
select select "vendor"
click at [755, 391] on button "#TRENDING" at bounding box center [797, 391] width 208 height 20
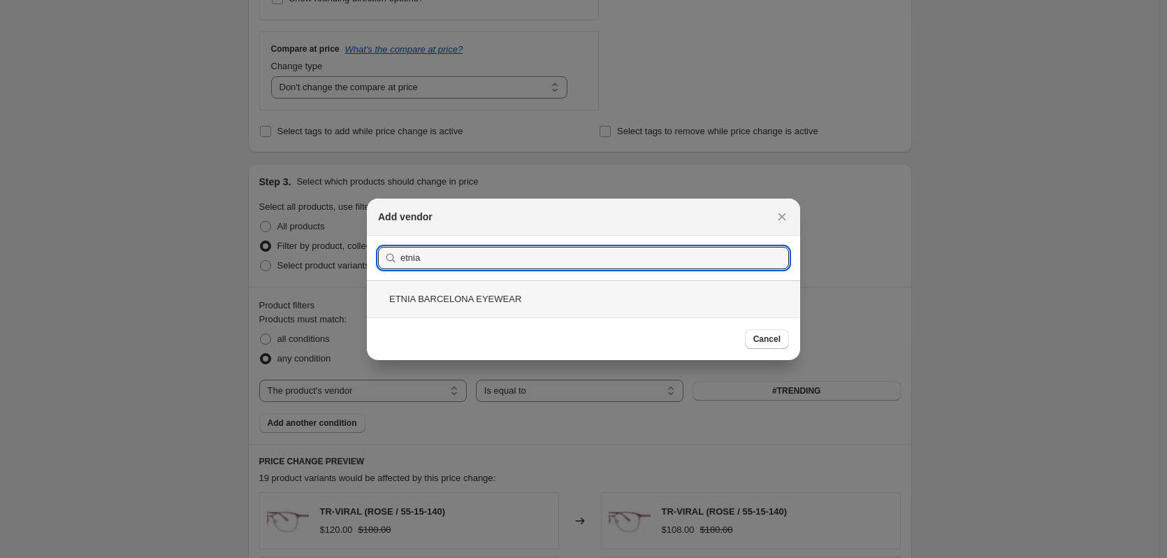
type input "etnia"
click at [456, 297] on div "ETNIA BARCELONA EYEWEAR" at bounding box center [583, 298] width 433 height 37
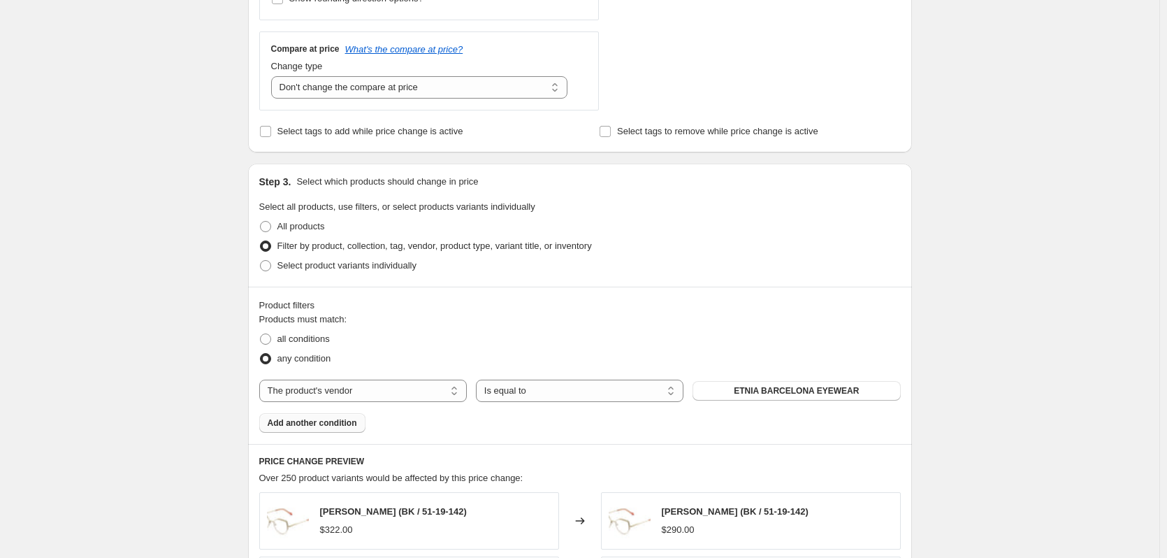
click at [349, 420] on span "Add another condition" at bounding box center [312, 422] width 89 height 11
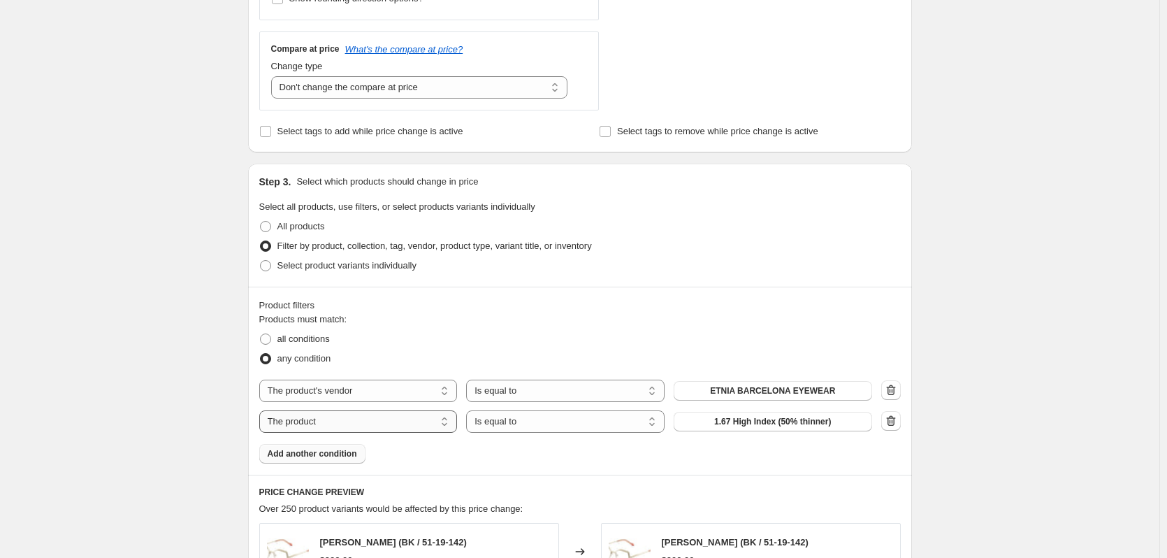
click at [336, 422] on select "The product The product's collection The product's tag The product's vendor The…" at bounding box center [358, 421] width 199 height 22
select select "product_status"
click at [726, 422] on select "Active Draft Archived" at bounding box center [773, 421] width 199 height 22
click at [134, 404] on div "Create new price [MEDICAL_DATA]. This page is ready Create new price [MEDICAL_D…" at bounding box center [580, 303] width 1160 height 1585
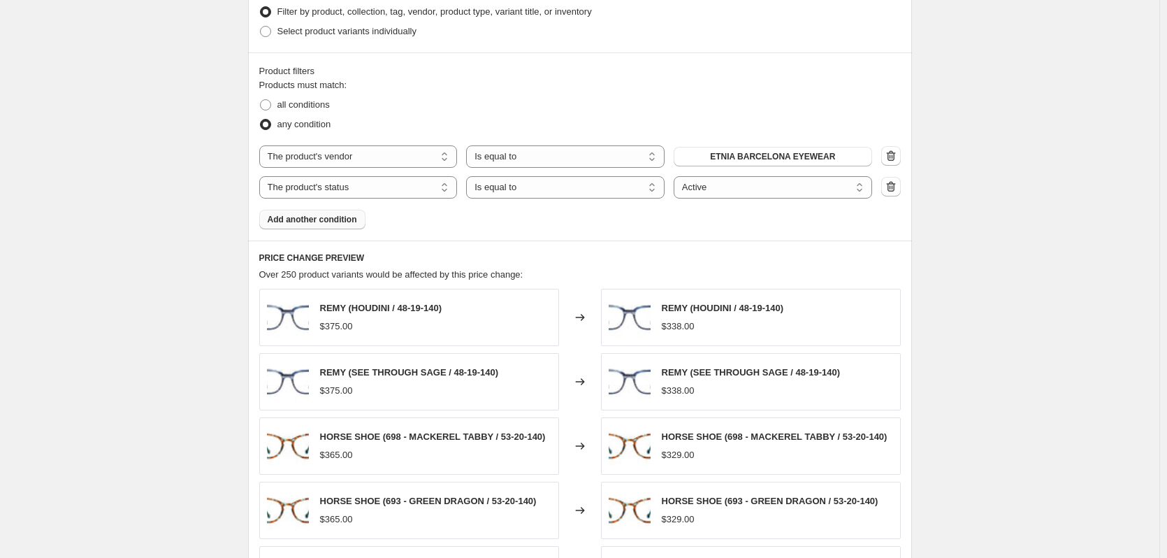
scroll to position [699, 0]
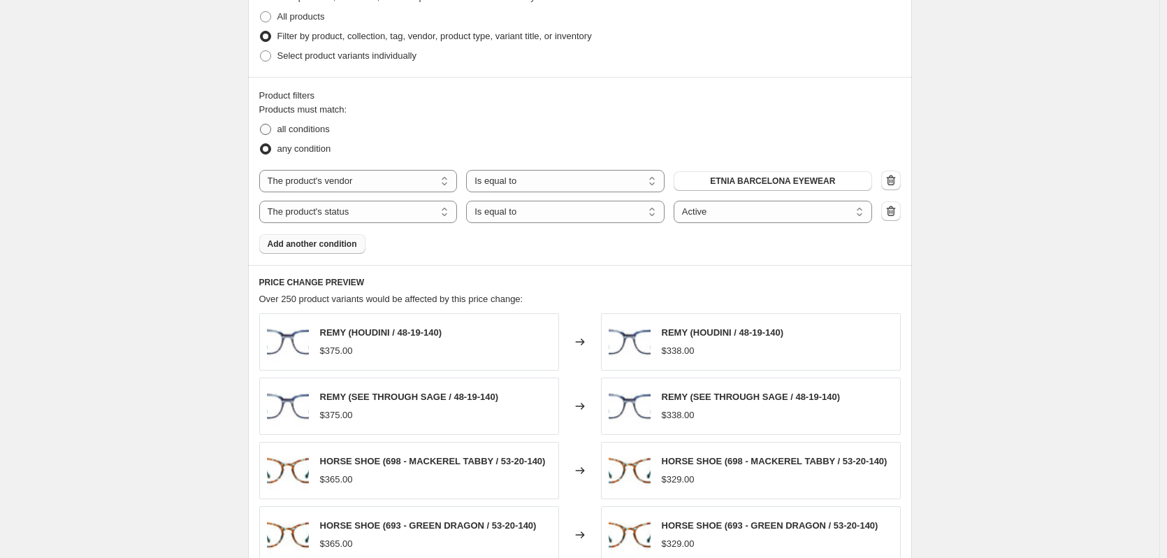
click at [296, 134] on span "all conditions" at bounding box center [304, 129] width 52 height 10
click at [261, 124] on input "all conditions" at bounding box center [260, 124] width 1 height 1
radio input "true"
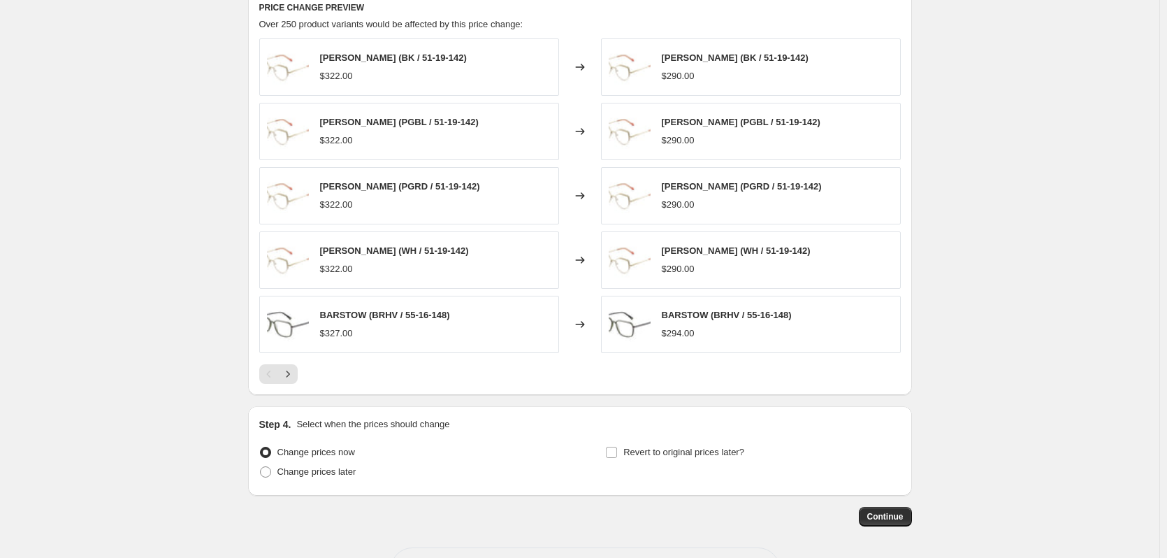
scroll to position [1028, 0]
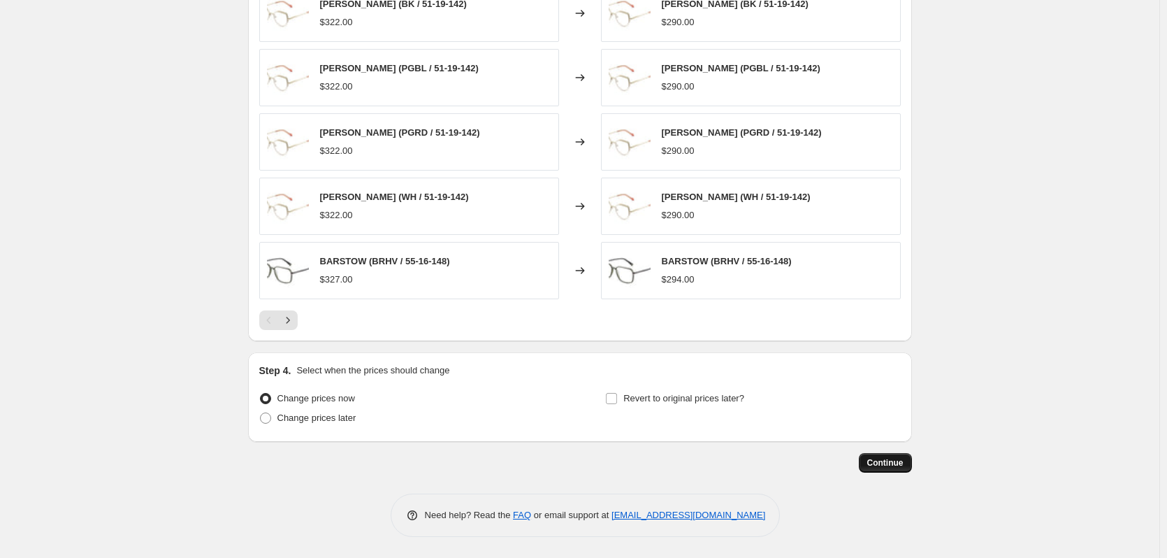
click at [888, 463] on span "Continue" at bounding box center [885, 462] width 36 height 11
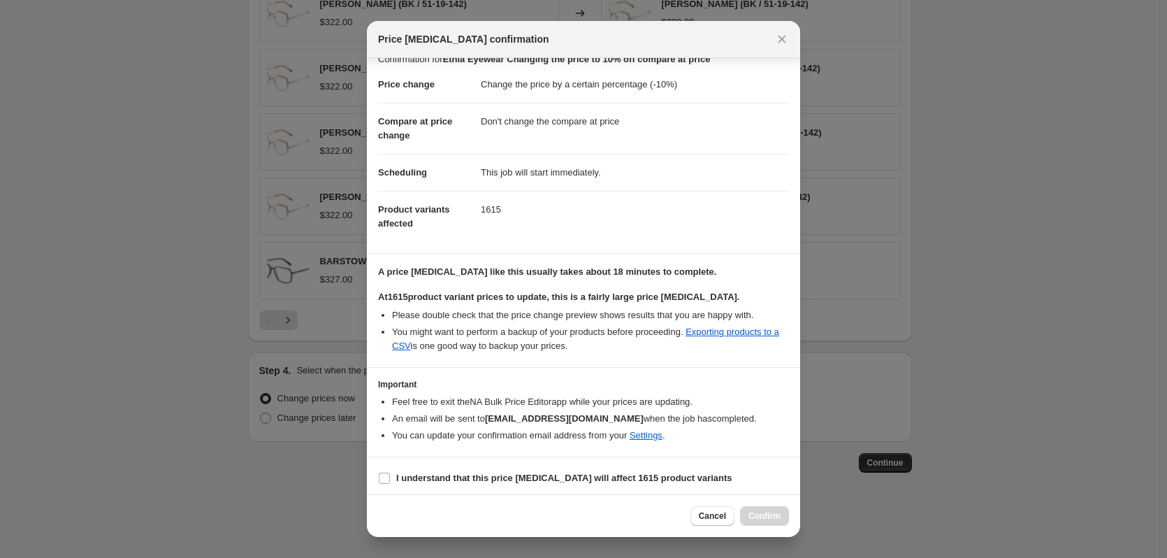
scroll to position [22, 0]
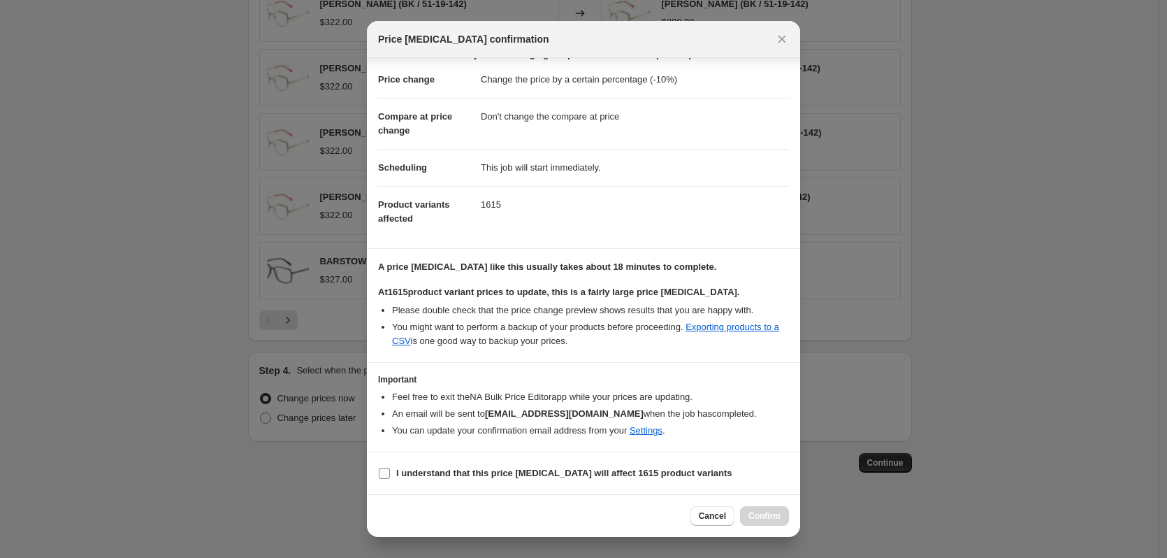
drag, startPoint x: 382, startPoint y: 476, endPoint x: 391, endPoint y: 469, distance: 11.5
click at [383, 475] on input "I understand that this price [MEDICAL_DATA] will affect 1615 product variants" at bounding box center [384, 473] width 11 height 11
checkbox input "true"
click at [759, 514] on span "Confirm" at bounding box center [765, 515] width 32 height 11
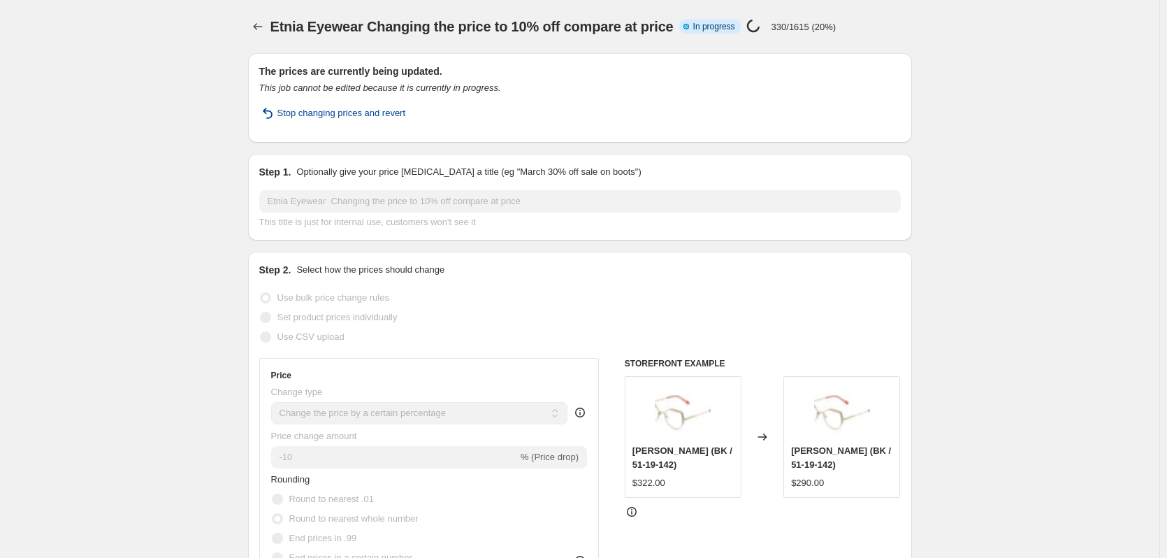
click at [314, 115] on span "Stop changing prices and revert" at bounding box center [342, 113] width 129 height 14
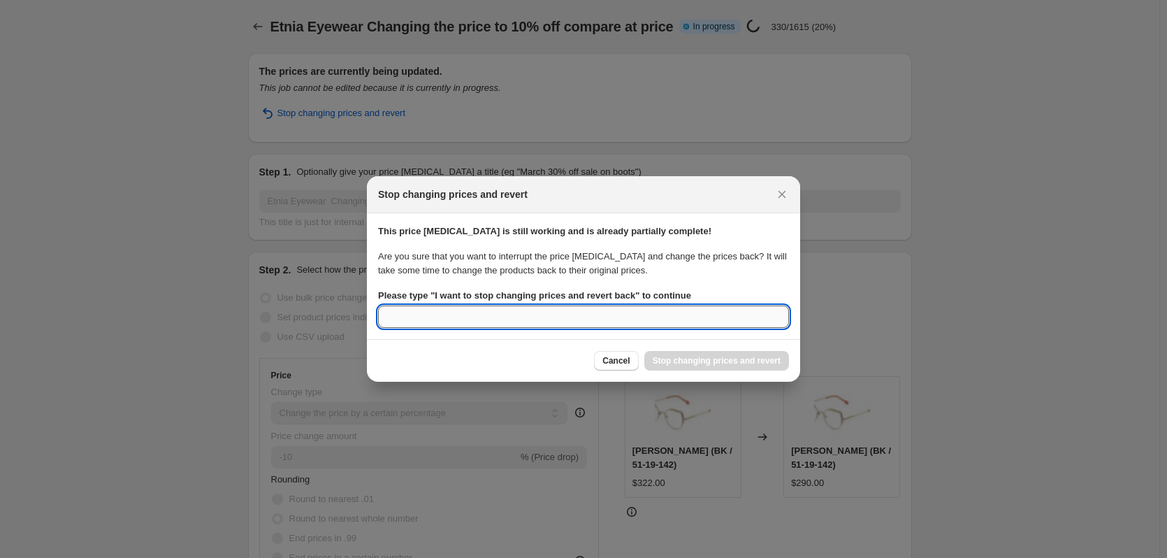
click at [438, 311] on input "Please type " I want to stop changing prices and revert back " to continue" at bounding box center [583, 316] width 411 height 22
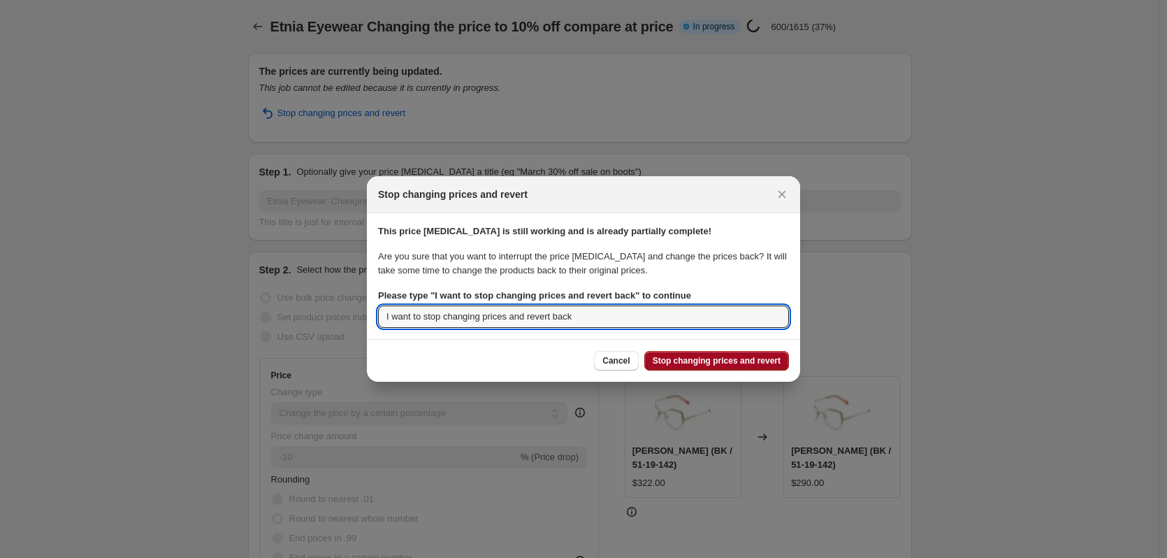
type input "I want to stop changing prices and revert back"
click at [710, 366] on button "Stop changing prices and revert" at bounding box center [716, 361] width 145 height 20
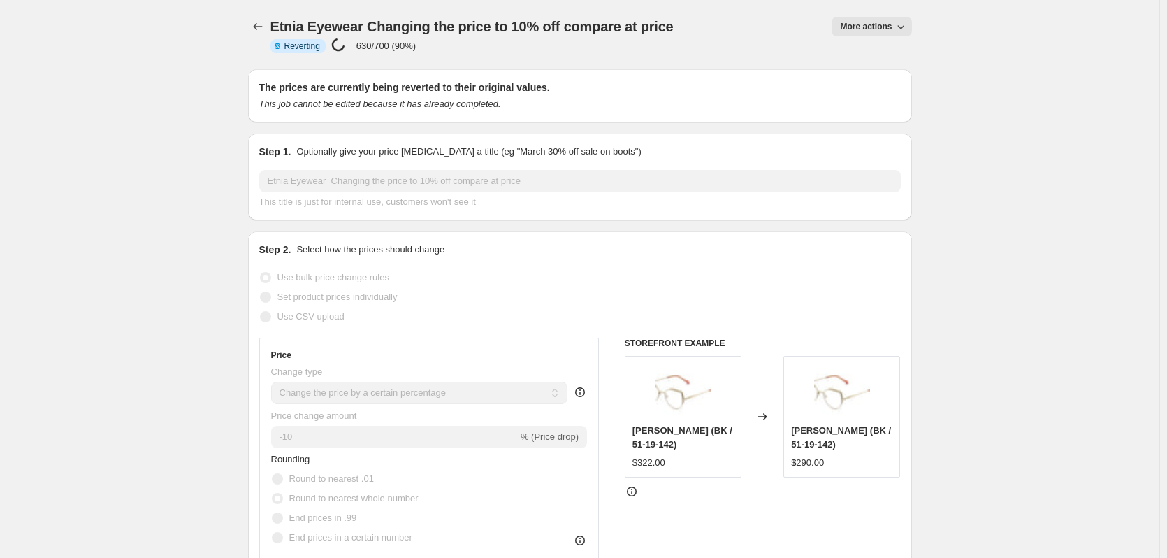
select select "percentage"
select select "no_change"
select select "vendor"
select select "product_status"
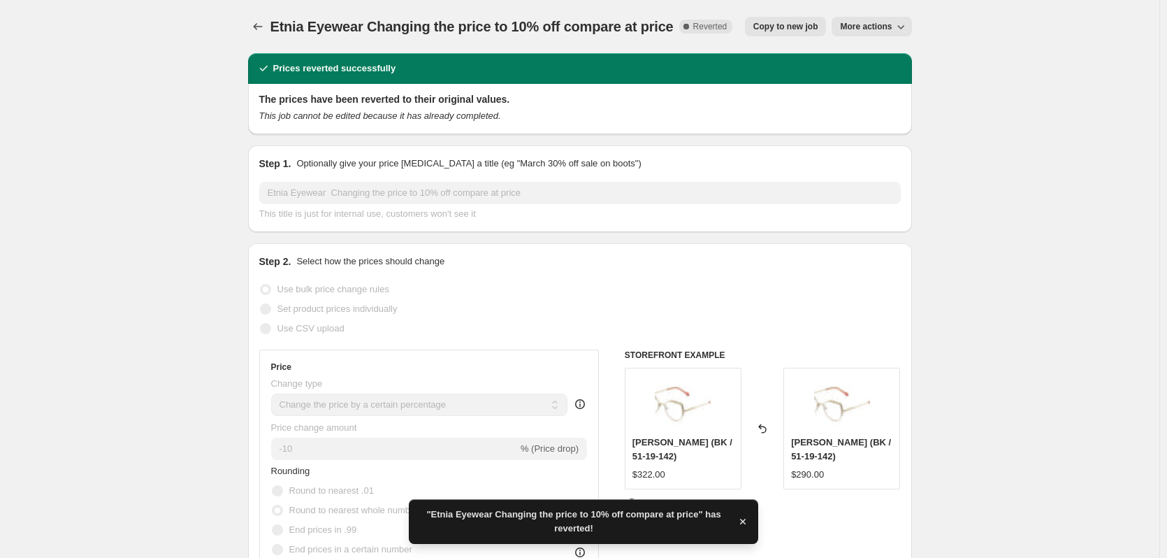
click at [783, 25] on span "Copy to new job" at bounding box center [786, 26] width 65 height 11
select select "percentage"
select select "no_change"
select select "vendor"
select select "product_status"
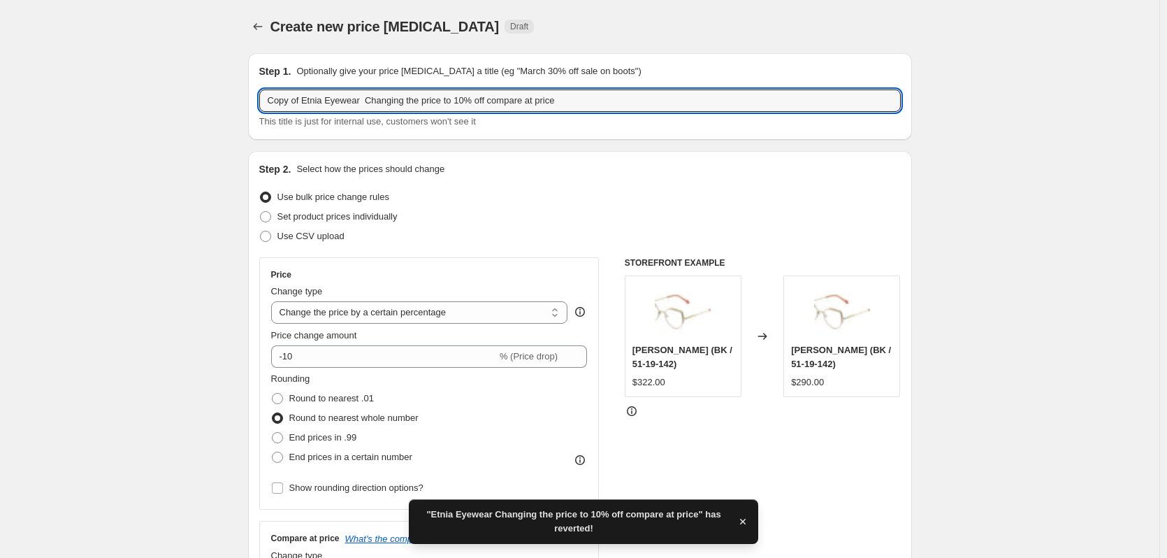
drag, startPoint x: 303, startPoint y: 101, endPoint x: 242, endPoint y: 113, distance: 62.7
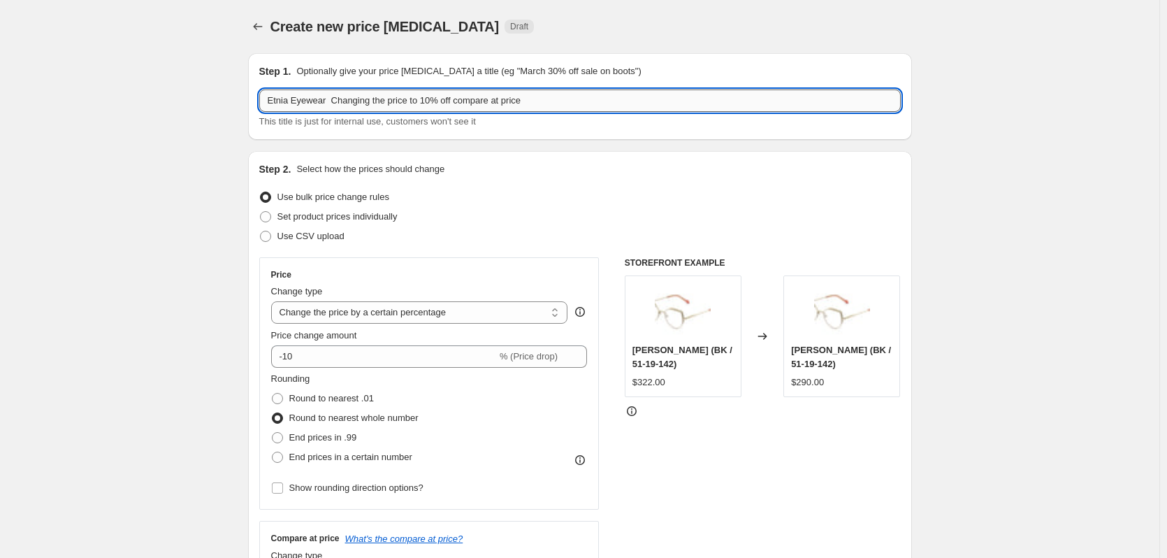
click at [329, 103] on input "Etnia Eyewear Changing the price to 10% off compare at price" at bounding box center [580, 100] width 642 height 22
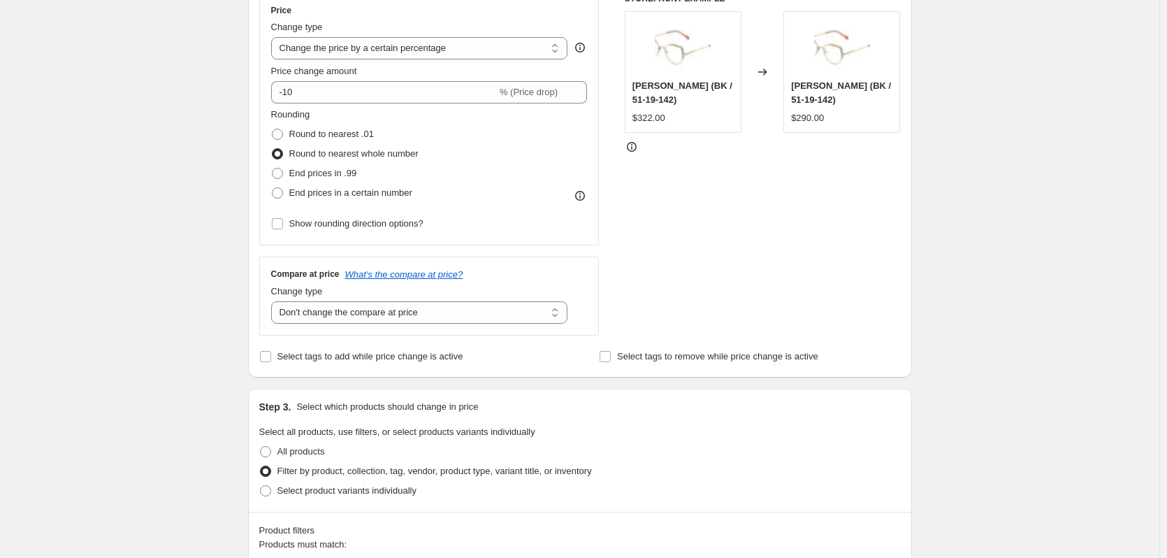
scroll to position [280, 0]
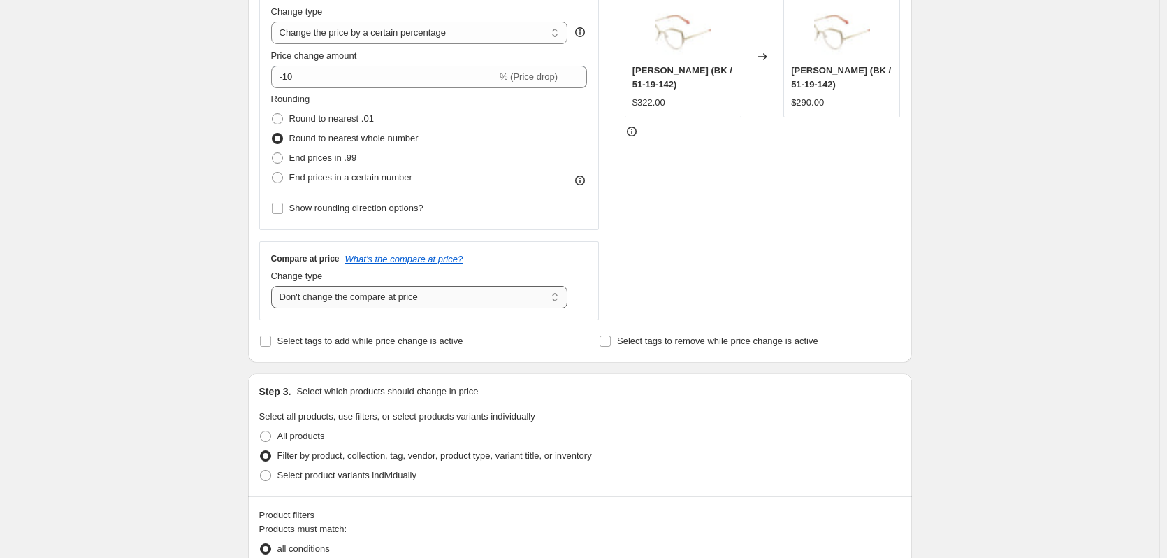
type input "Etnia Eyewear Changing the price to 10% off compare at price"
click at [301, 298] on select "Change the compare at price to the current price (sale) Change the compare at p…" at bounding box center [419, 297] width 297 height 22
click at [274, 286] on select "Change the compare at price to the current price (sale) Change the compare at p…" at bounding box center [419, 297] width 297 height 22
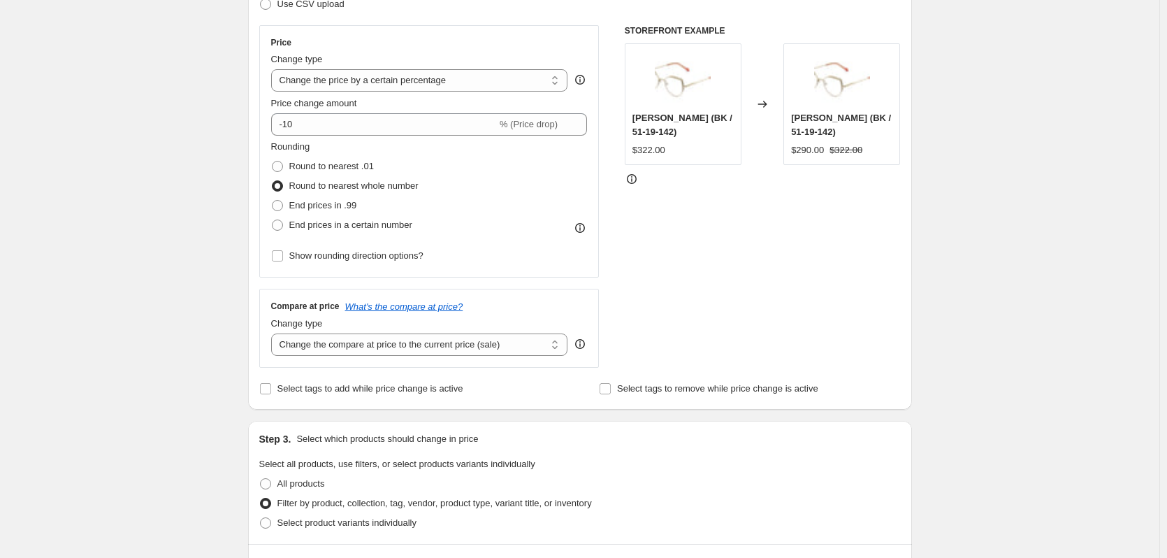
scroll to position [210, 0]
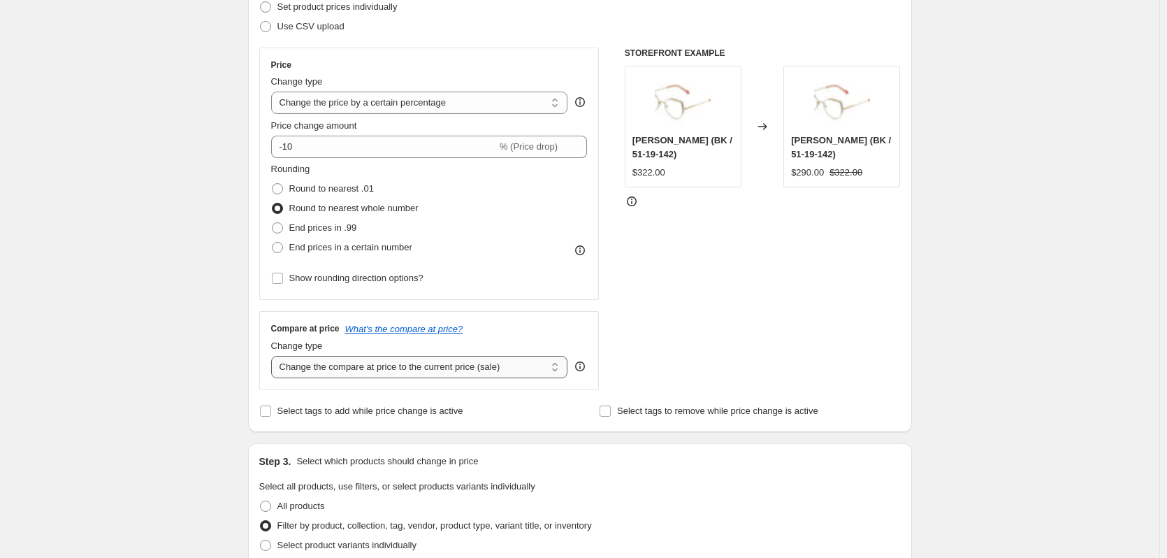
click at [398, 370] on select "Change the compare at price to the current price (sale) Change the compare at p…" at bounding box center [419, 367] width 297 height 22
click at [274, 356] on select "Change the compare at price to the current price (sale) Change the compare at p…" at bounding box center [419, 367] width 297 height 22
click at [394, 365] on select "Change the compare at price to the current price (sale) Change the compare at p…" at bounding box center [419, 367] width 297 height 22
click at [274, 356] on select "Change the compare at price to the current price (sale) Change the compare at p…" at bounding box center [419, 367] width 297 height 22
click at [392, 375] on select "Change the compare at price to the current price (sale) Change the compare at p…" at bounding box center [419, 367] width 297 height 22
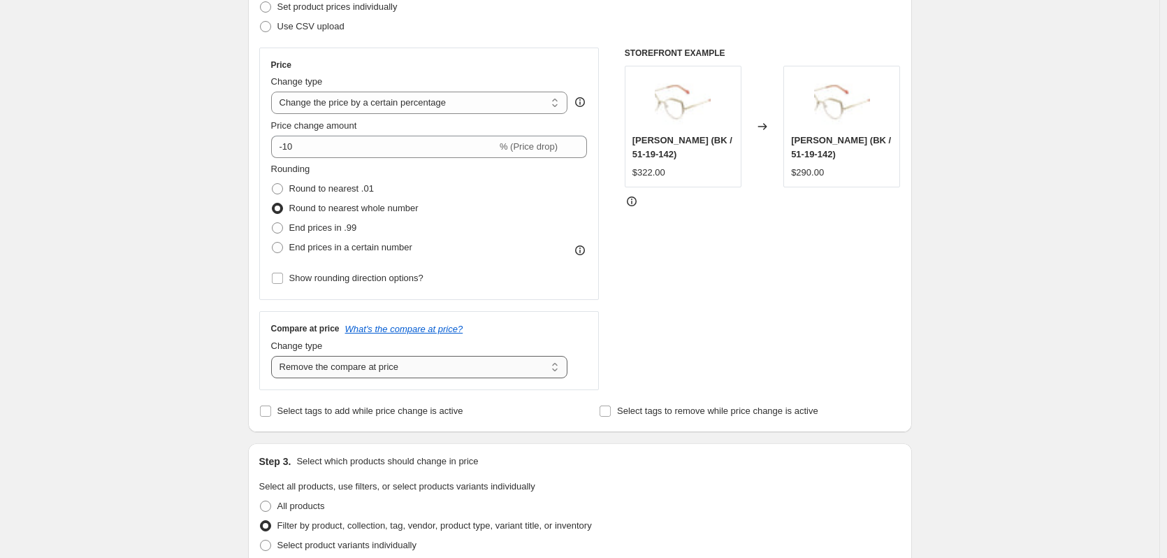
select select "ep"
click at [274, 356] on select "Change the compare at price to the current price (sale) Change the compare at p…" at bounding box center [419, 367] width 297 height 22
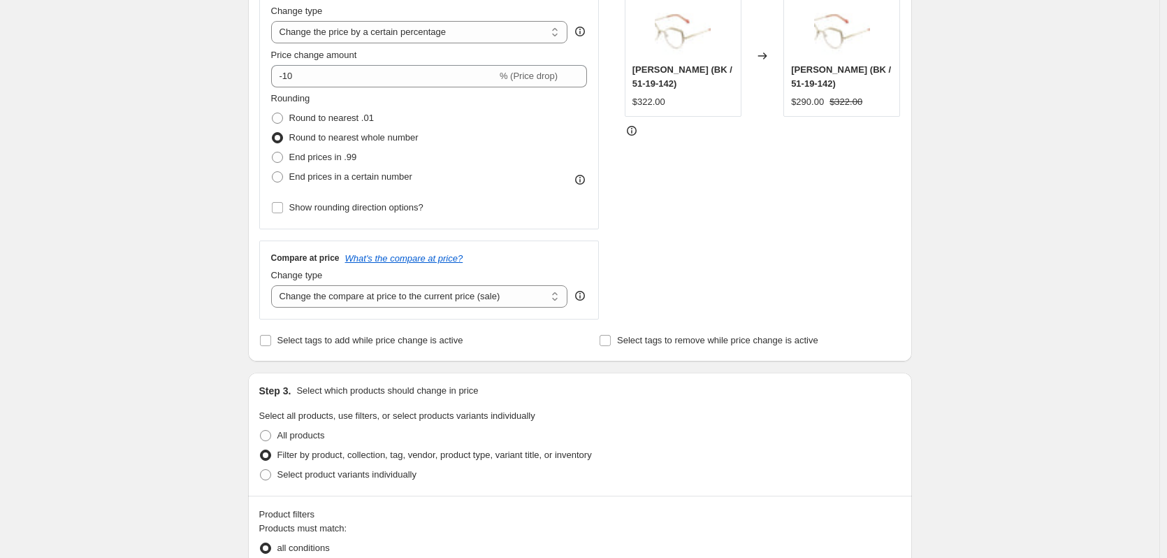
scroll to position [280, 0]
click at [387, 259] on icon "What's the compare at price?" at bounding box center [404, 259] width 118 height 10
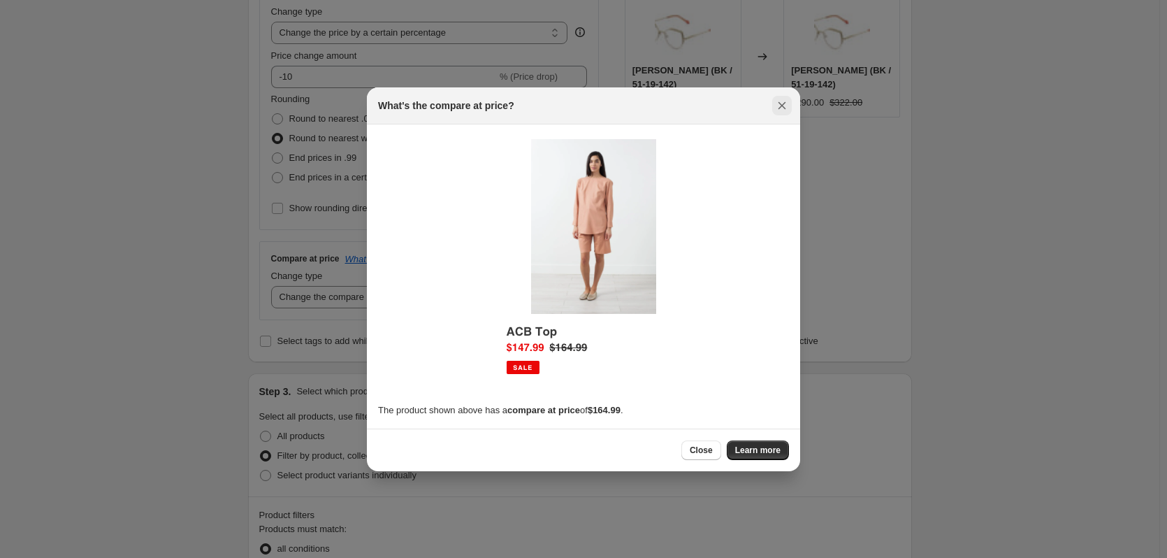
click at [777, 99] on icon "Close" at bounding box center [782, 106] width 14 height 14
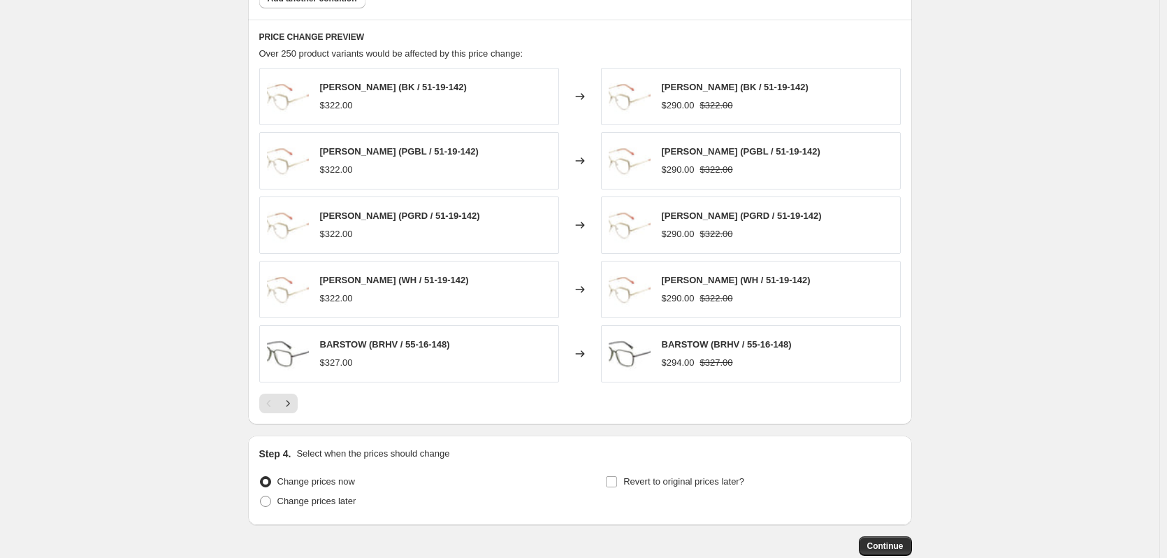
scroll to position [979, 0]
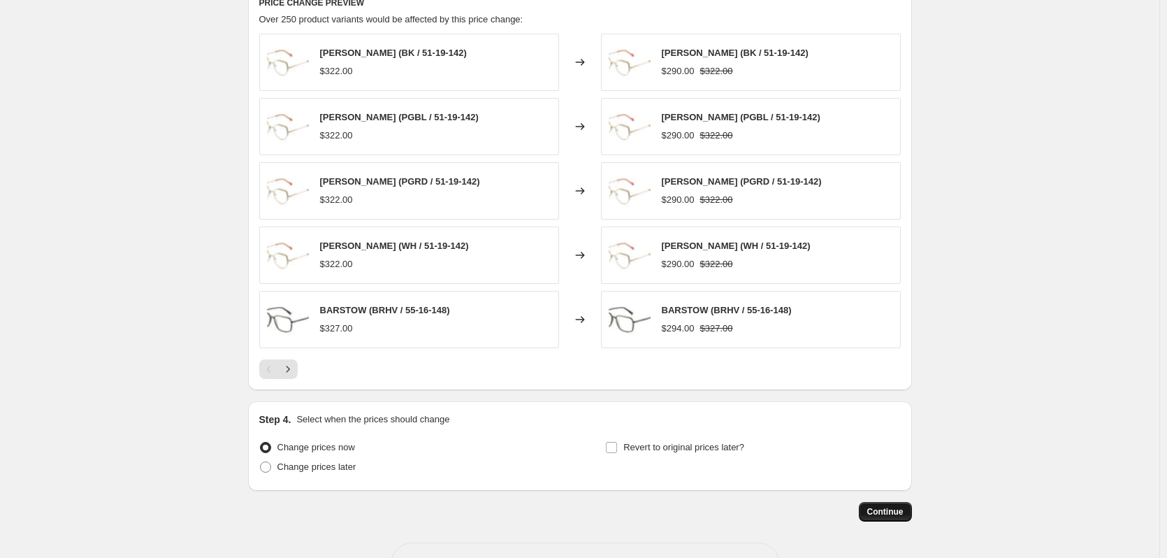
click at [887, 515] on span "Continue" at bounding box center [885, 511] width 36 height 11
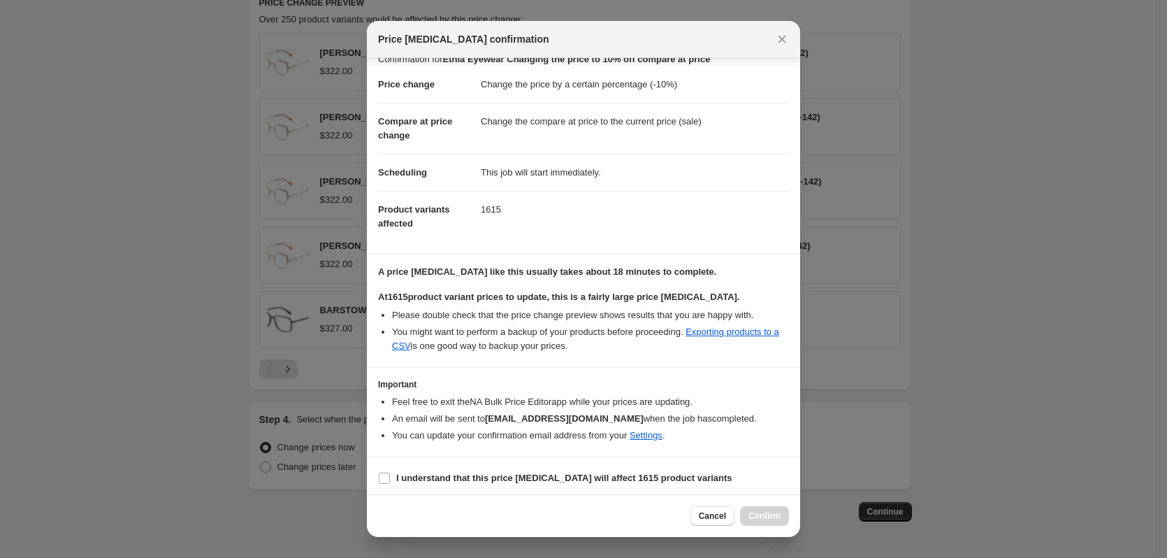
scroll to position [22, 0]
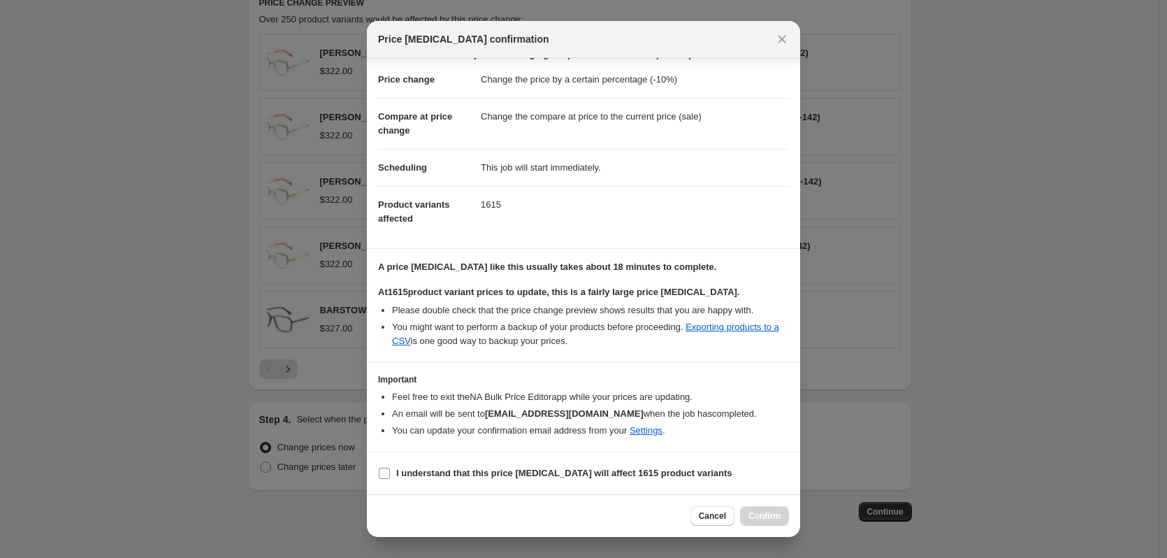
click at [384, 475] on input "I understand that this price [MEDICAL_DATA] will affect 1615 product variants" at bounding box center [384, 473] width 11 height 11
checkbox input "true"
click at [782, 514] on button "Confirm" at bounding box center [764, 516] width 49 height 20
